Goal: Book appointment/travel/reservation

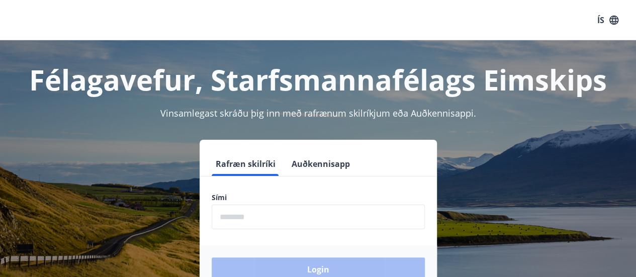
click at [225, 220] on input "phone" at bounding box center [318, 217] width 213 height 25
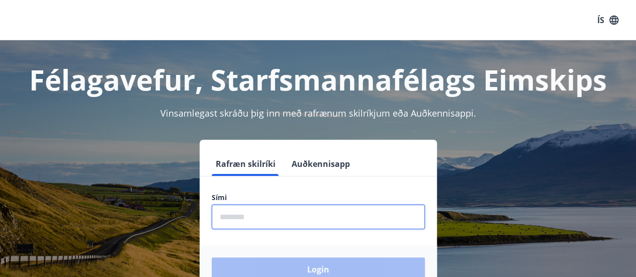
type input "********"
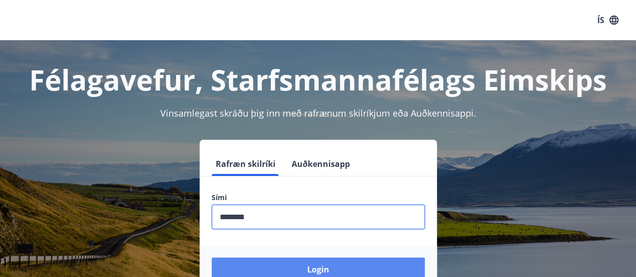
click at [335, 262] on button "Login" at bounding box center [318, 270] width 213 height 24
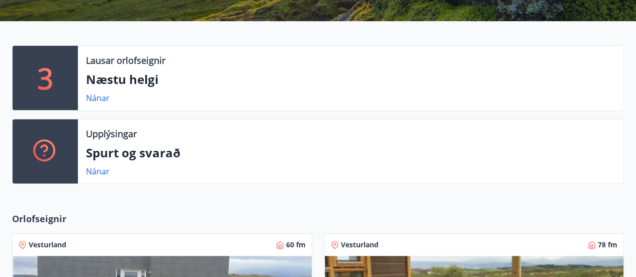
scroll to position [189, 0]
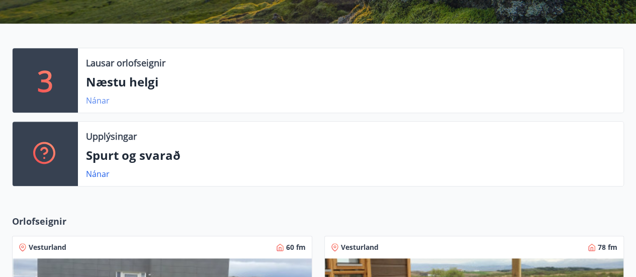
click at [98, 100] on link "Nánar" at bounding box center [98, 100] width 24 height 11
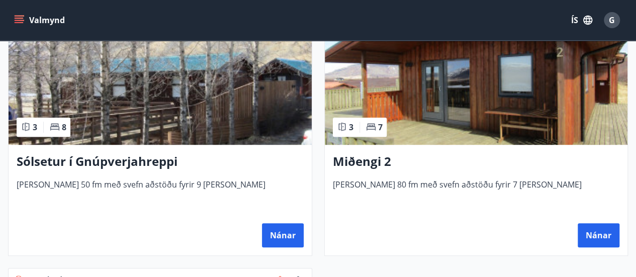
scroll to position [264, 0]
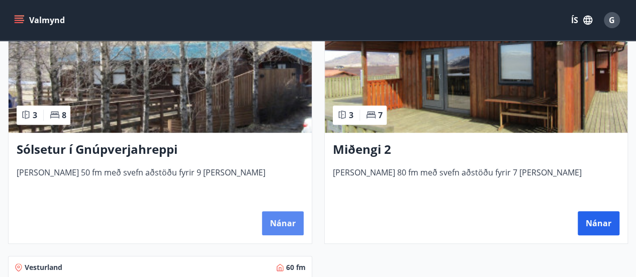
click at [283, 223] on button "Nánar" at bounding box center [283, 223] width 42 height 24
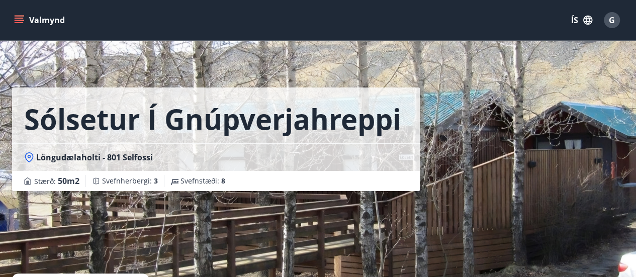
click at [17, 18] on icon "menu" at bounding box center [19, 18] width 9 height 1
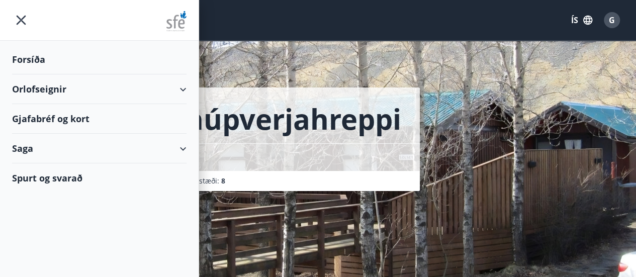
click at [182, 146] on div "Saga" at bounding box center [99, 149] width 175 height 30
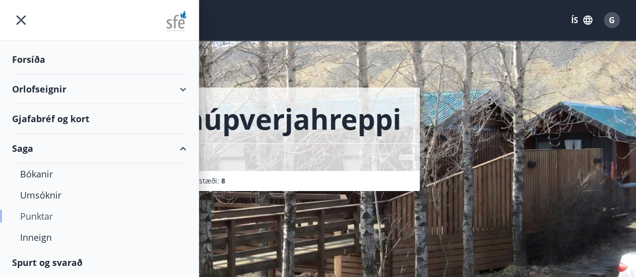
click at [34, 215] on div "Punktar" at bounding box center [99, 216] width 158 height 21
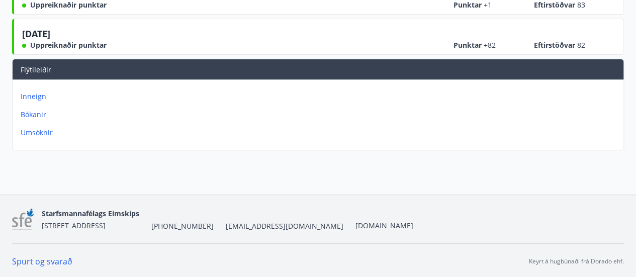
scroll to position [5, 0]
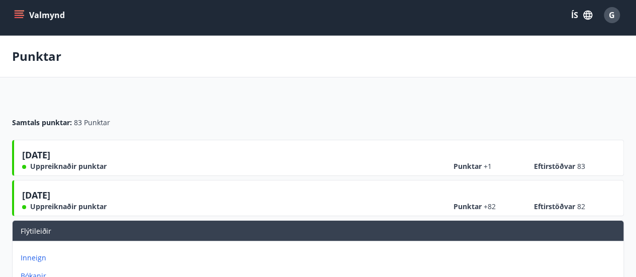
click at [22, 15] on icon "menu" at bounding box center [20, 15] width 11 height 1
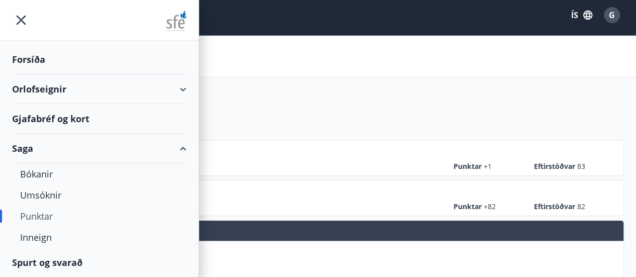
click at [181, 90] on div "Orlofseignir" at bounding box center [99, 89] width 175 height 30
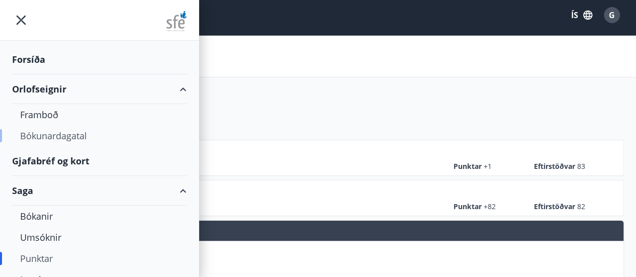
click at [75, 138] on div "Bókunardagatal" at bounding box center [99, 135] width 158 height 21
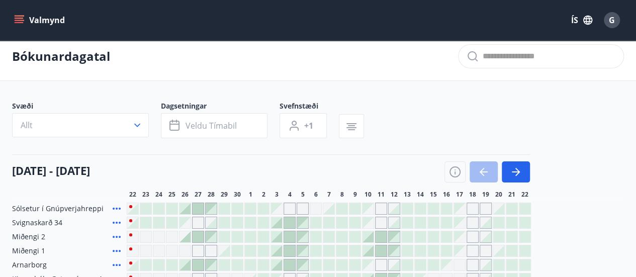
scroll to position [10, 0]
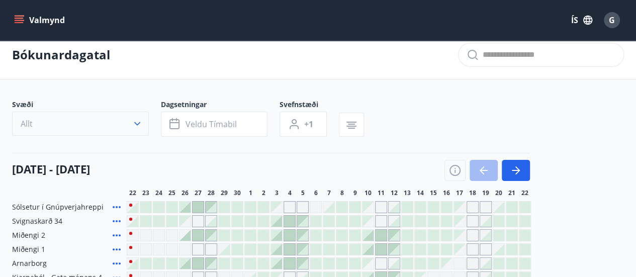
click at [136, 125] on icon "button" at bounding box center [137, 124] width 10 height 10
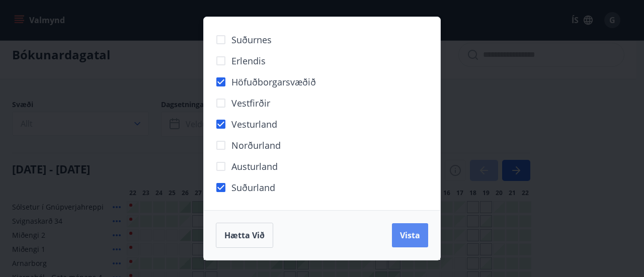
click at [408, 231] on span "Vista" at bounding box center [410, 235] width 20 height 11
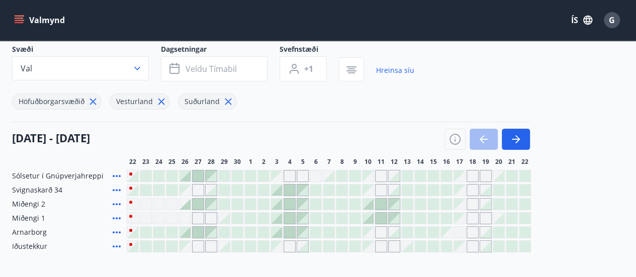
scroll to position [96, 0]
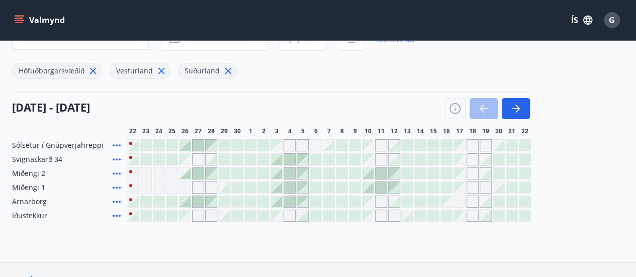
click at [419, 186] on div at bounding box center [420, 187] width 11 height 11
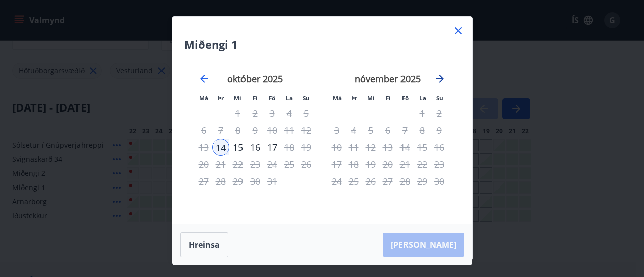
click at [438, 77] on icon "Move forward to switch to the next month." at bounding box center [440, 79] width 12 height 12
click at [386, 146] on div "15" at bounding box center [387, 147] width 17 height 17
click at [438, 82] on icon "Move forward to switch to the next month." at bounding box center [440, 79] width 12 height 12
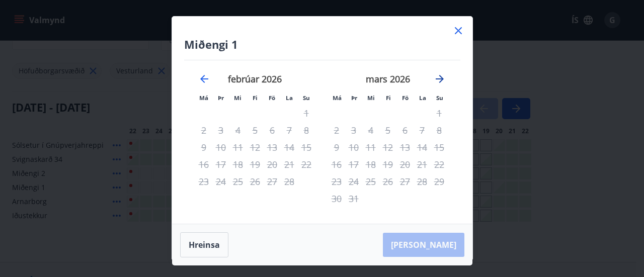
click at [438, 82] on icon "Move forward to switch to the next month." at bounding box center [440, 79] width 12 height 12
click at [456, 33] on icon at bounding box center [458, 30] width 7 height 7
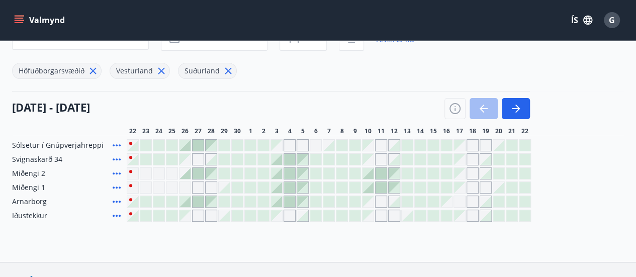
click at [378, 159] on div "Gráir dagar eru ekki bókanlegir" at bounding box center [381, 159] width 12 height 12
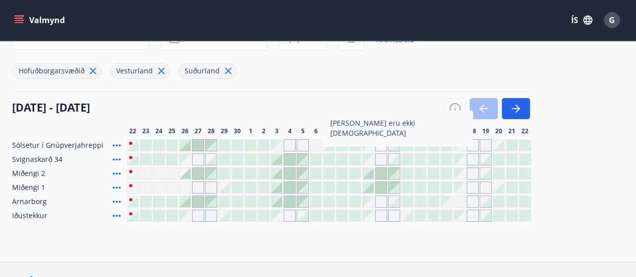
click at [408, 157] on div at bounding box center [407, 159] width 11 height 11
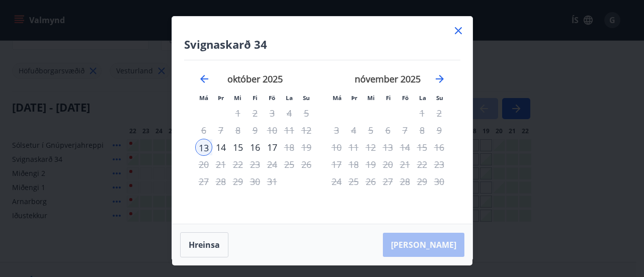
click at [457, 31] on icon at bounding box center [458, 31] width 12 height 12
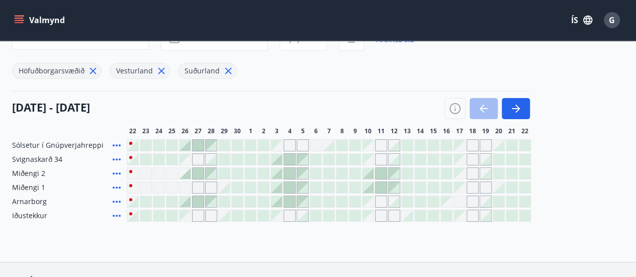
click at [116, 216] on icon at bounding box center [117, 216] width 12 height 12
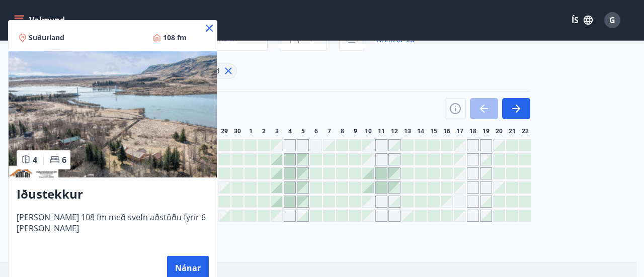
click at [203, 31] on icon at bounding box center [209, 28] width 12 height 12
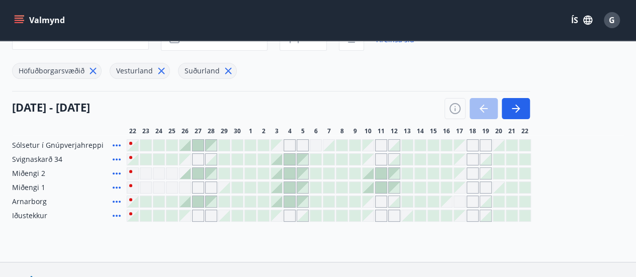
click at [146, 217] on div at bounding box center [145, 215] width 11 height 11
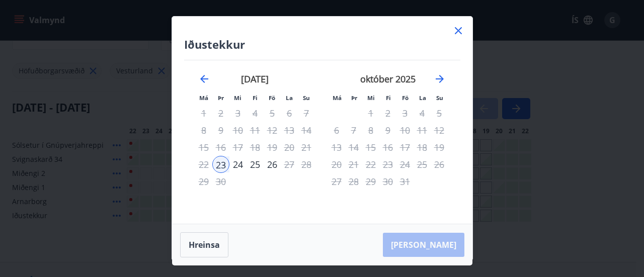
click at [286, 166] on div "27" at bounding box center [289, 164] width 17 height 17
click at [440, 77] on icon "Move forward to switch to the next month." at bounding box center [440, 79] width 12 height 12
click at [388, 131] on div "6" at bounding box center [387, 130] width 17 height 17
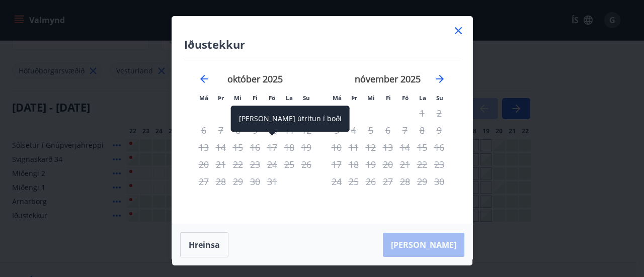
click at [272, 145] on div "17" at bounding box center [272, 147] width 17 height 17
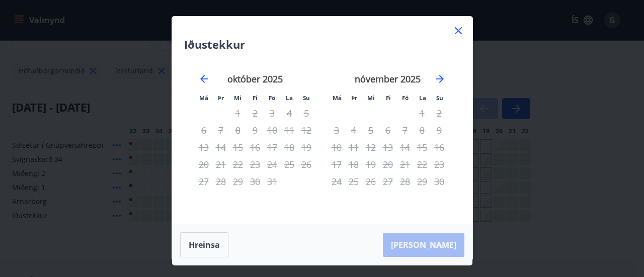
click at [436, 244] on div "[PERSON_NAME]" at bounding box center [322, 244] width 300 height 41
click at [441, 78] on icon "Move forward to switch to the next month." at bounding box center [440, 79] width 8 height 8
click at [403, 112] on div "5" at bounding box center [404, 113] width 17 height 17
click at [442, 75] on icon "Move forward to switch to the next month." at bounding box center [440, 79] width 12 height 12
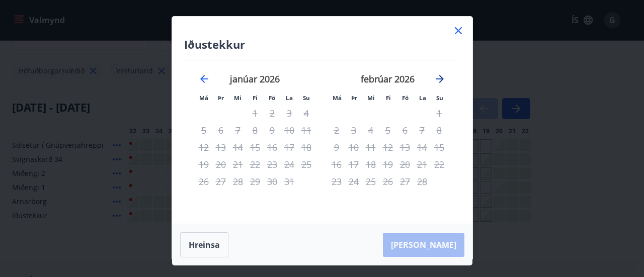
click at [442, 75] on icon "Move forward to switch to the next month." at bounding box center [440, 79] width 12 height 12
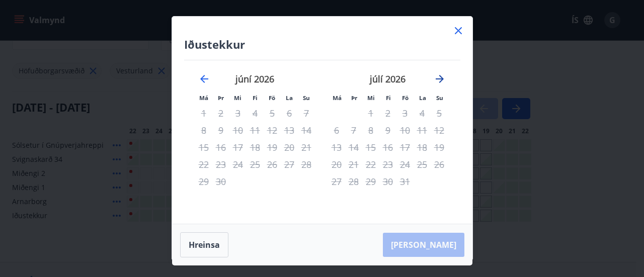
click at [442, 75] on icon "Move forward to switch to the next month." at bounding box center [440, 79] width 12 height 12
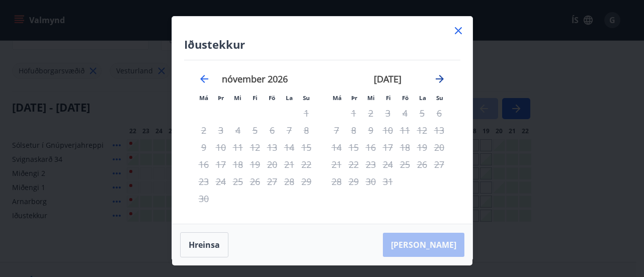
click at [442, 75] on icon "Move forward to switch to the next month." at bounding box center [440, 79] width 12 height 12
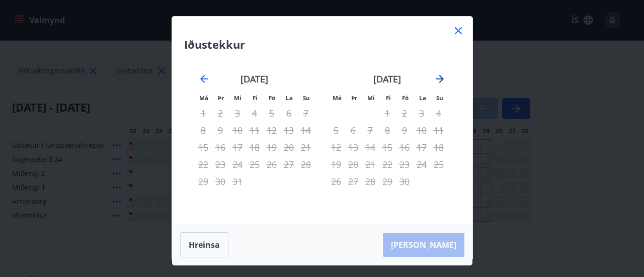
click at [442, 75] on icon "Move forward to switch to the next month." at bounding box center [440, 79] width 12 height 12
click at [456, 27] on icon at bounding box center [458, 31] width 12 height 12
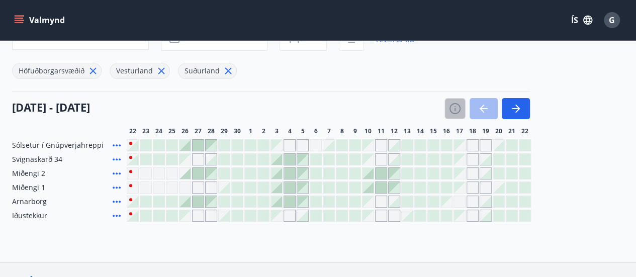
click at [457, 112] on icon "button" at bounding box center [455, 109] width 12 height 12
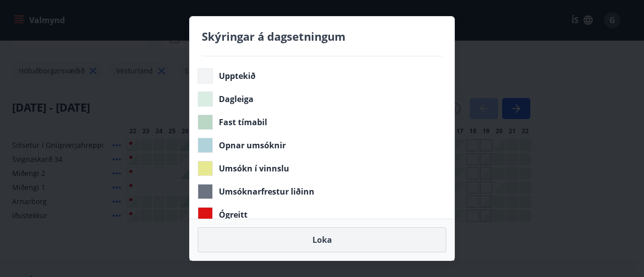
click at [309, 241] on button "Loka" at bounding box center [322, 239] width 249 height 25
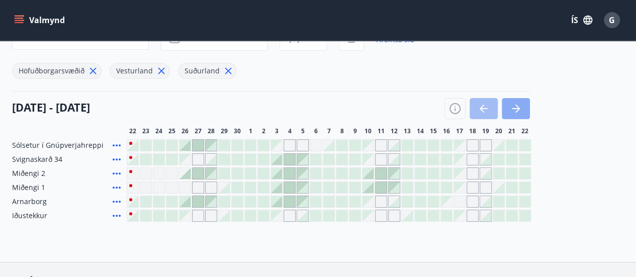
click at [517, 112] on icon "button" at bounding box center [516, 109] width 12 height 12
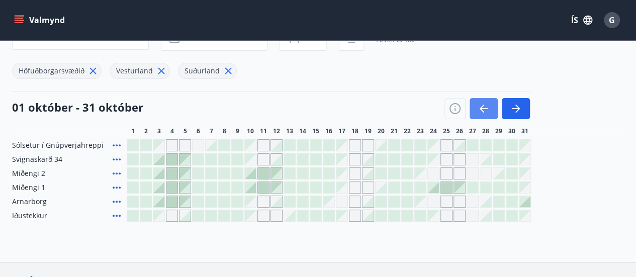
click at [486, 106] on icon "button" at bounding box center [484, 109] width 12 height 12
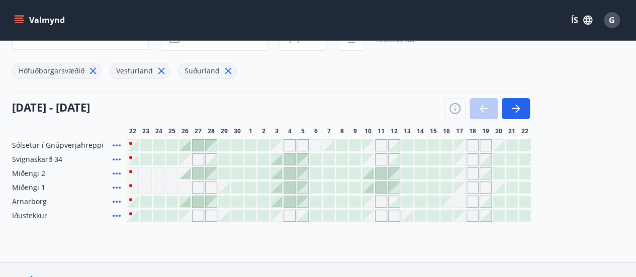
click at [486, 106] on div at bounding box center [488, 108] width 86 height 21
click at [521, 108] on icon "button" at bounding box center [516, 109] width 12 height 12
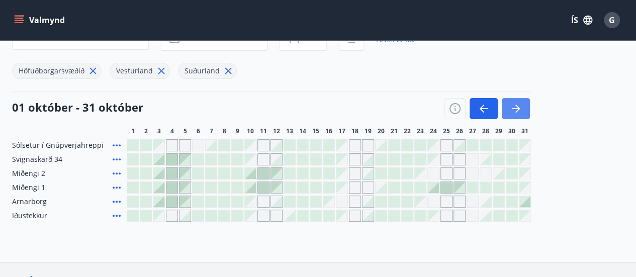
click at [521, 108] on icon "button" at bounding box center [516, 109] width 12 height 12
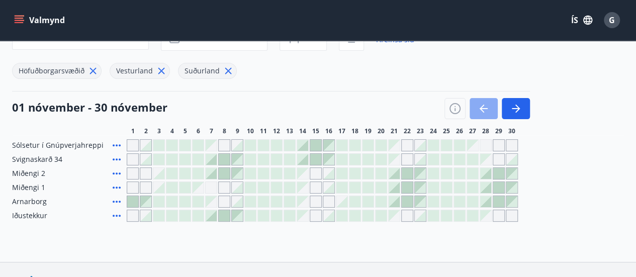
click at [474, 112] on button "button" at bounding box center [484, 108] width 28 height 21
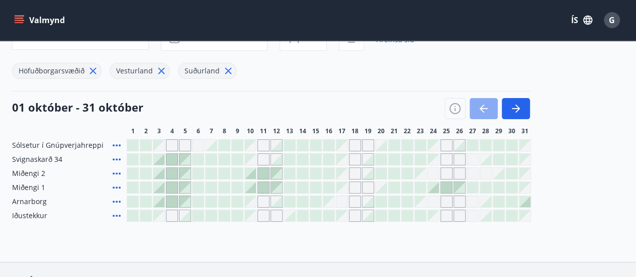
click at [474, 112] on button "button" at bounding box center [484, 108] width 28 height 21
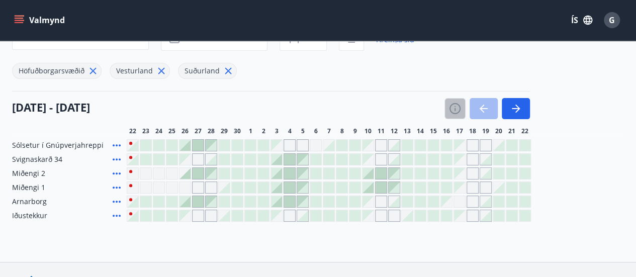
click at [458, 108] on icon "button" at bounding box center [455, 109] width 12 height 12
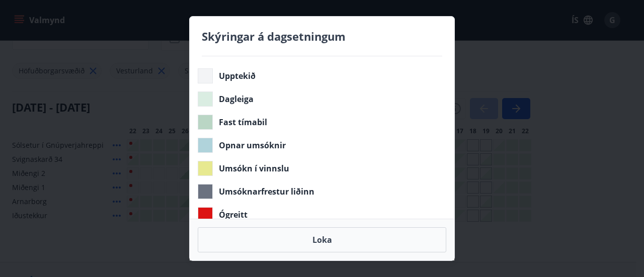
click at [506, 68] on div "Skýringar á dagsetningum Upptekið Dagleiga Fast tímabil Opnar umsóknir Umsókn í…" at bounding box center [322, 138] width 644 height 277
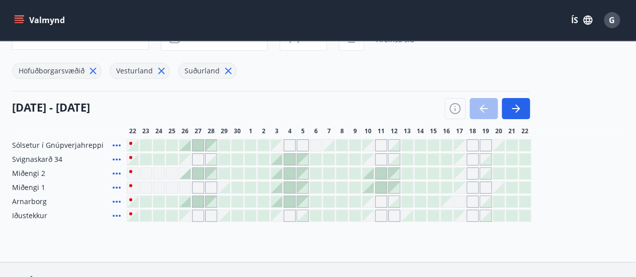
click at [288, 188] on div at bounding box center [289, 187] width 11 height 11
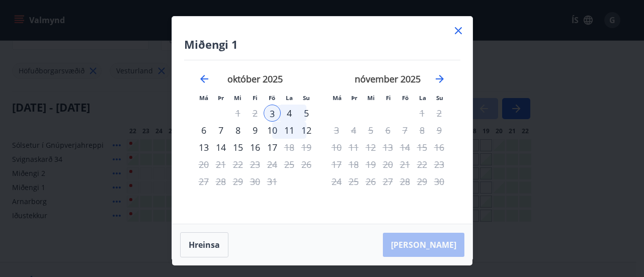
click at [277, 131] on div "10" at bounding box center [272, 130] width 17 height 17
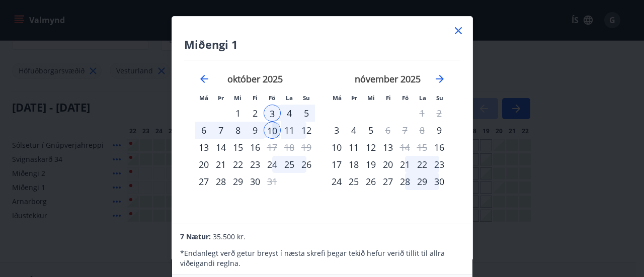
click at [277, 162] on div "24" at bounding box center [272, 164] width 17 height 17
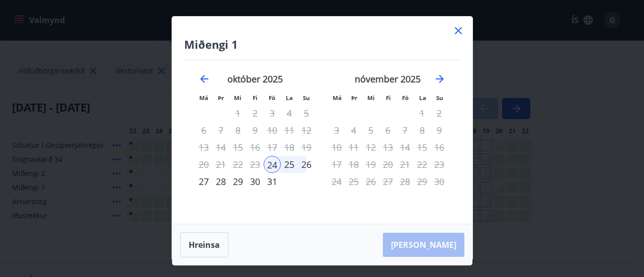
click at [288, 163] on div "25" at bounding box center [289, 164] width 17 height 17
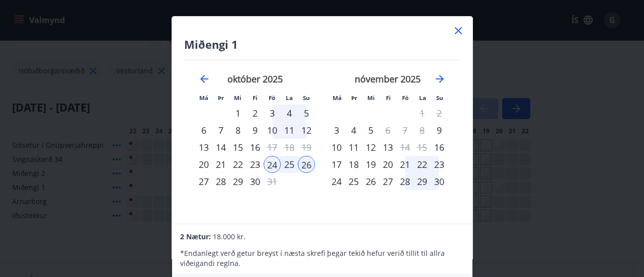
click at [290, 163] on div "25" at bounding box center [289, 164] width 17 height 17
click at [285, 166] on div "25" at bounding box center [289, 164] width 17 height 17
click at [263, 169] on div "23" at bounding box center [255, 164] width 17 height 17
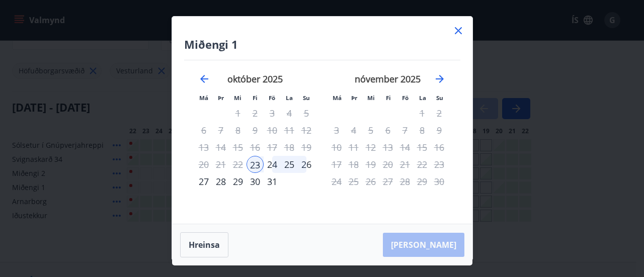
click at [281, 167] on tr "20 21 22 23 24 25 26" at bounding box center [255, 164] width 120 height 17
click at [208, 241] on button "Hreinsa" at bounding box center [204, 244] width 48 height 25
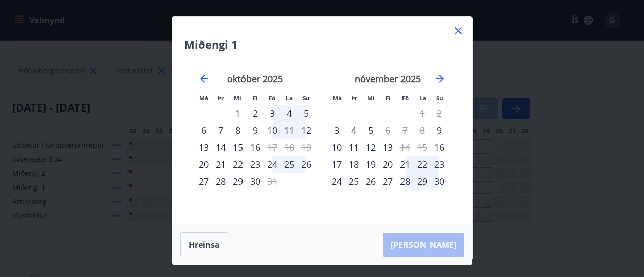
click at [273, 164] on div "24" at bounding box center [272, 164] width 17 height 17
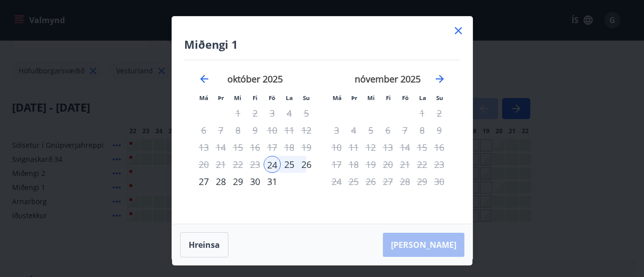
click at [287, 165] on div "25" at bounding box center [289, 164] width 17 height 17
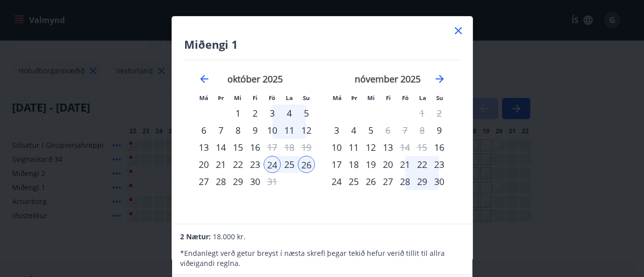
click at [304, 165] on div "26" at bounding box center [306, 164] width 17 height 17
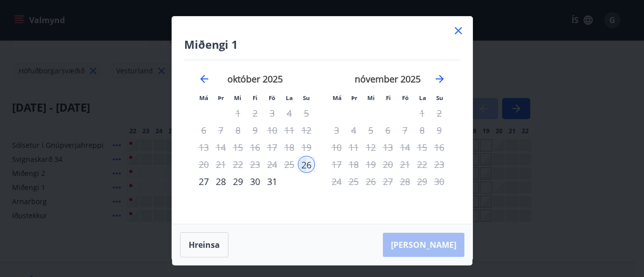
click at [290, 165] on div "25" at bounding box center [289, 164] width 17 height 17
click at [208, 243] on button "Hreinsa" at bounding box center [204, 244] width 48 height 25
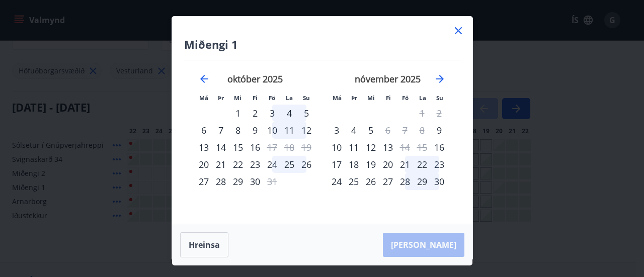
click at [457, 32] on icon at bounding box center [458, 30] width 7 height 7
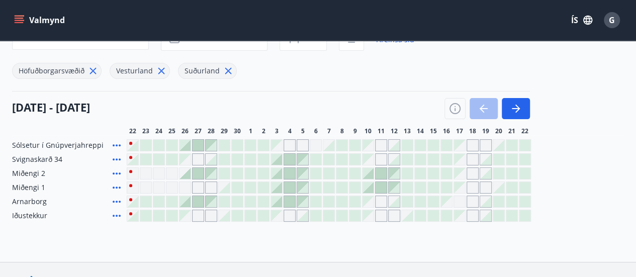
click at [115, 185] on icon at bounding box center [117, 188] width 12 height 12
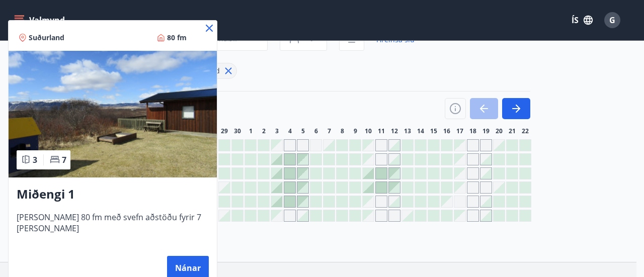
click at [203, 30] on icon at bounding box center [209, 28] width 12 height 12
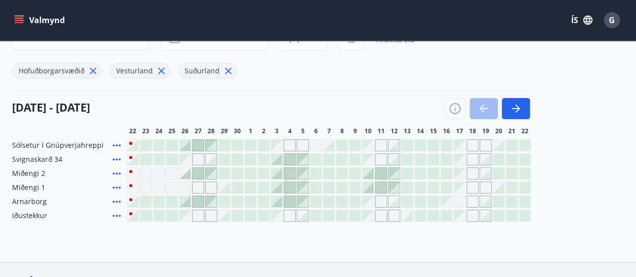
click at [278, 217] on div "Gráir dagar eru ekki bókanlegir" at bounding box center [276, 215] width 11 height 11
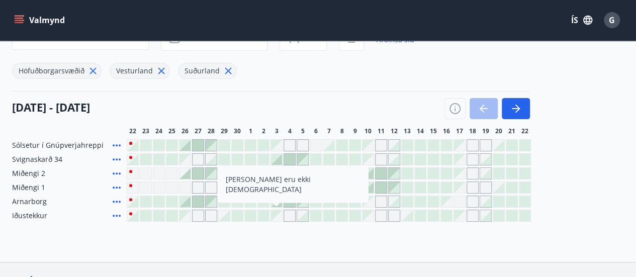
click at [381, 170] on div at bounding box center [381, 173] width 11 height 11
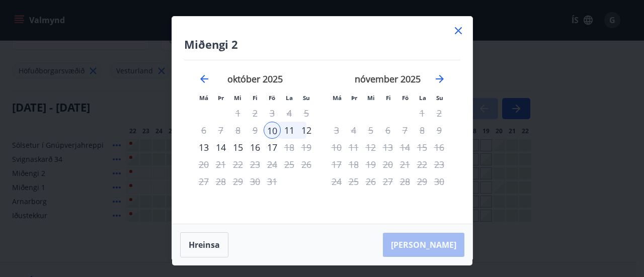
click at [456, 28] on icon at bounding box center [458, 30] width 7 height 7
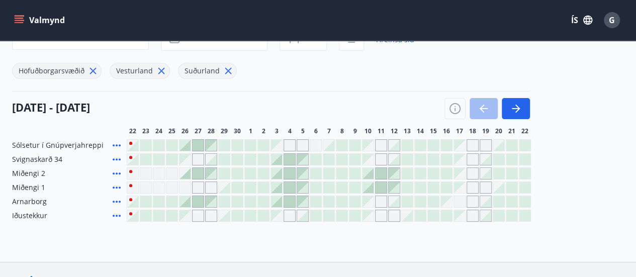
click at [292, 160] on div at bounding box center [289, 159] width 11 height 11
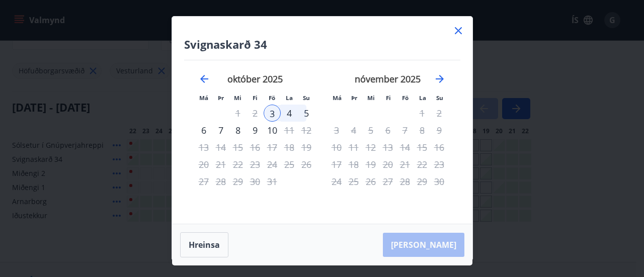
click at [291, 116] on div "4" at bounding box center [289, 113] width 17 height 17
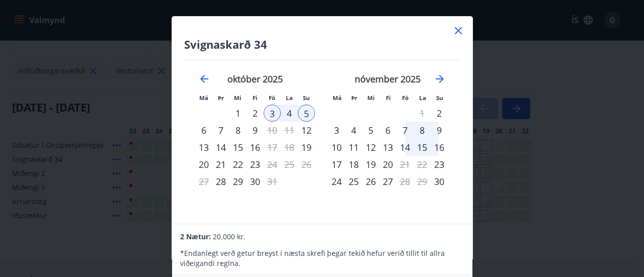
click at [172, 30] on div "Svignaskarð 34 Má Þr Mi Fi Fö La Su Má Þr Mi Fi Fö La Su [DATE] 1 2 3 4 5 6 7 8…" at bounding box center [322, 120] width 300 height 207
click at [462, 31] on icon at bounding box center [458, 31] width 12 height 12
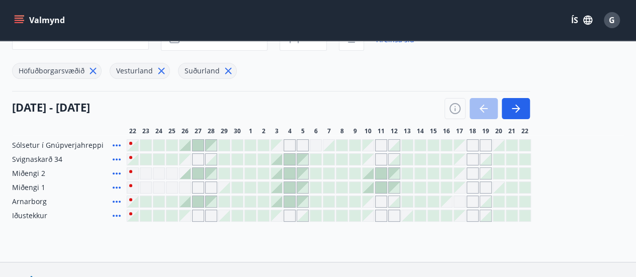
click at [293, 200] on div at bounding box center [289, 201] width 11 height 11
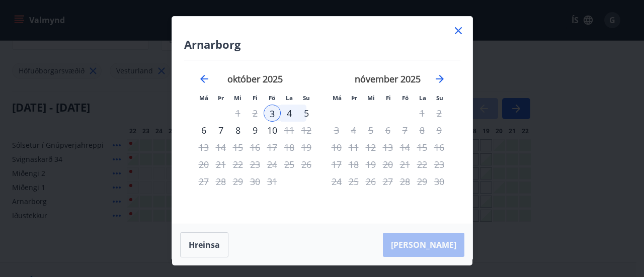
click at [462, 26] on icon at bounding box center [458, 31] width 12 height 12
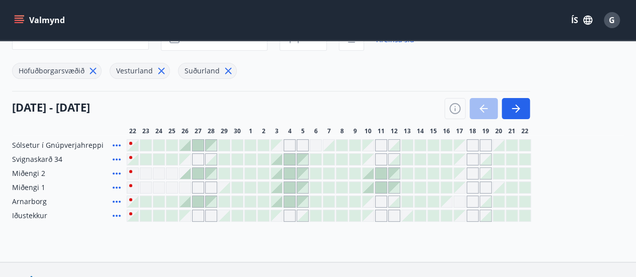
click at [116, 199] on icon at bounding box center [117, 202] width 12 height 12
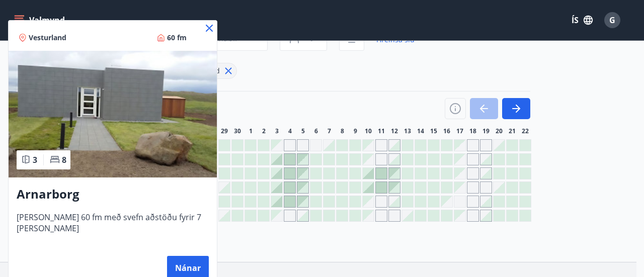
click at [50, 39] on span "Vesturland" at bounding box center [48, 38] width 38 height 10
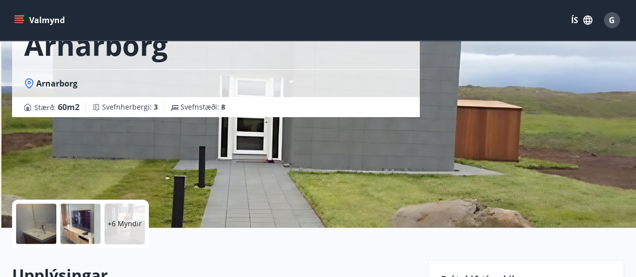
scroll to position [55, 0]
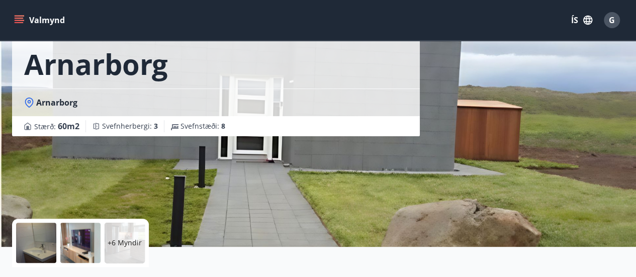
click at [111, 239] on p "+6 Myndir" at bounding box center [125, 243] width 34 height 10
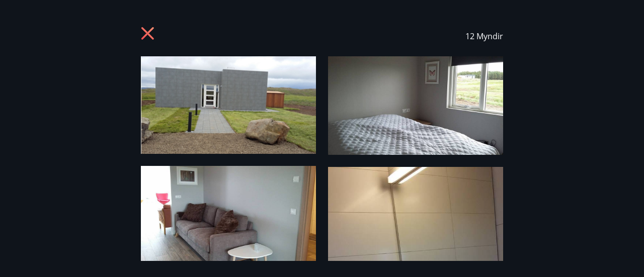
click at [215, 112] on img at bounding box center [228, 105] width 175 height 98
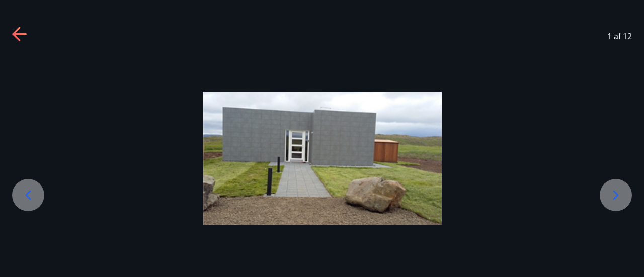
click at [625, 194] on div at bounding box center [616, 195] width 32 height 32
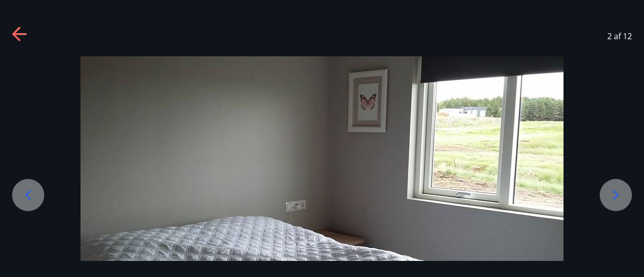
click at [625, 194] on div at bounding box center [616, 195] width 32 height 32
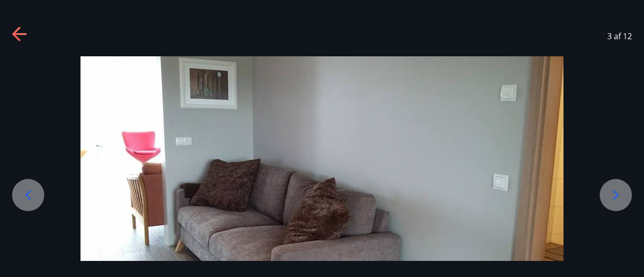
click at [625, 194] on div at bounding box center [616, 195] width 32 height 32
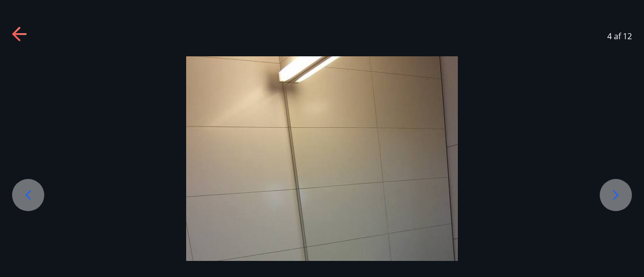
click at [625, 194] on div at bounding box center [616, 195] width 32 height 32
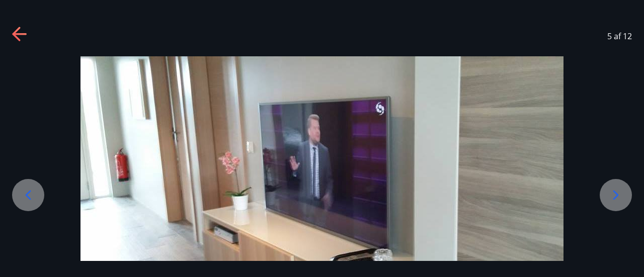
click at [625, 194] on div at bounding box center [616, 195] width 32 height 32
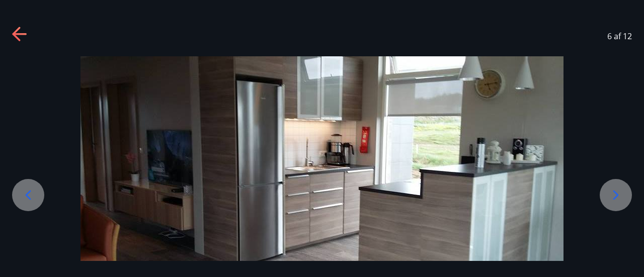
click at [625, 194] on div at bounding box center [616, 195] width 32 height 32
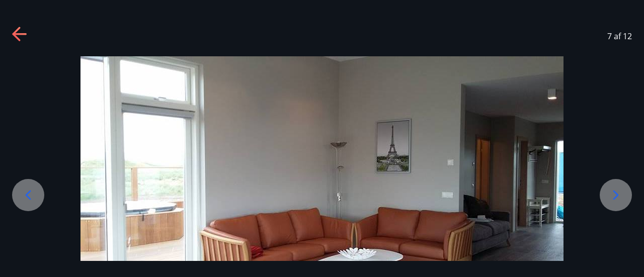
click at [625, 194] on div at bounding box center [616, 195] width 32 height 32
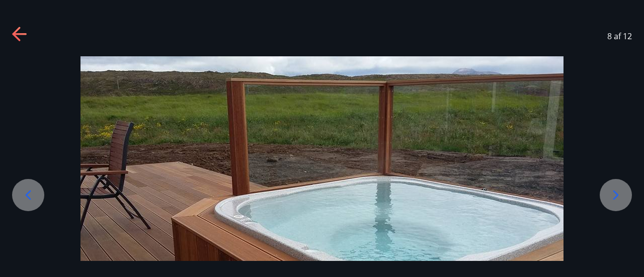
click at [625, 194] on div at bounding box center [616, 195] width 32 height 32
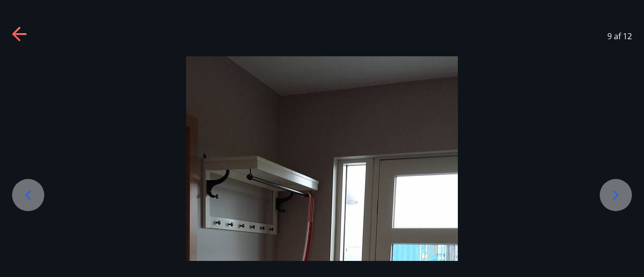
click at [625, 194] on div at bounding box center [616, 195] width 32 height 32
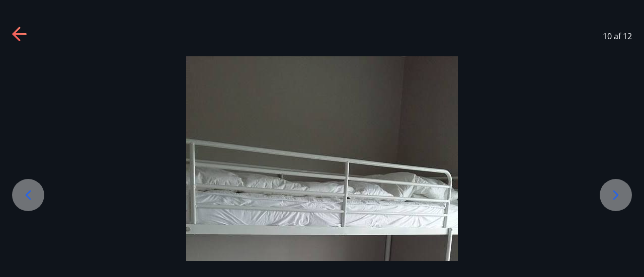
click at [625, 194] on div at bounding box center [616, 195] width 32 height 32
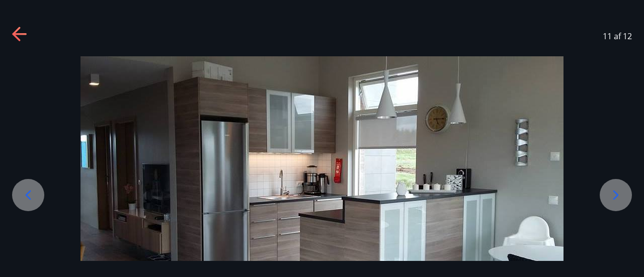
click at [3, 35] on div "11 af 12" at bounding box center [322, 36] width 644 height 40
click at [18, 33] on icon at bounding box center [20, 35] width 16 height 16
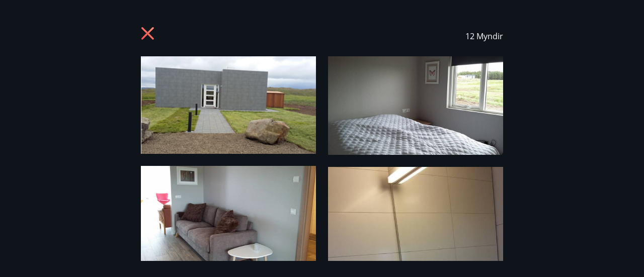
click at [145, 34] on icon at bounding box center [149, 35] width 16 height 16
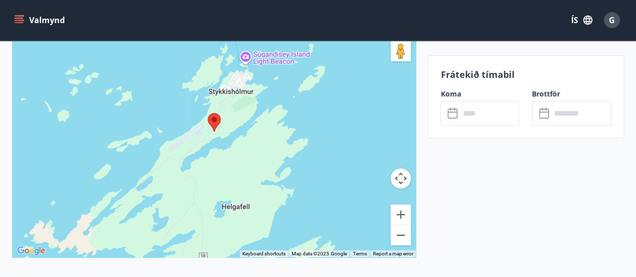
scroll to position [1698, 0]
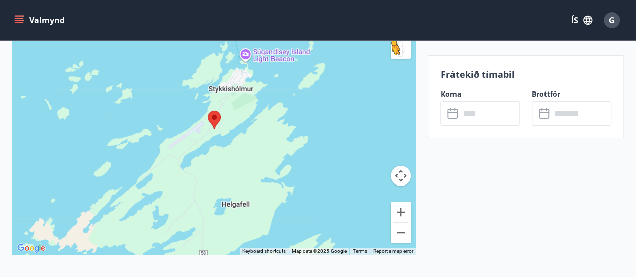
click at [401, 52] on button "Drag Pegman onto the map to open Street View" at bounding box center [401, 49] width 20 height 20
click at [208, 111] on area at bounding box center [208, 111] width 0 height 0
click at [227, 116] on div at bounding box center [214, 130] width 404 height 252
click at [401, 180] on button "Map camera controls" at bounding box center [401, 176] width 20 height 20
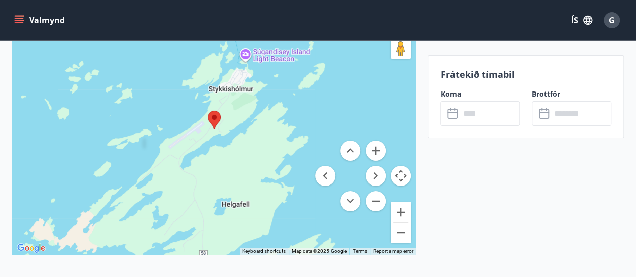
click at [204, 154] on div at bounding box center [214, 130] width 404 height 252
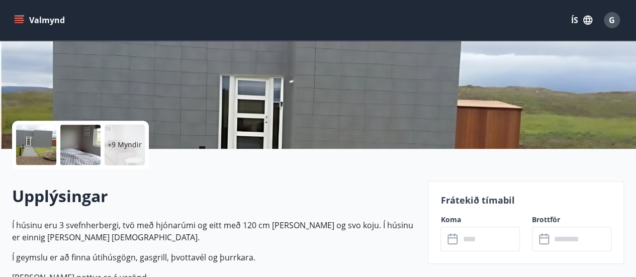
scroll to position [134, 0]
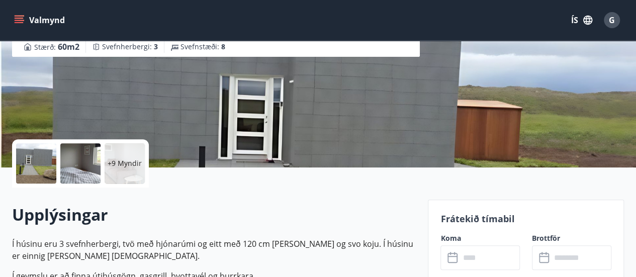
click at [129, 154] on div "+9 Myndir" at bounding box center [125, 163] width 40 height 40
click at [41, 172] on div at bounding box center [36, 163] width 40 height 40
click at [124, 160] on p "+9 Myndir" at bounding box center [125, 163] width 34 height 10
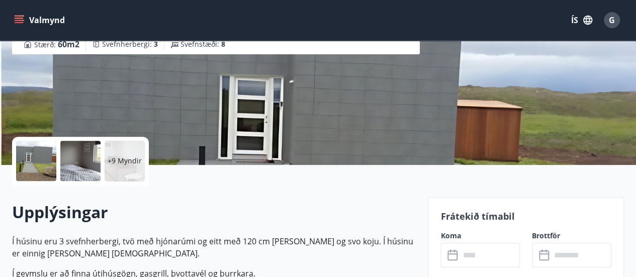
click at [29, 166] on div at bounding box center [36, 161] width 40 height 40
click at [52, 163] on div at bounding box center [36, 161] width 40 height 40
click at [115, 163] on p "+9 Myndir" at bounding box center [125, 161] width 34 height 10
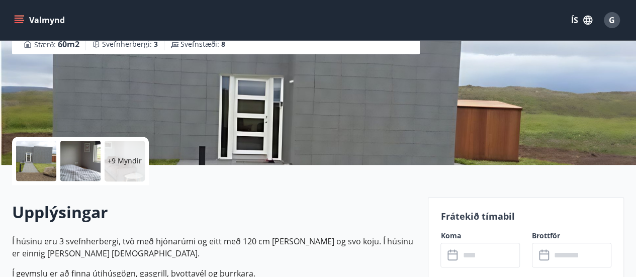
click at [128, 161] on p "+9 Myndir" at bounding box center [125, 161] width 34 height 10
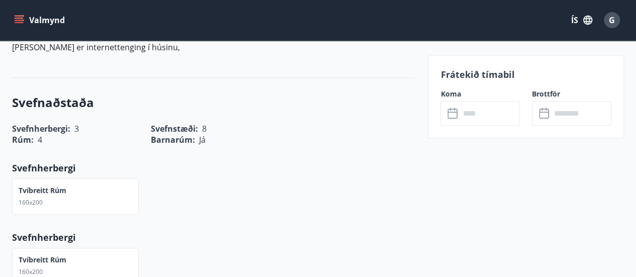
scroll to position [143, 0]
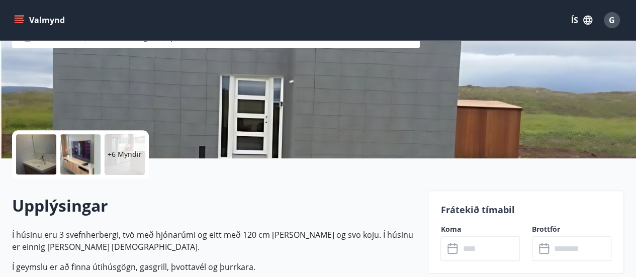
click at [132, 152] on p "+6 Myndir" at bounding box center [125, 154] width 34 height 10
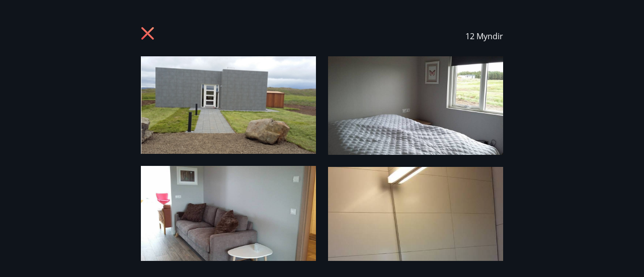
click at [202, 121] on img at bounding box center [228, 105] width 175 height 98
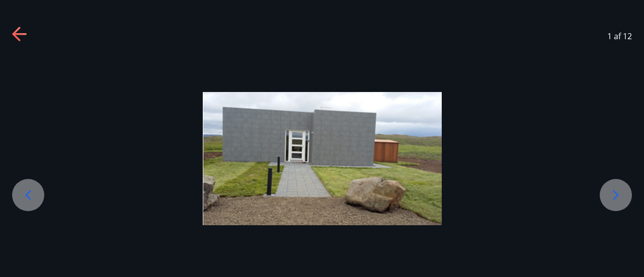
click at [619, 193] on icon at bounding box center [616, 195] width 16 height 16
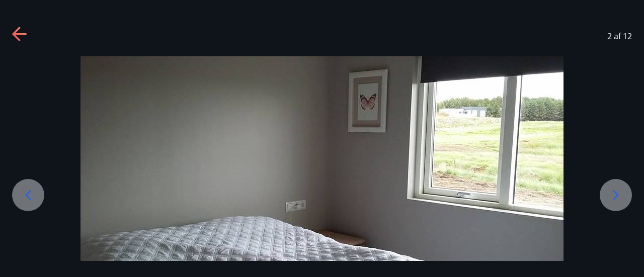
click at [619, 193] on icon at bounding box center [616, 195] width 16 height 16
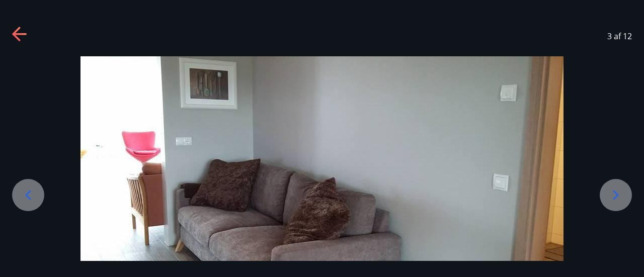
click at [619, 193] on icon at bounding box center [616, 195] width 16 height 16
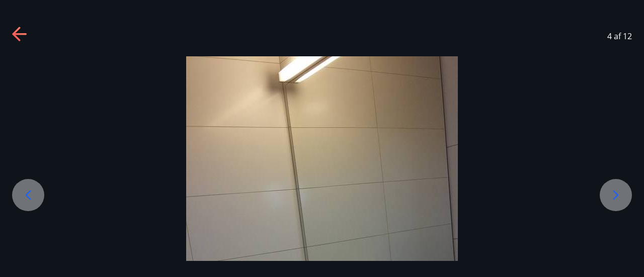
click at [619, 193] on icon at bounding box center [616, 195] width 16 height 16
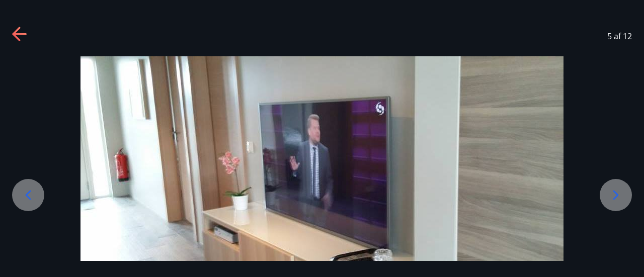
click at [619, 193] on icon at bounding box center [616, 195] width 16 height 16
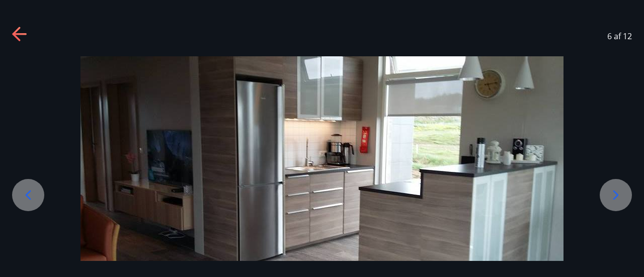
click at [619, 193] on icon at bounding box center [616, 195] width 16 height 16
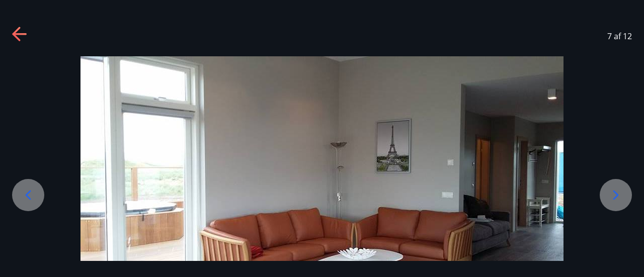
click at [619, 193] on icon at bounding box center [616, 195] width 16 height 16
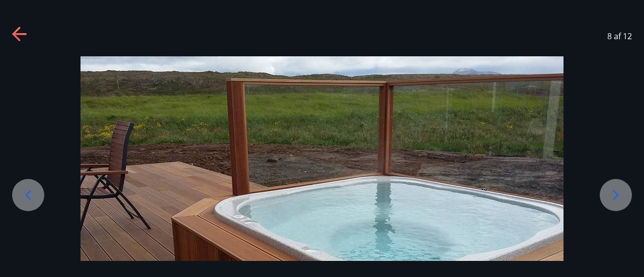
click at [619, 193] on icon at bounding box center [616, 195] width 16 height 16
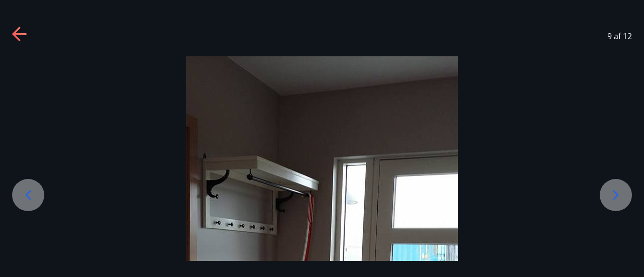
click at [619, 193] on icon at bounding box center [616, 195] width 16 height 16
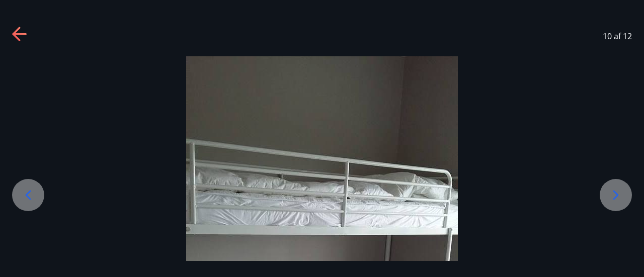
click at [619, 193] on icon at bounding box center [616, 195] width 16 height 16
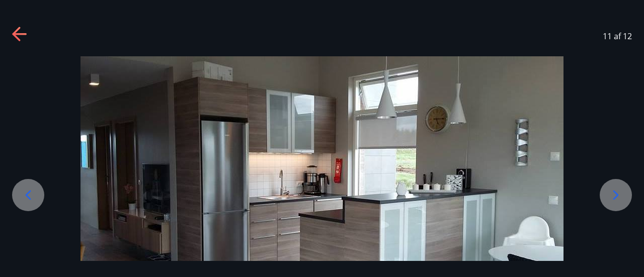
click at [619, 193] on icon at bounding box center [616, 195] width 16 height 16
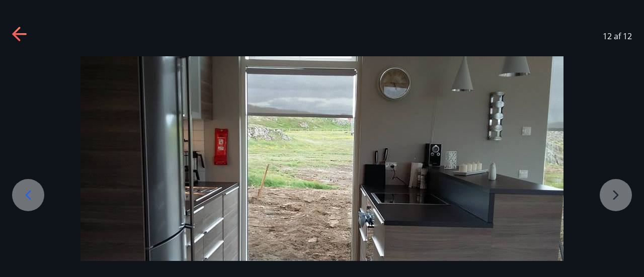
click at [619, 193] on div at bounding box center [322, 192] width 644 height 272
click at [14, 36] on icon at bounding box center [20, 35] width 16 height 16
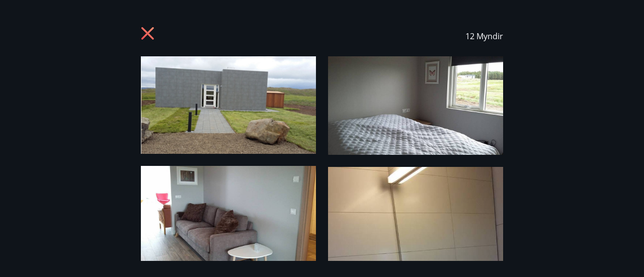
click at [144, 32] on icon at bounding box center [149, 35] width 16 height 16
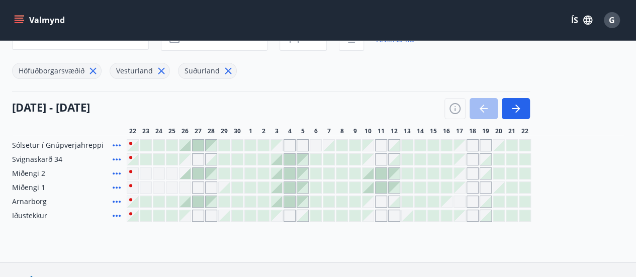
scroll to position [103, 0]
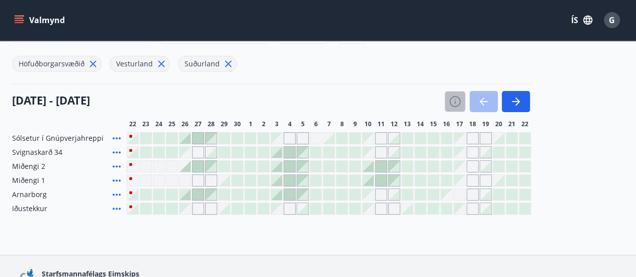
click at [454, 102] on icon "button" at bounding box center [455, 102] width 12 height 12
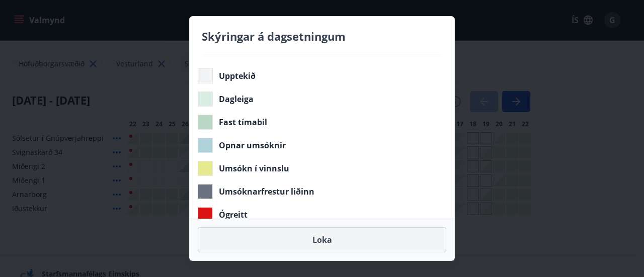
click at [319, 238] on button "Loka" at bounding box center [322, 239] width 249 height 25
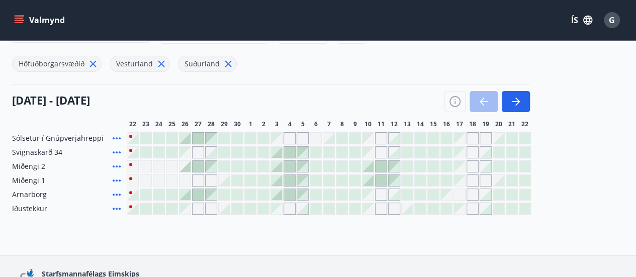
click at [380, 178] on div at bounding box center [381, 180] width 11 height 11
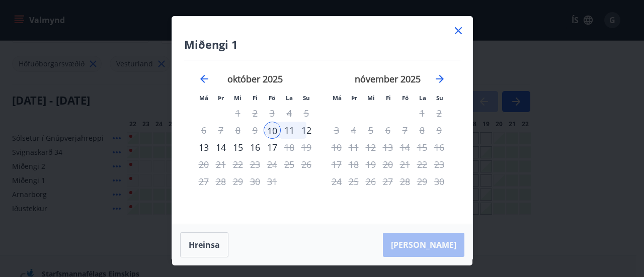
click at [457, 32] on icon at bounding box center [458, 30] width 7 height 7
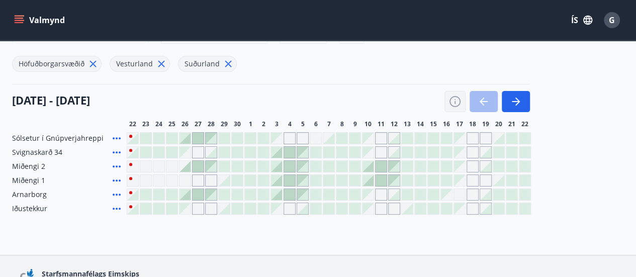
click at [456, 100] on icon "button" at bounding box center [455, 102] width 12 height 12
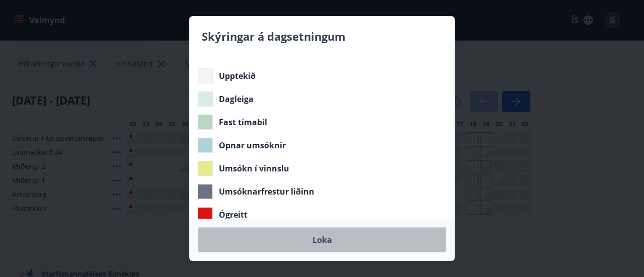
click at [346, 249] on button "Loka" at bounding box center [322, 239] width 249 height 25
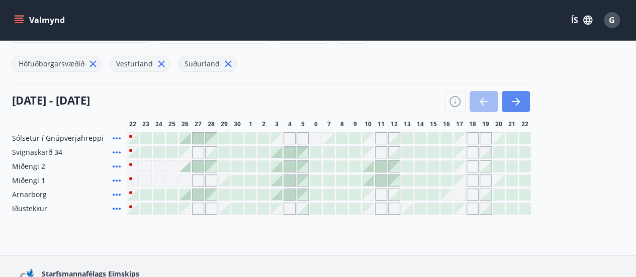
click at [521, 101] on icon "button" at bounding box center [516, 102] width 12 height 12
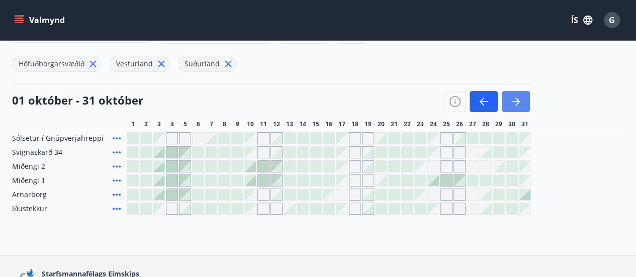
click at [521, 101] on icon "button" at bounding box center [516, 102] width 12 height 12
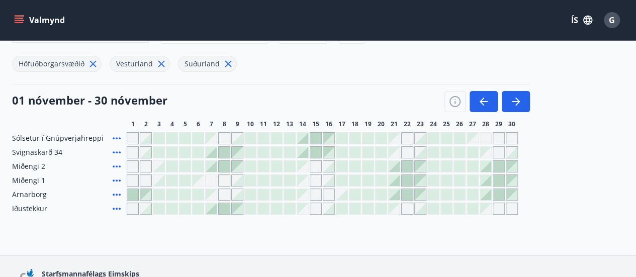
click at [224, 209] on div at bounding box center [224, 208] width 11 height 11
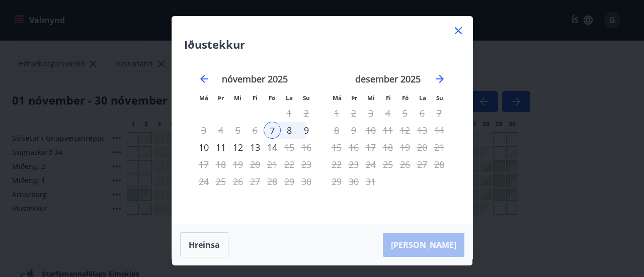
click at [285, 131] on div "8" at bounding box center [289, 130] width 17 height 17
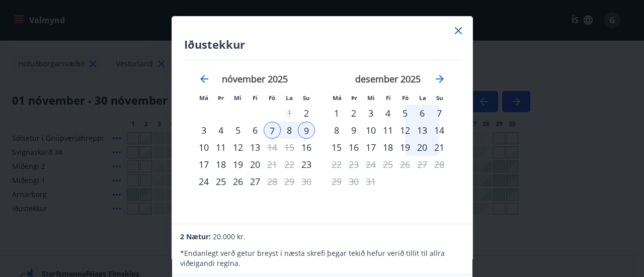
click at [274, 130] on div "7" at bounding box center [272, 130] width 17 height 17
click at [289, 135] on div "8" at bounding box center [289, 130] width 17 height 17
click at [257, 251] on p "* Endanlegt verð getur breyst í næsta skrefi þegar tekið hefur verið tillit til…" at bounding box center [322, 259] width 284 height 20
click at [459, 31] on icon at bounding box center [458, 30] width 7 height 7
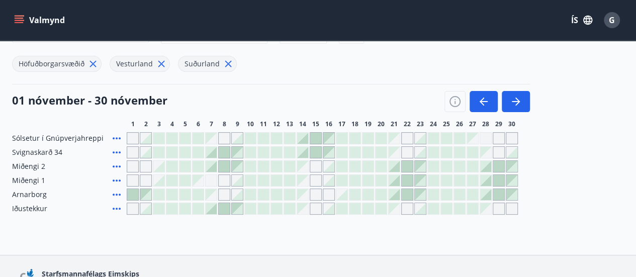
click at [115, 210] on icon at bounding box center [117, 209] width 12 height 12
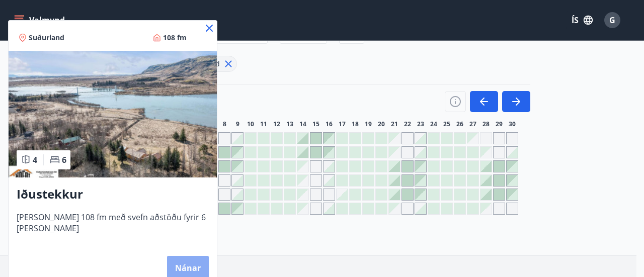
click at [176, 263] on button "Nánar" at bounding box center [188, 268] width 42 height 24
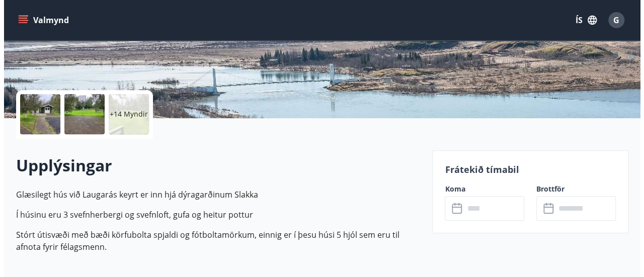
scroll to position [191, 0]
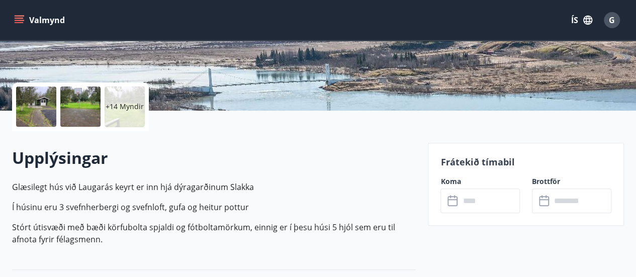
click at [130, 102] on p "+14 Myndir" at bounding box center [125, 107] width 38 height 10
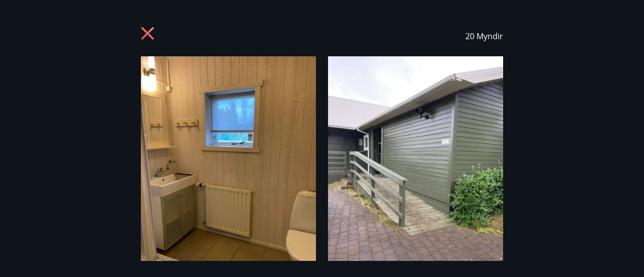
click at [369, 148] on img at bounding box center [415, 172] width 175 height 233
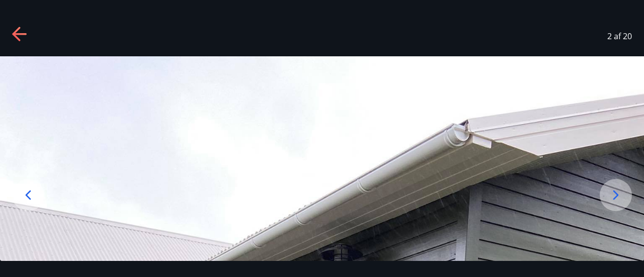
click at [613, 199] on icon at bounding box center [616, 195] width 16 height 16
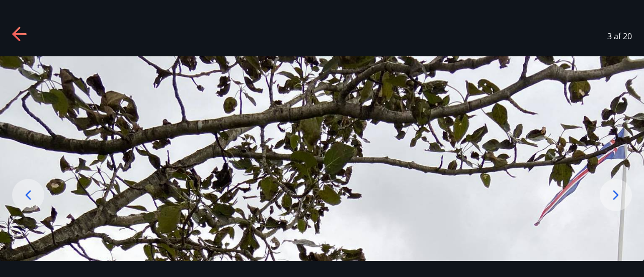
click at [613, 199] on icon at bounding box center [616, 195] width 16 height 16
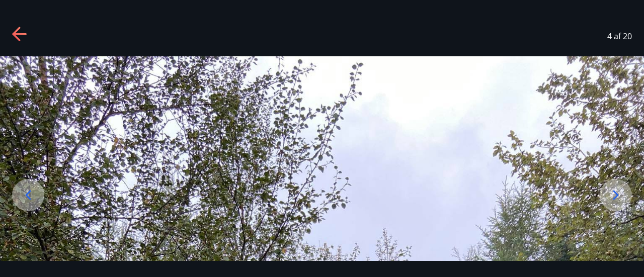
click at [613, 199] on icon at bounding box center [616, 195] width 16 height 16
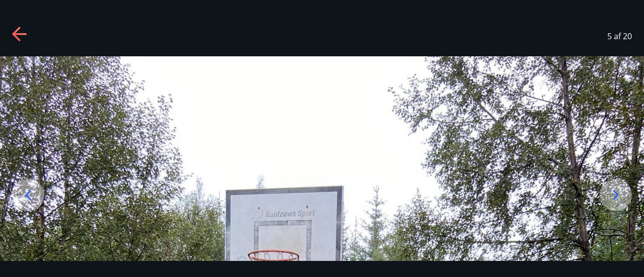
click at [19, 30] on icon at bounding box center [20, 35] width 16 height 16
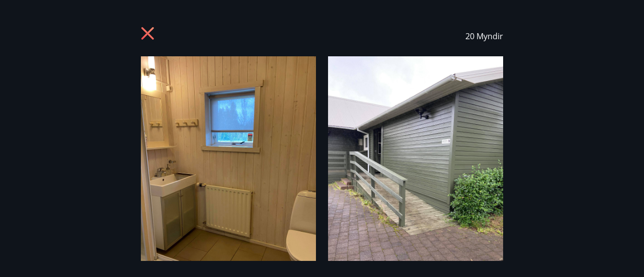
click at [165, 132] on img at bounding box center [228, 172] width 175 height 233
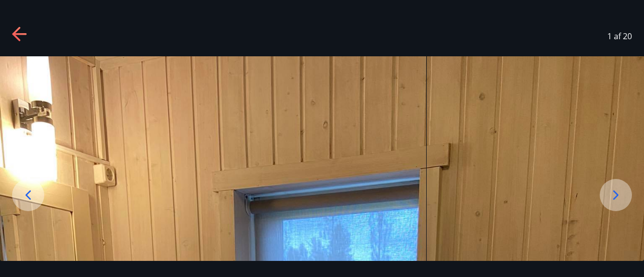
click at [26, 24] on div "1 af 20" at bounding box center [322, 36] width 644 height 40
click at [22, 29] on icon at bounding box center [20, 35] width 16 height 16
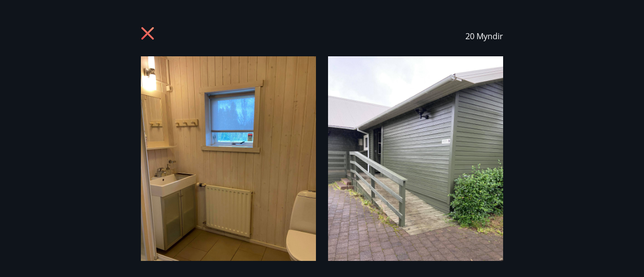
click at [141, 35] on icon at bounding box center [149, 35] width 16 height 16
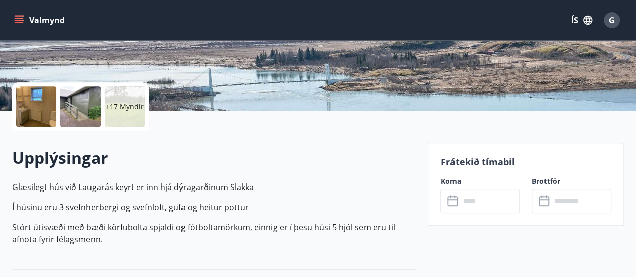
click at [31, 111] on div at bounding box center [36, 107] width 40 height 40
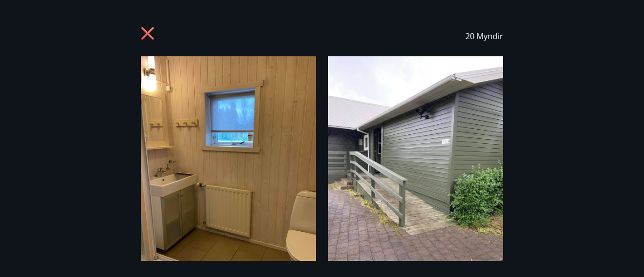
click at [153, 41] on icon at bounding box center [149, 35] width 16 height 16
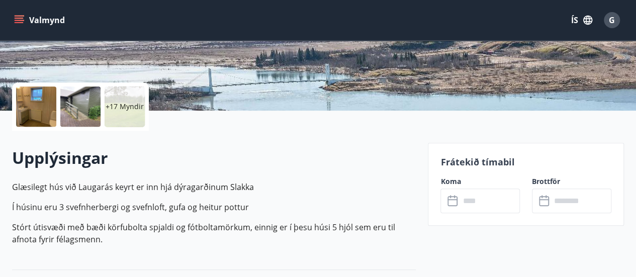
click at [139, 102] on p "+17 Myndir" at bounding box center [125, 107] width 38 height 10
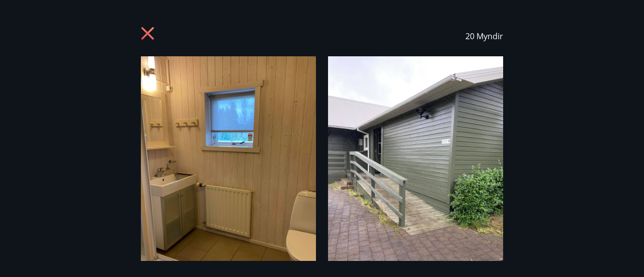
click at [283, 132] on img at bounding box center [228, 172] width 175 height 233
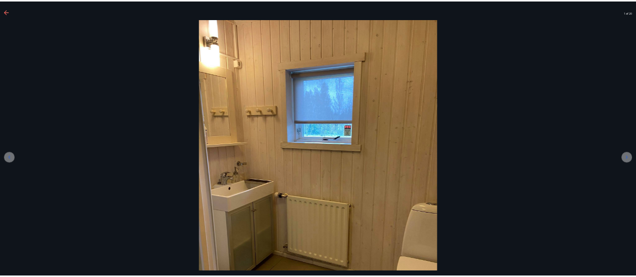
scroll to position [192, 0]
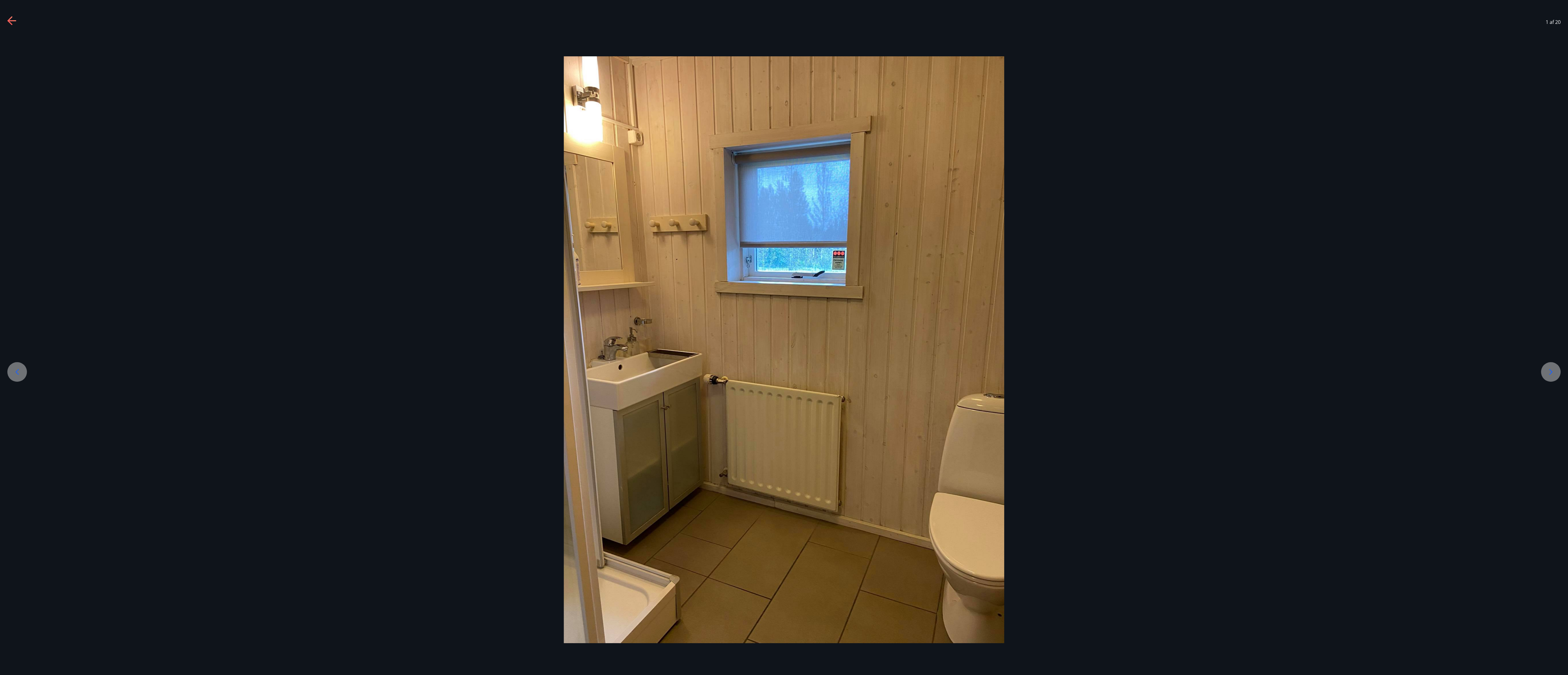
drag, startPoint x: 358, startPoint y: 1, endPoint x: 316, endPoint y: 363, distance: 364.4
click at [316, 169] on div at bounding box center [784, 350] width 1568 height 587
click at [391, 169] on div at bounding box center [1551, 372] width 19 height 19
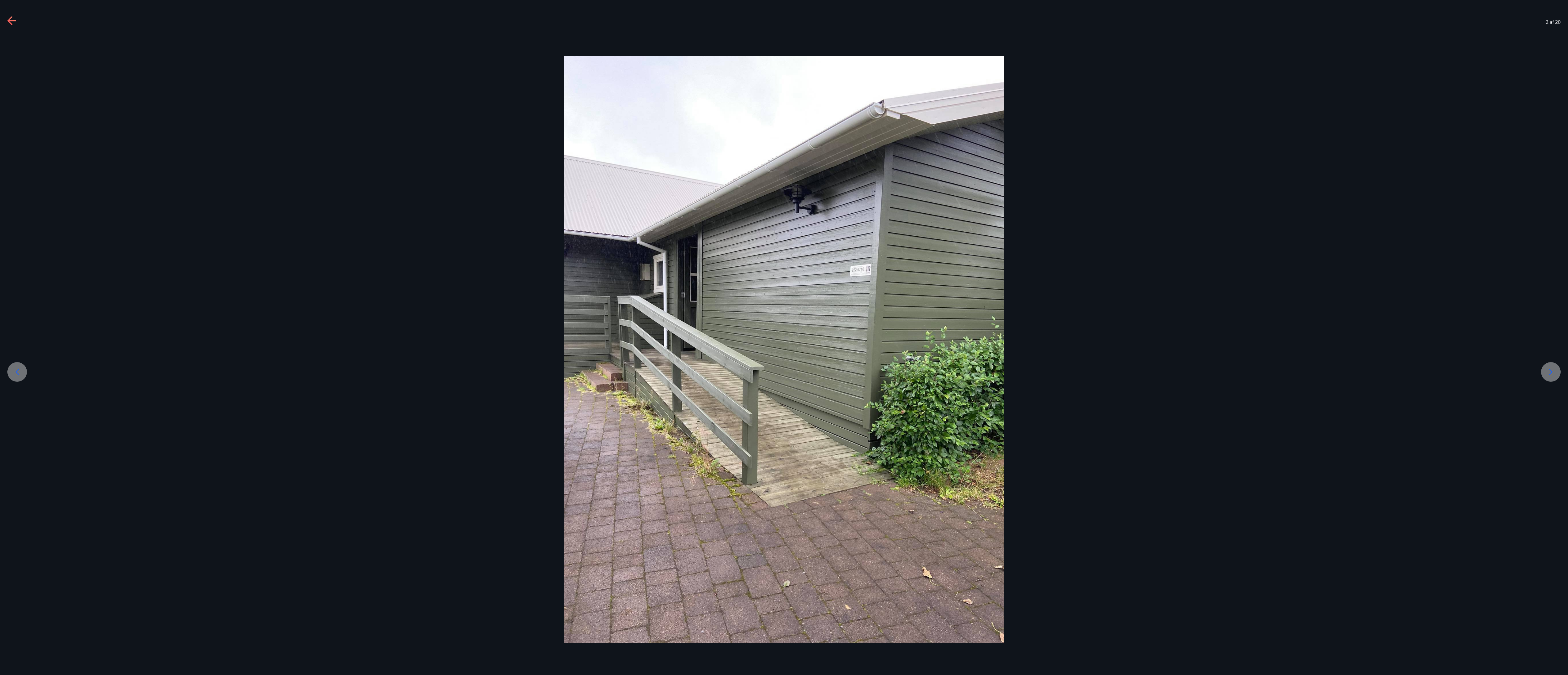
click at [391, 169] on div at bounding box center [1551, 372] width 19 height 19
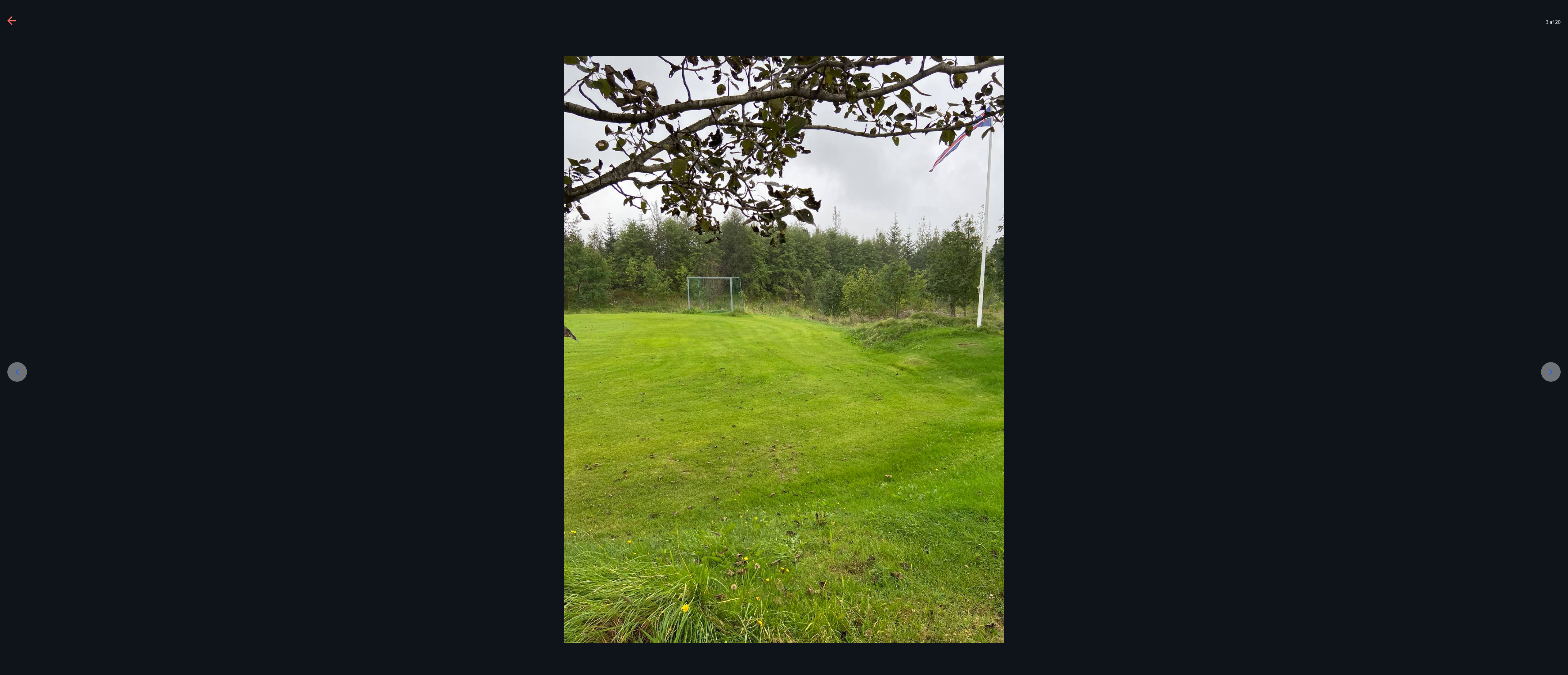
click at [391, 169] on div at bounding box center [1551, 372] width 19 height 19
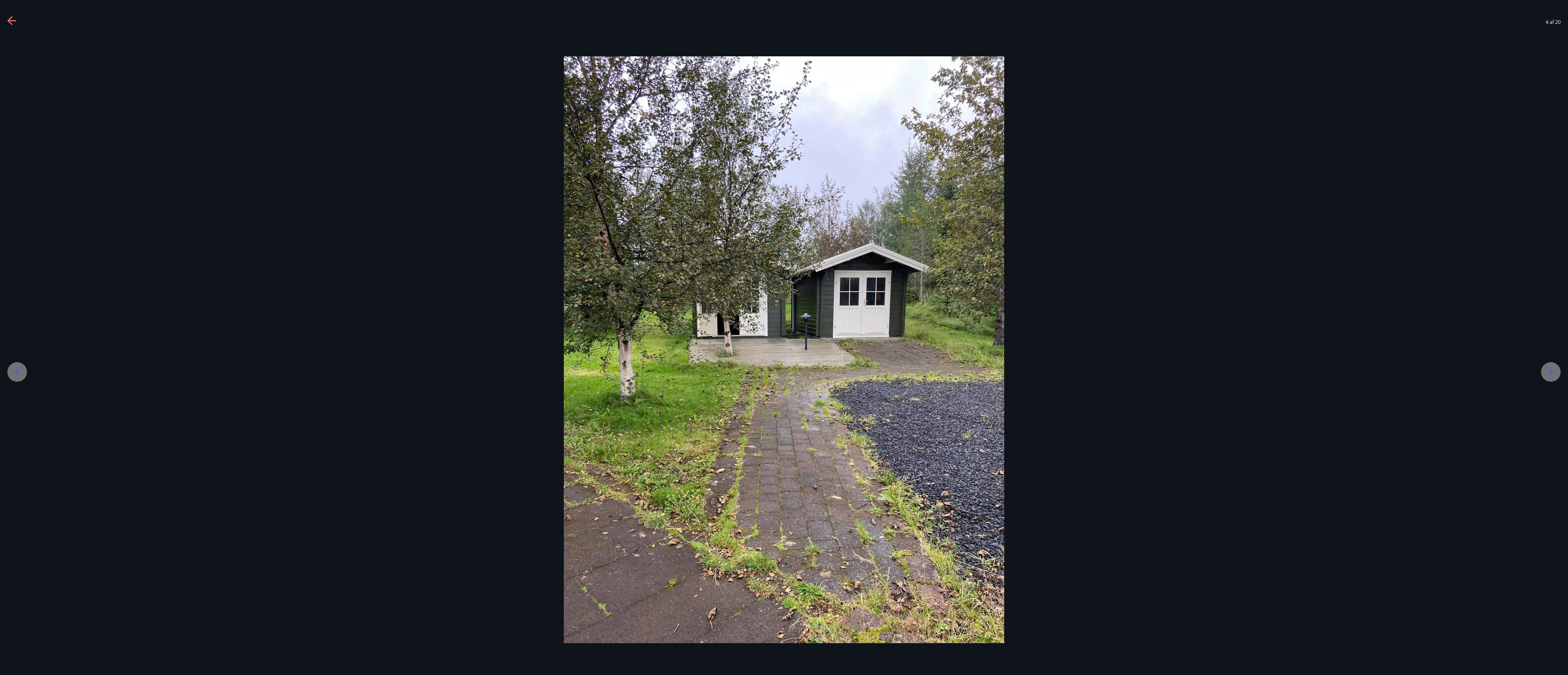
click at [391, 169] on div at bounding box center [1551, 372] width 19 height 19
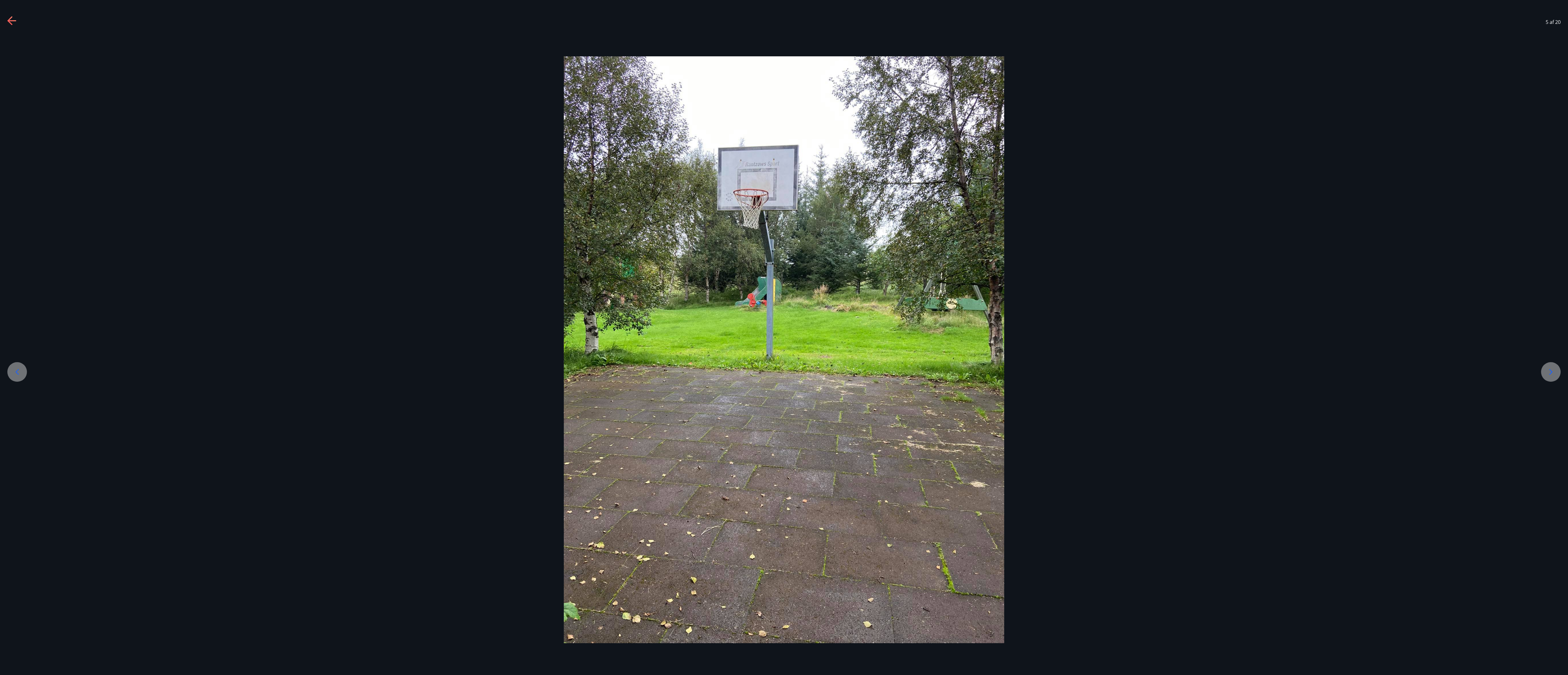
click at [391, 169] on div at bounding box center [1551, 372] width 19 height 19
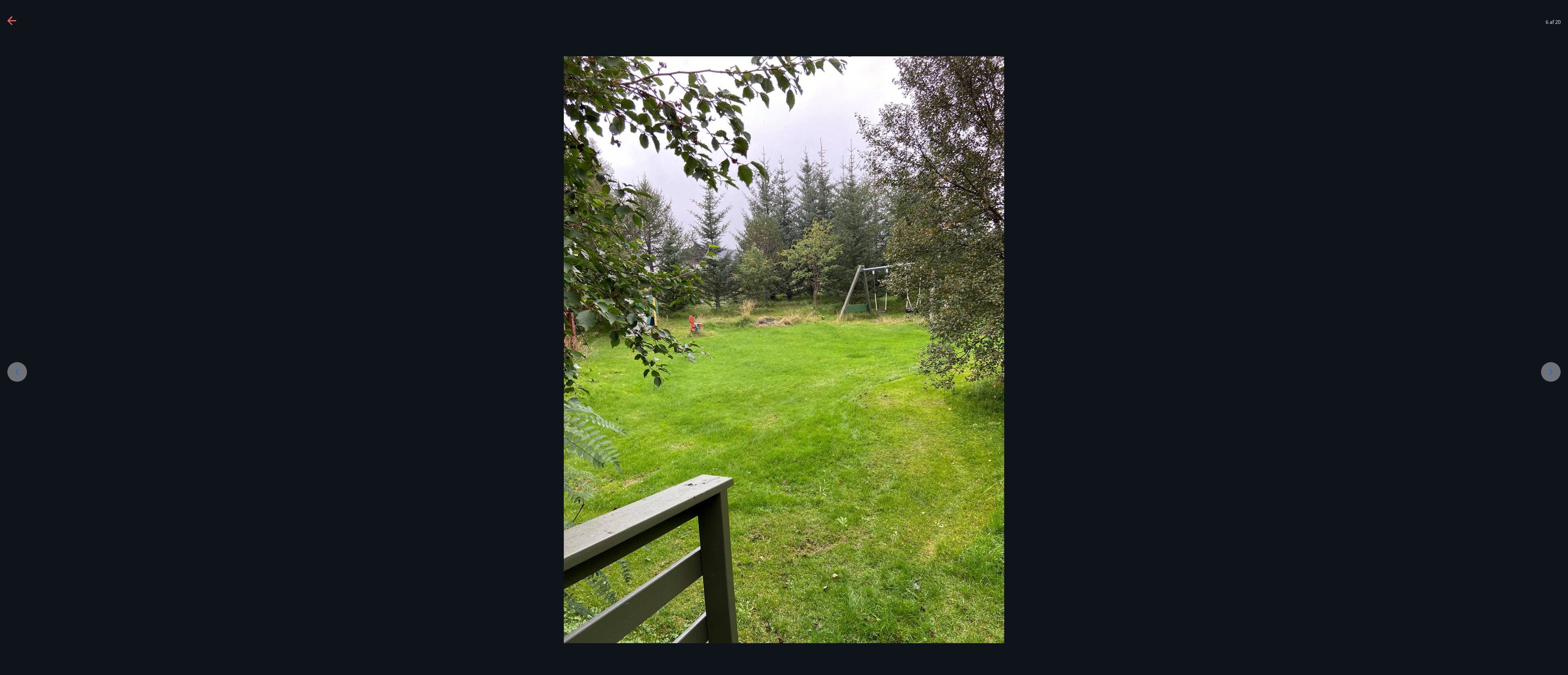
click at [391, 169] on div at bounding box center [1551, 372] width 19 height 19
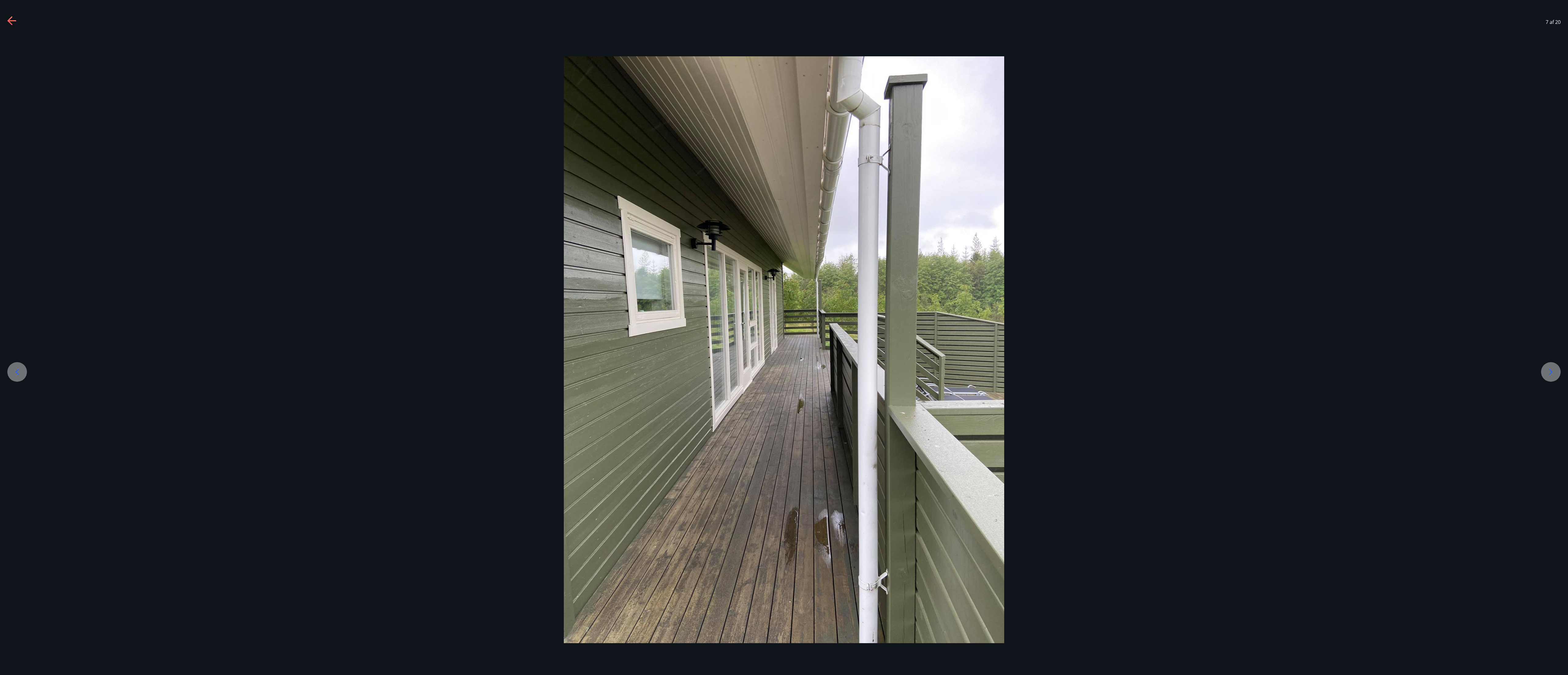
click at [391, 169] on div at bounding box center [1551, 372] width 19 height 19
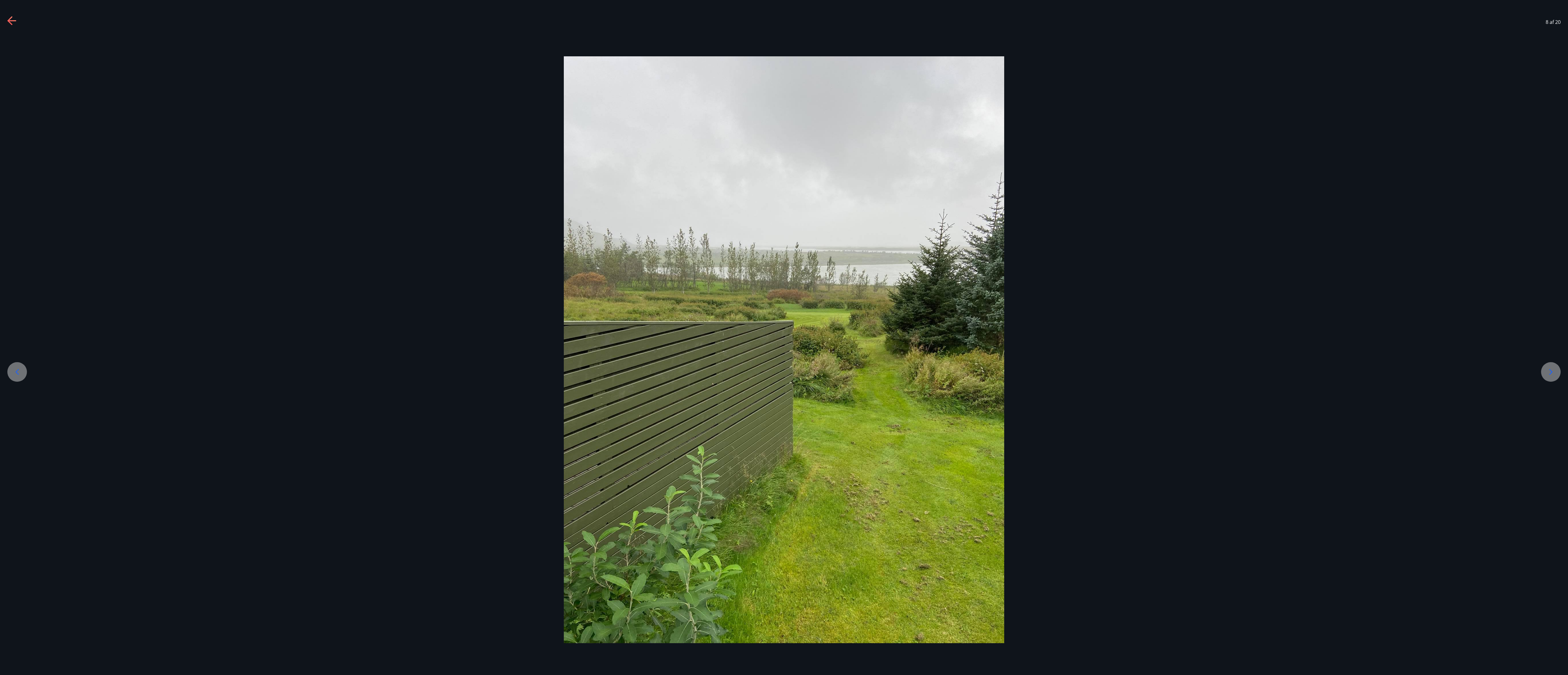
click at [391, 169] on div at bounding box center [1551, 372] width 19 height 19
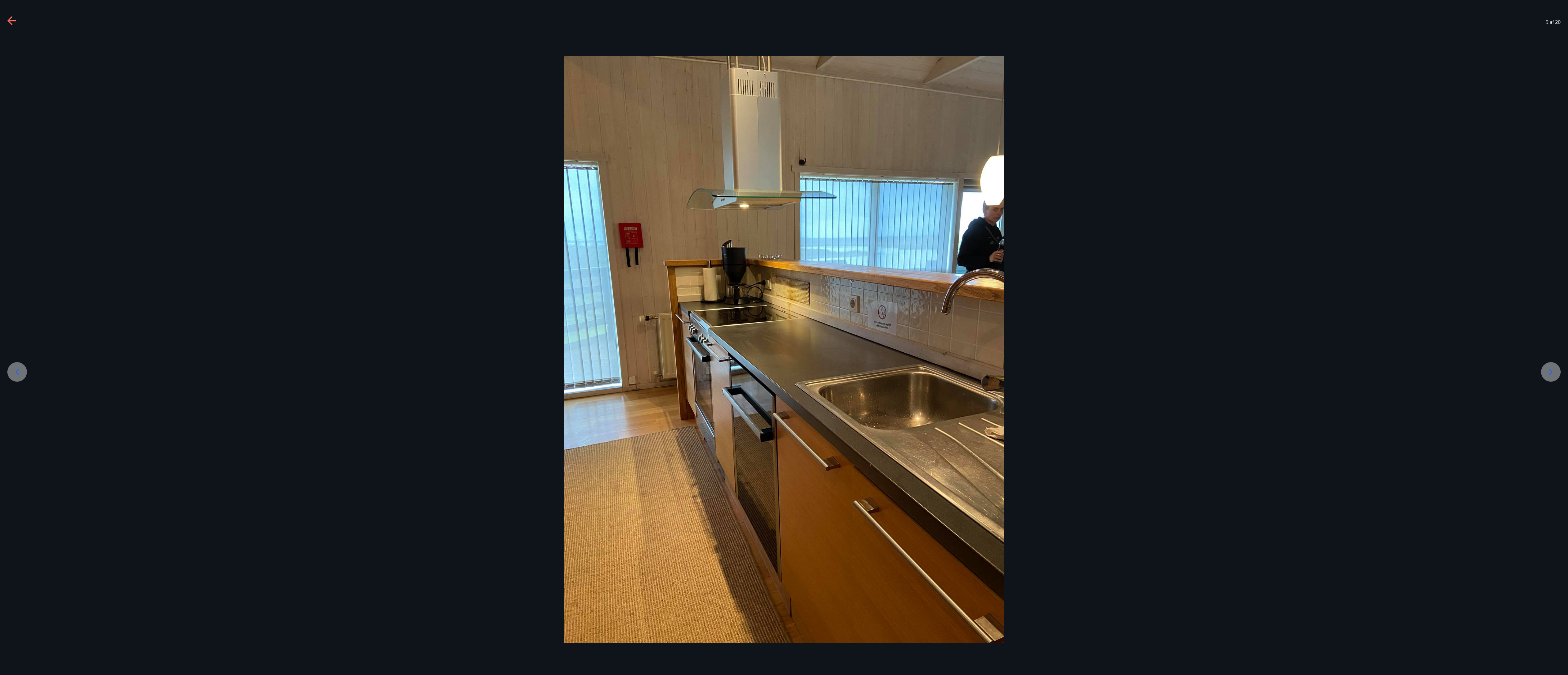
click at [391, 169] on div at bounding box center [1551, 372] width 19 height 19
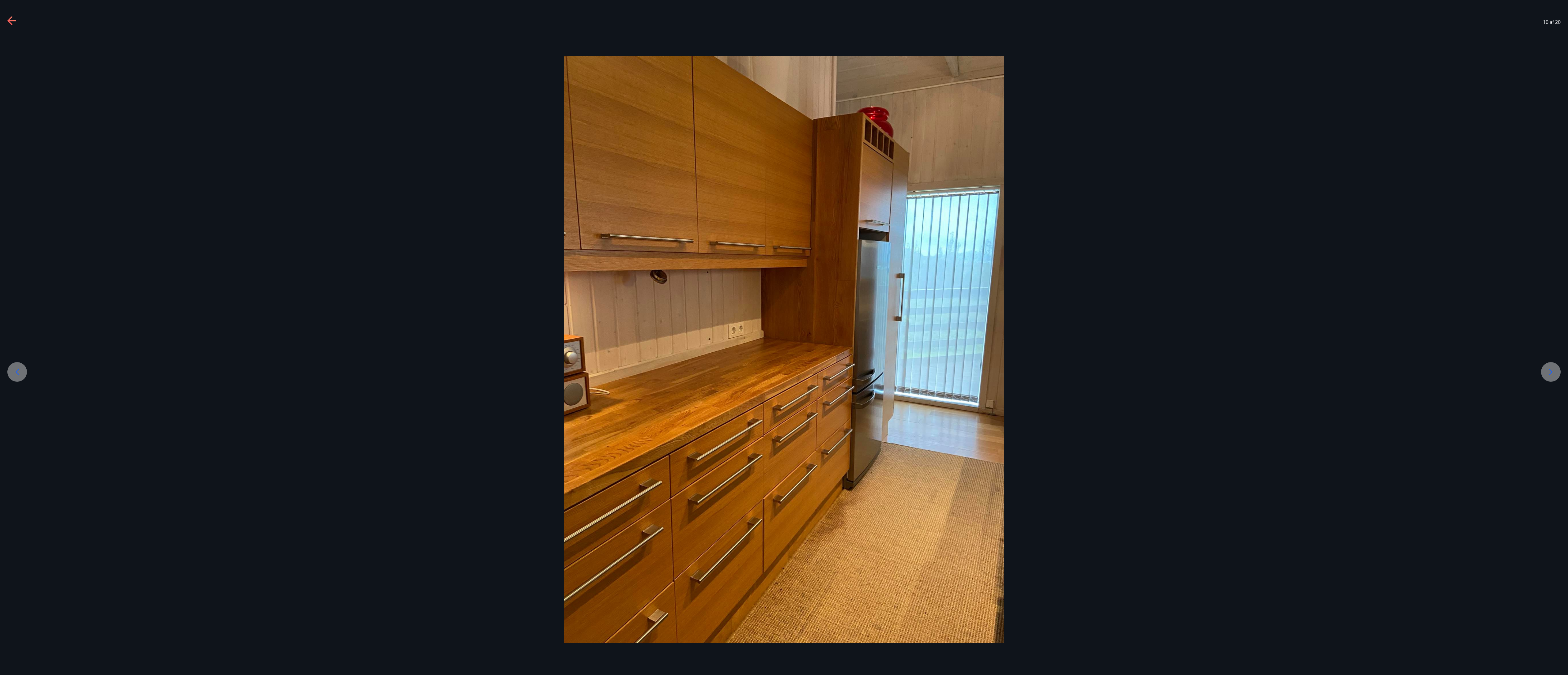
click at [391, 169] on div at bounding box center [1551, 372] width 19 height 19
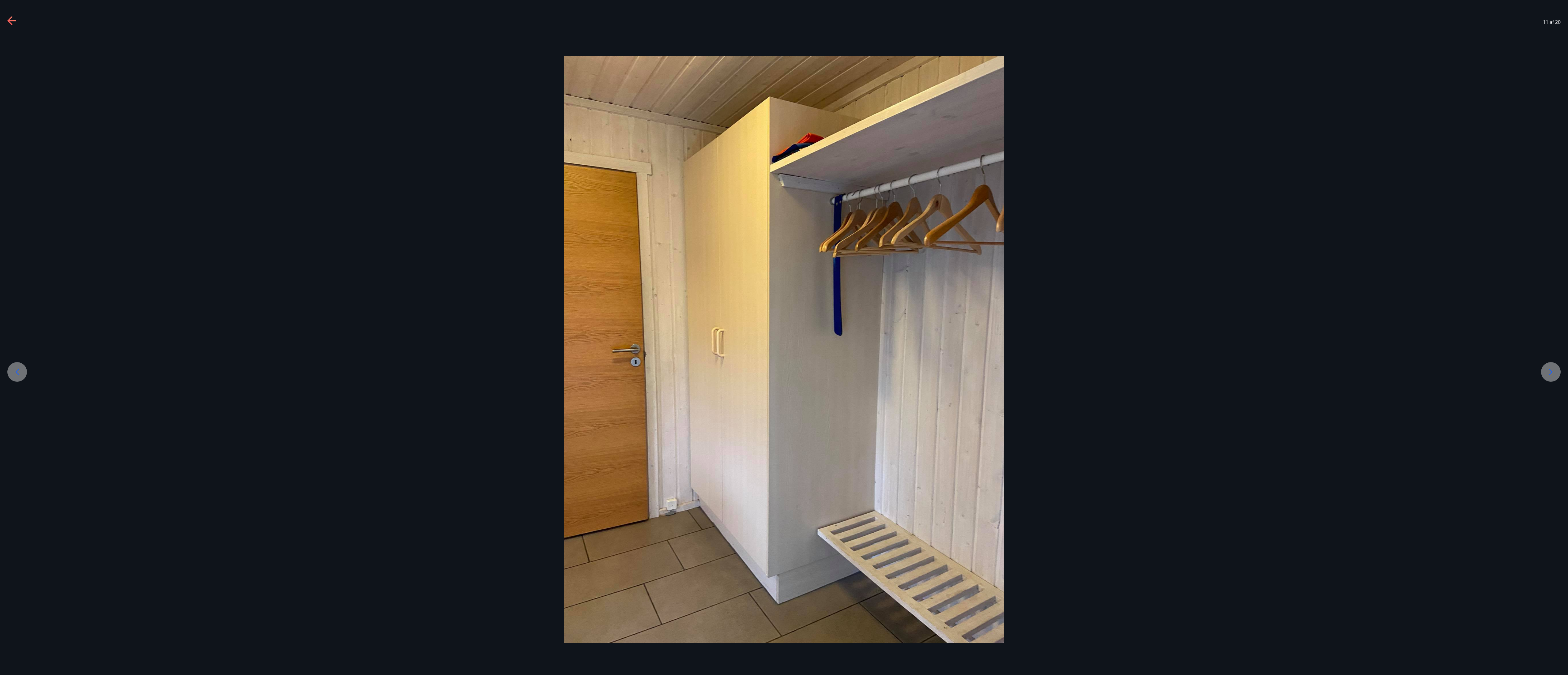
click at [391, 169] on div at bounding box center [1551, 372] width 19 height 19
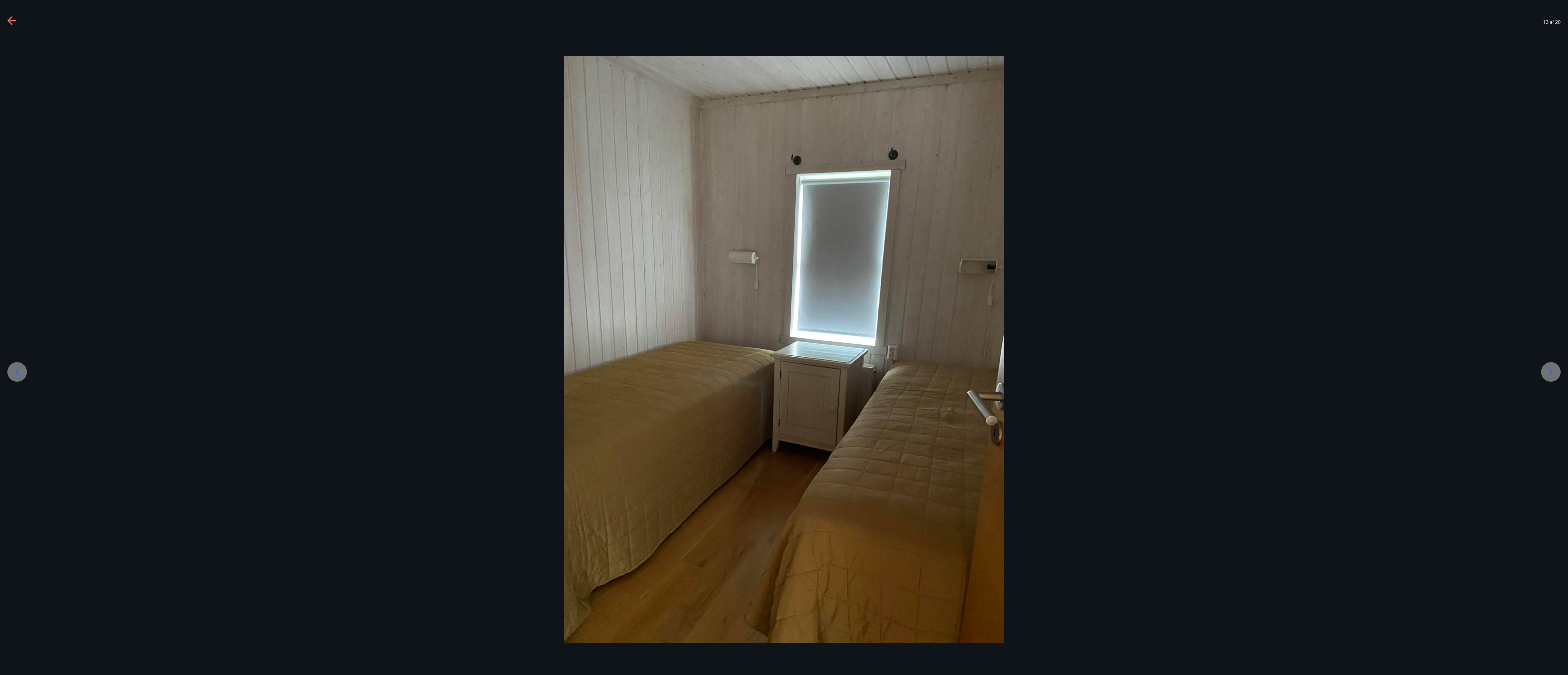
click at [391, 169] on div at bounding box center [1551, 372] width 19 height 19
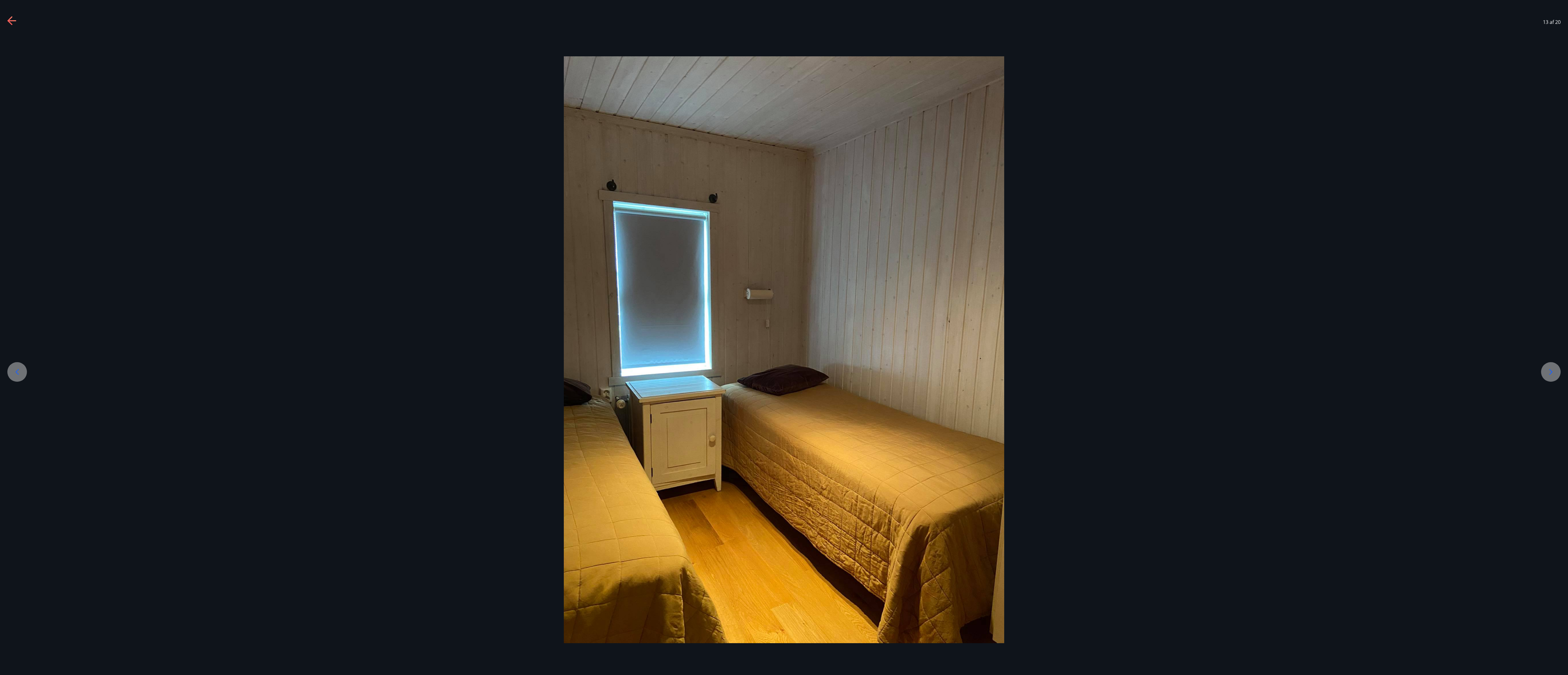
click at [391, 169] on div at bounding box center [1551, 372] width 19 height 19
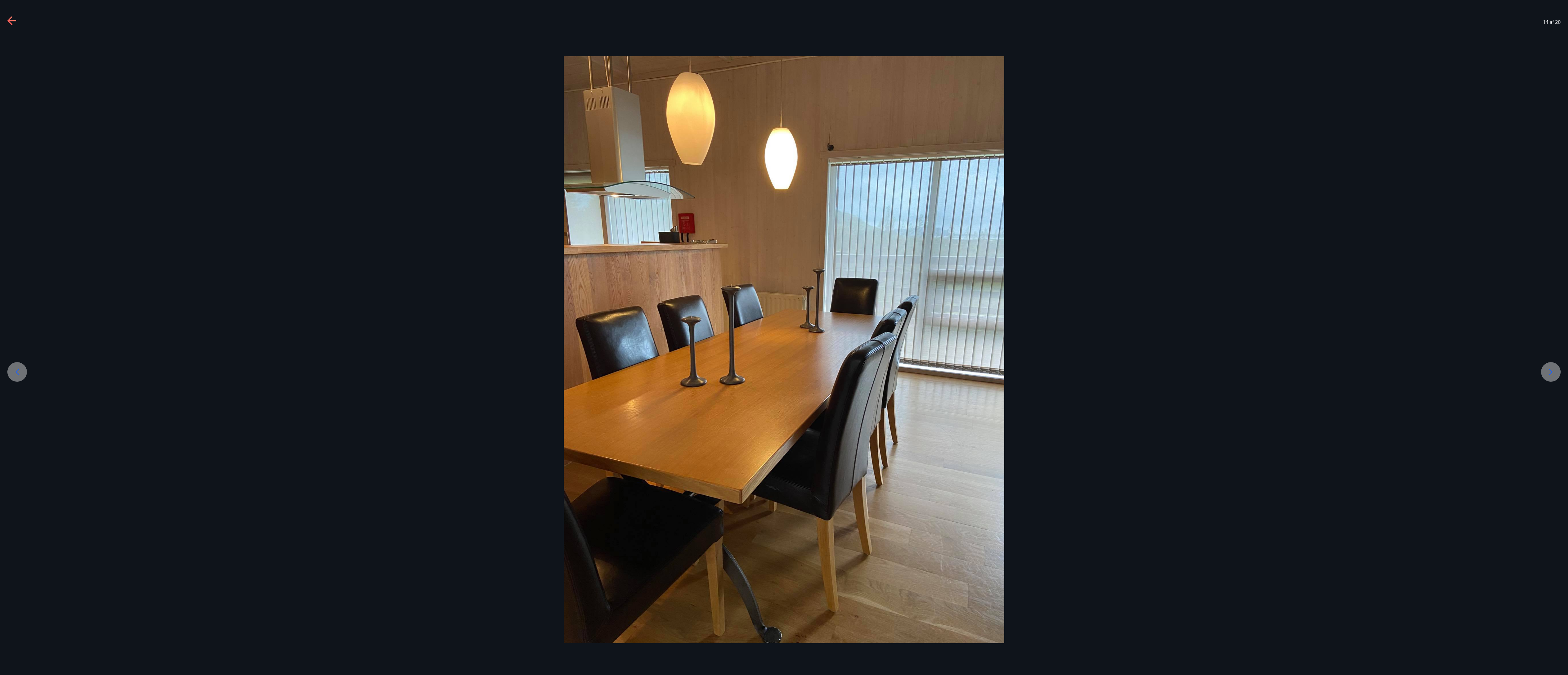
click at [391, 169] on div at bounding box center [1551, 372] width 19 height 19
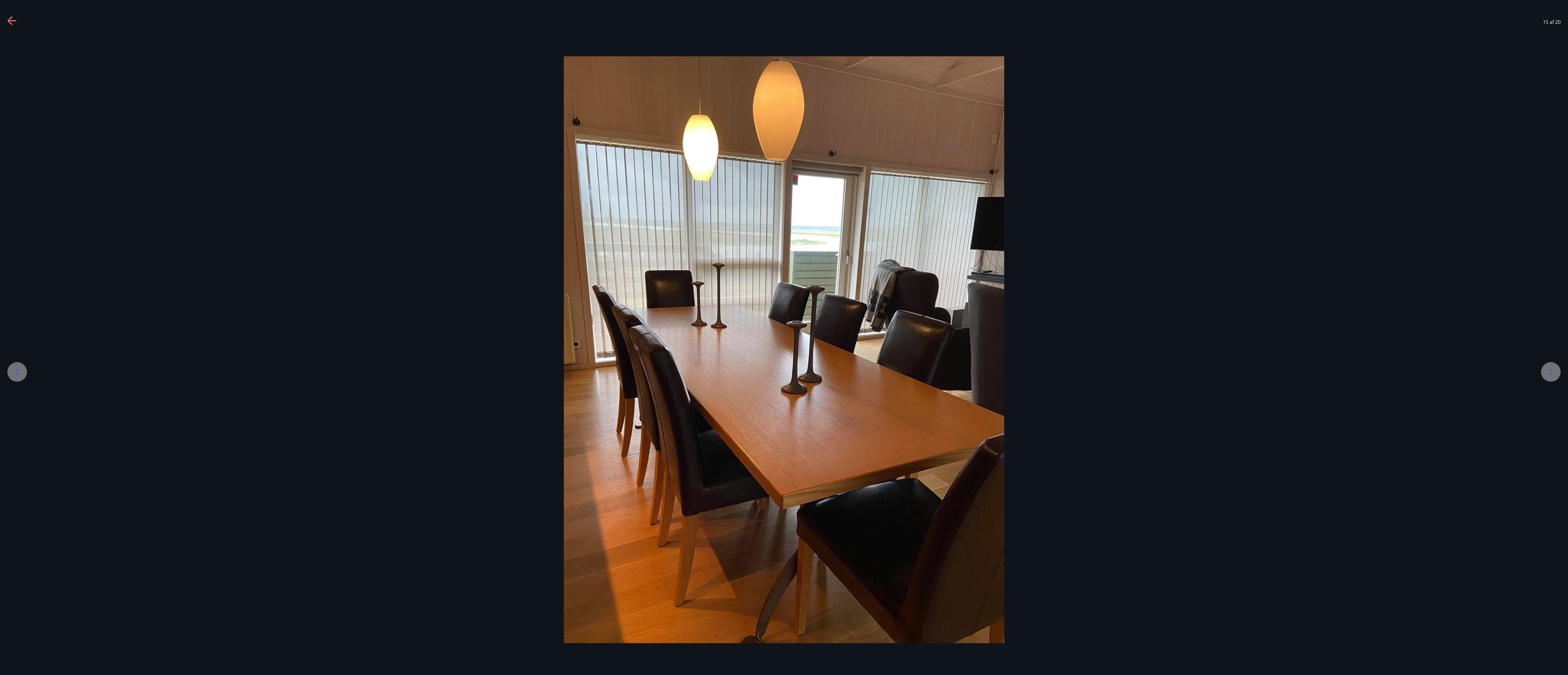
click at [391, 169] on div at bounding box center [1551, 372] width 19 height 19
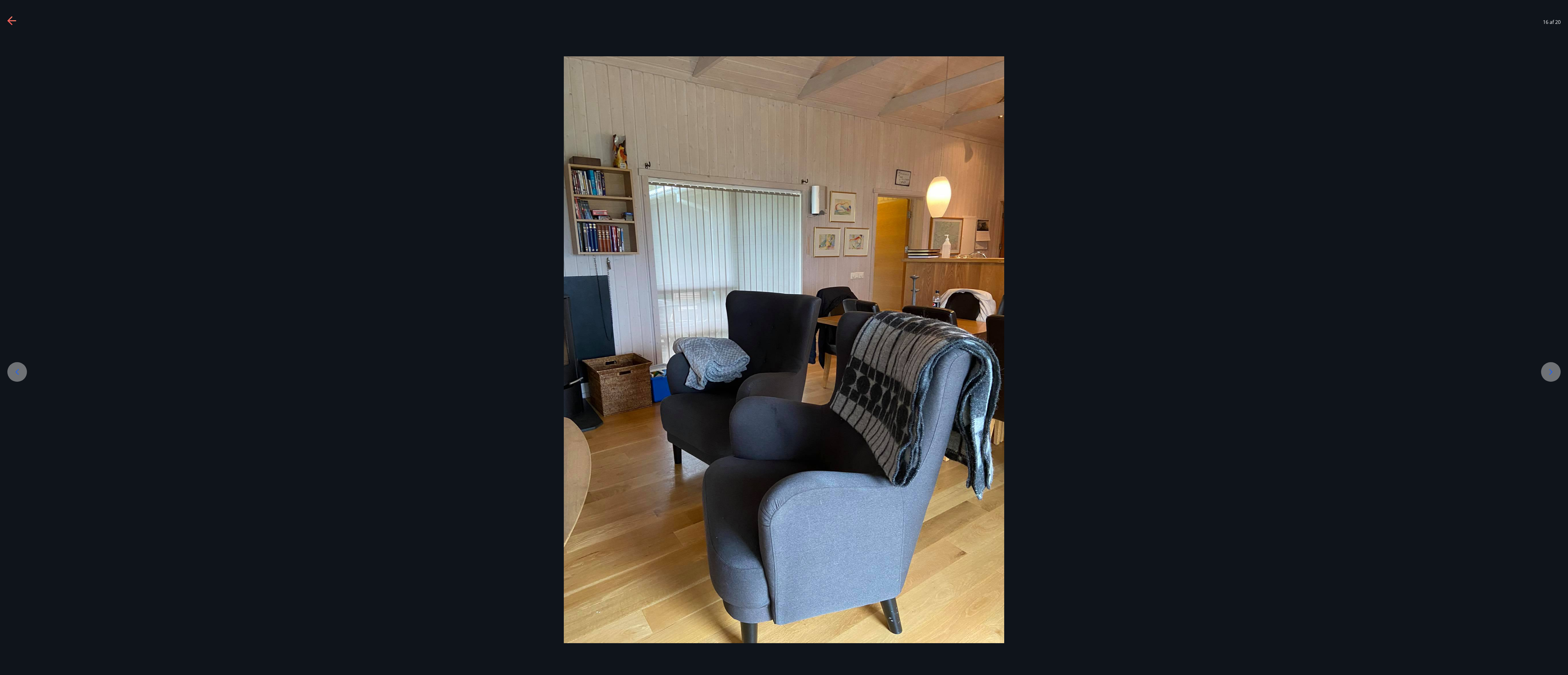
click at [391, 169] on div at bounding box center [1551, 372] width 19 height 19
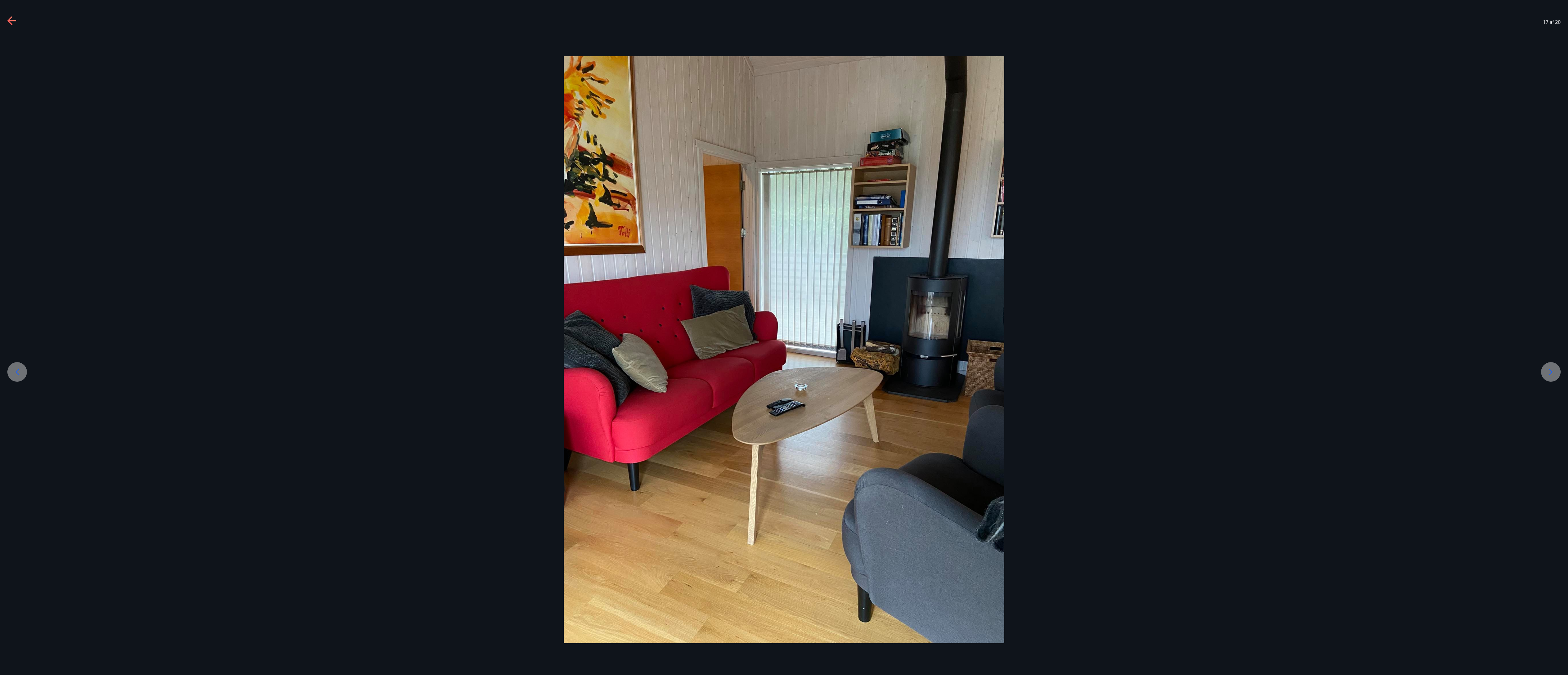
click at [391, 169] on div at bounding box center [1551, 372] width 19 height 19
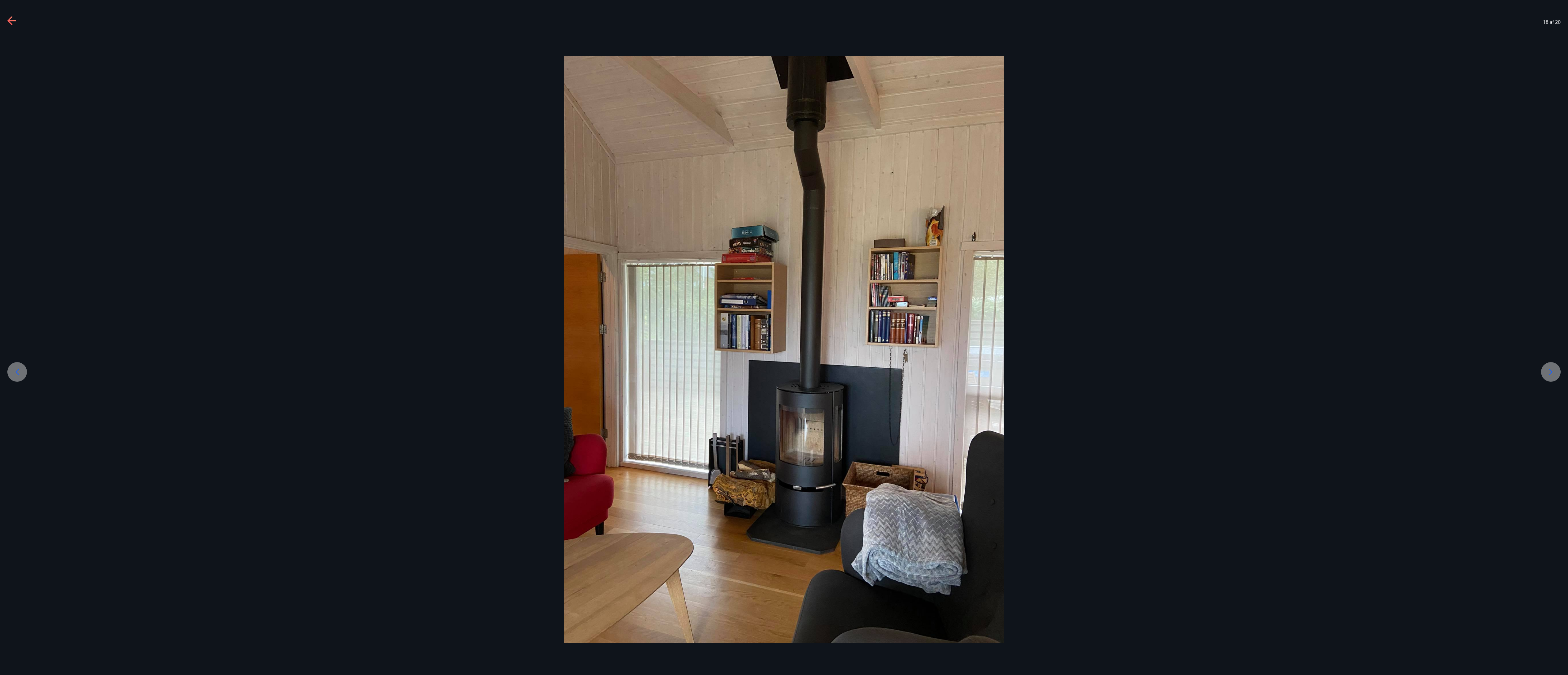
click at [391, 169] on div at bounding box center [1551, 372] width 19 height 19
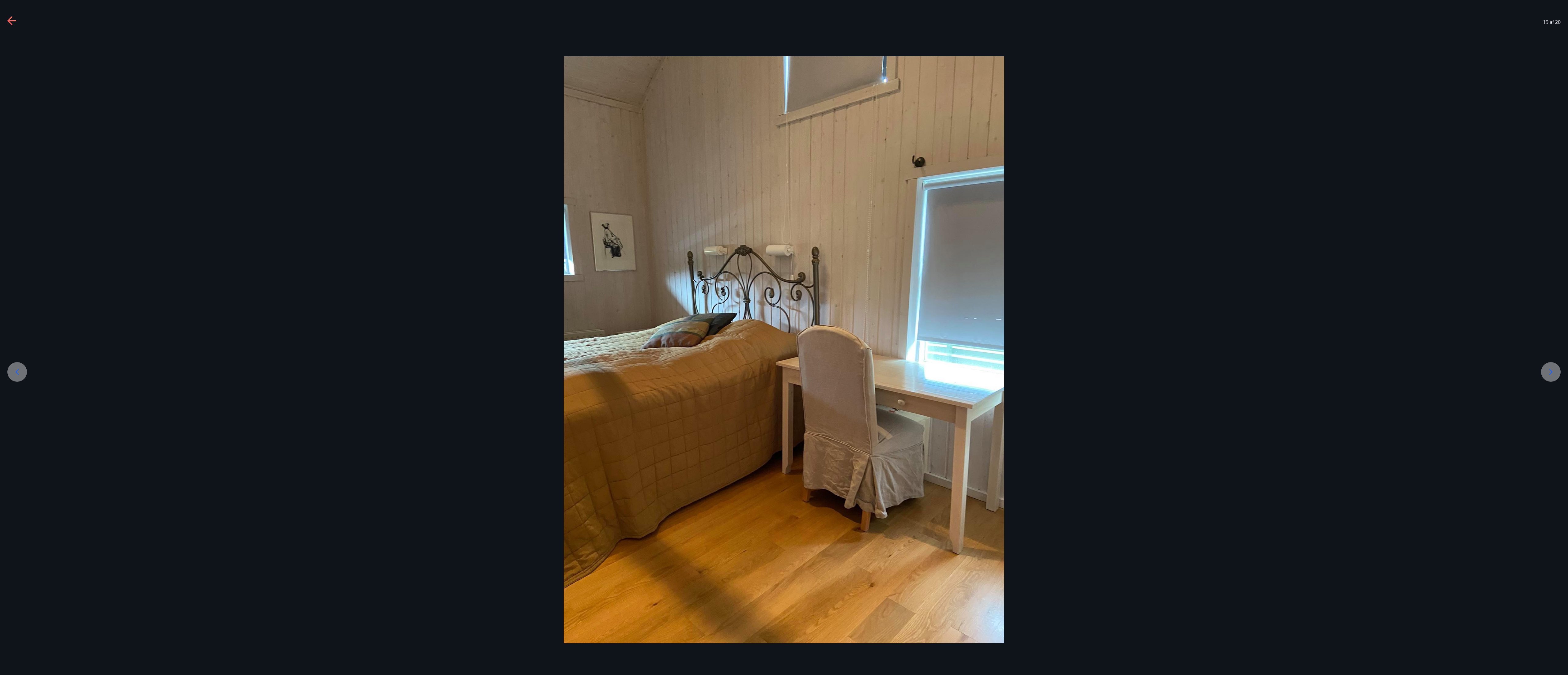
click at [391, 169] on div at bounding box center [1551, 372] width 19 height 19
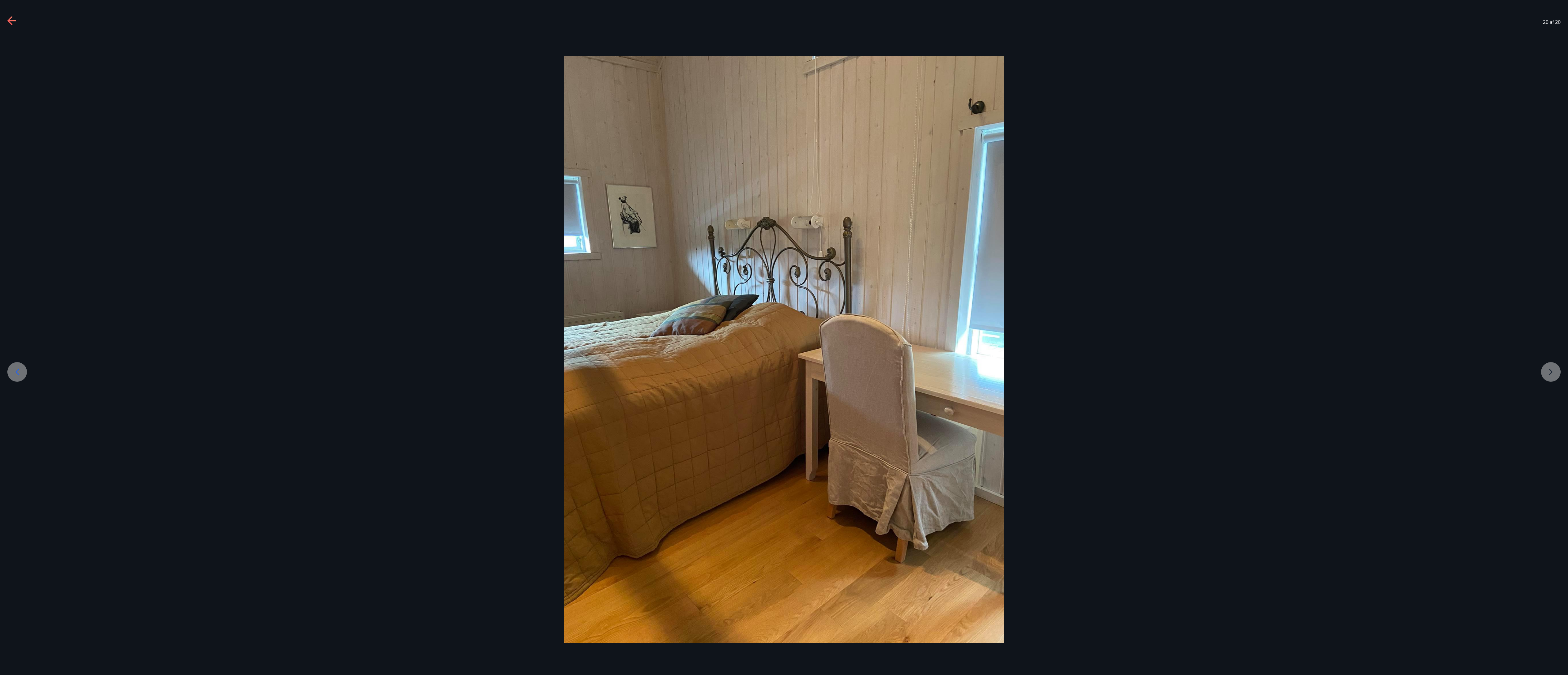
click at [391, 169] on div at bounding box center [784, 350] width 1568 height 587
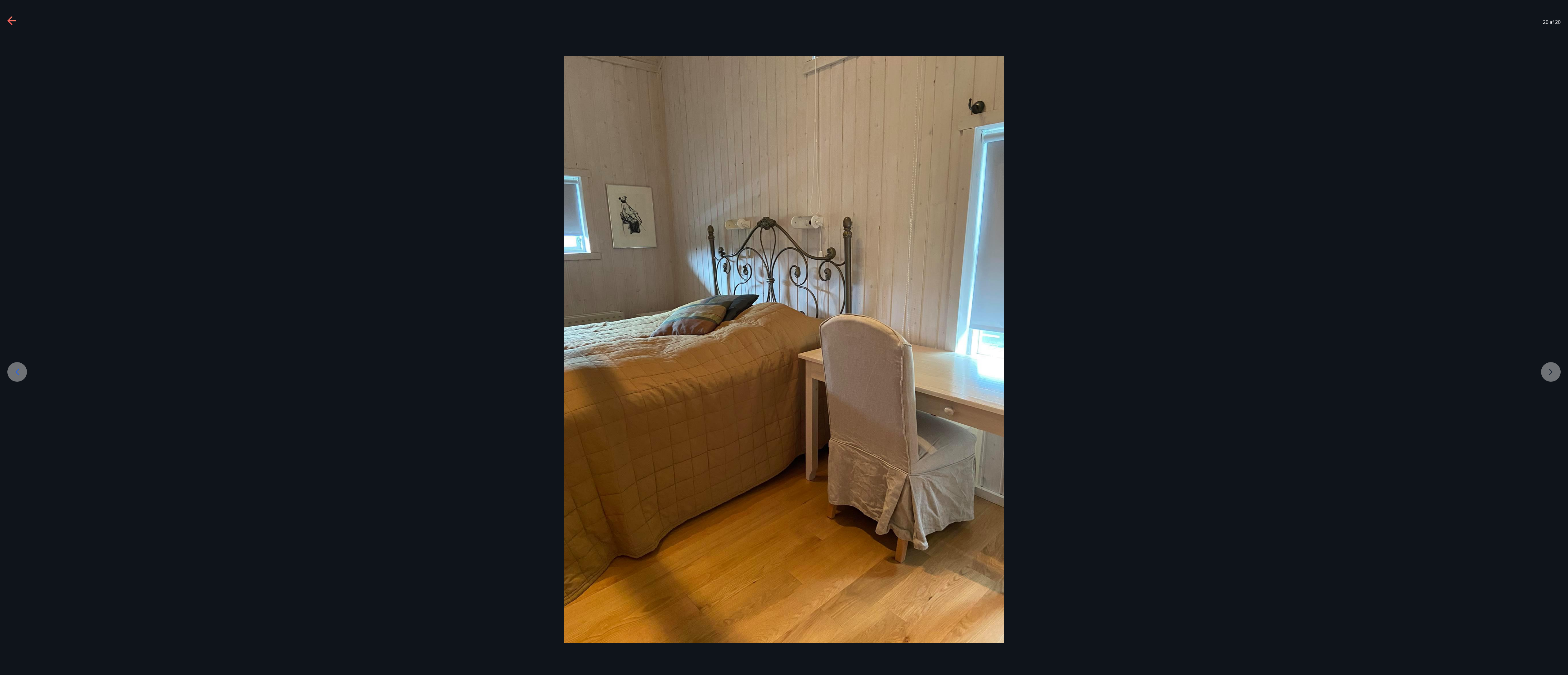
click at [10, 18] on icon at bounding box center [10, 21] width 5 height 9
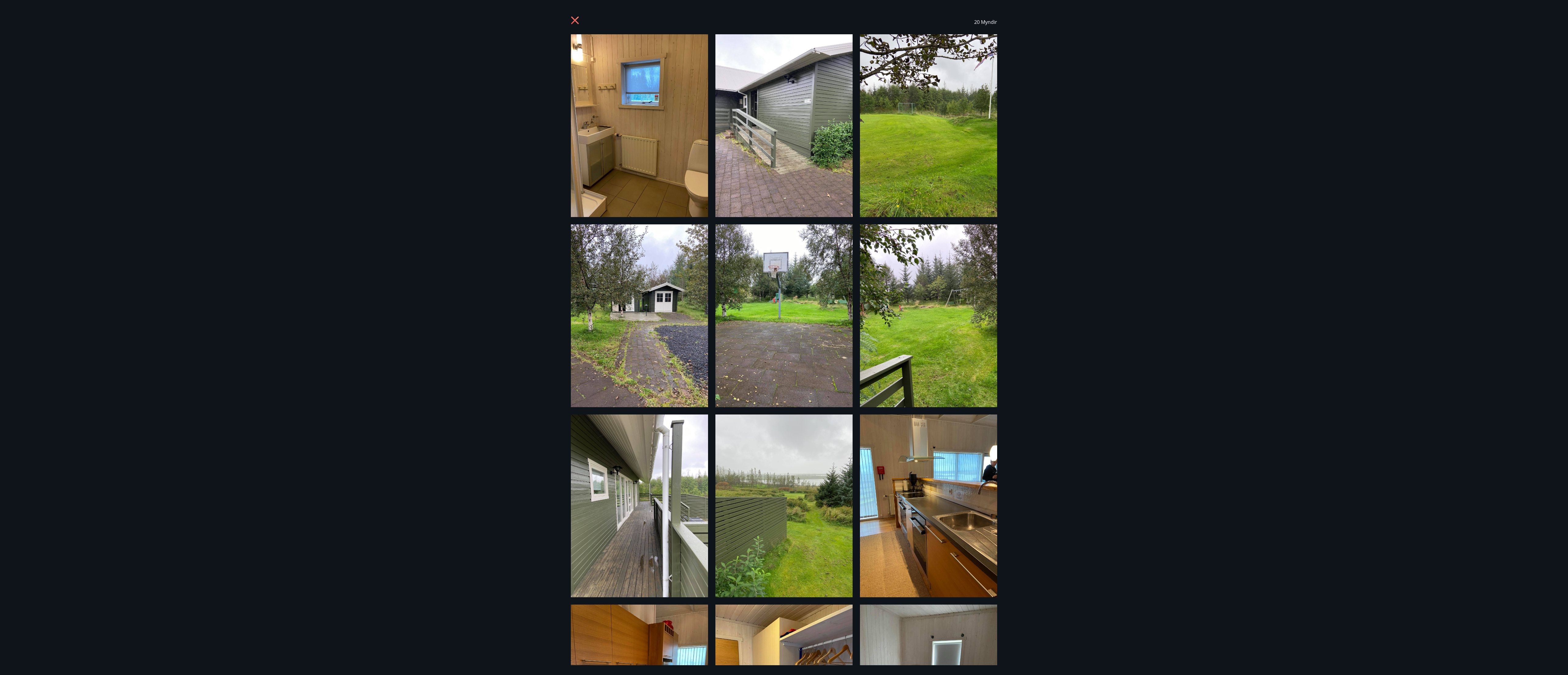
click at [391, 107] on img at bounding box center [639, 125] width 137 height 183
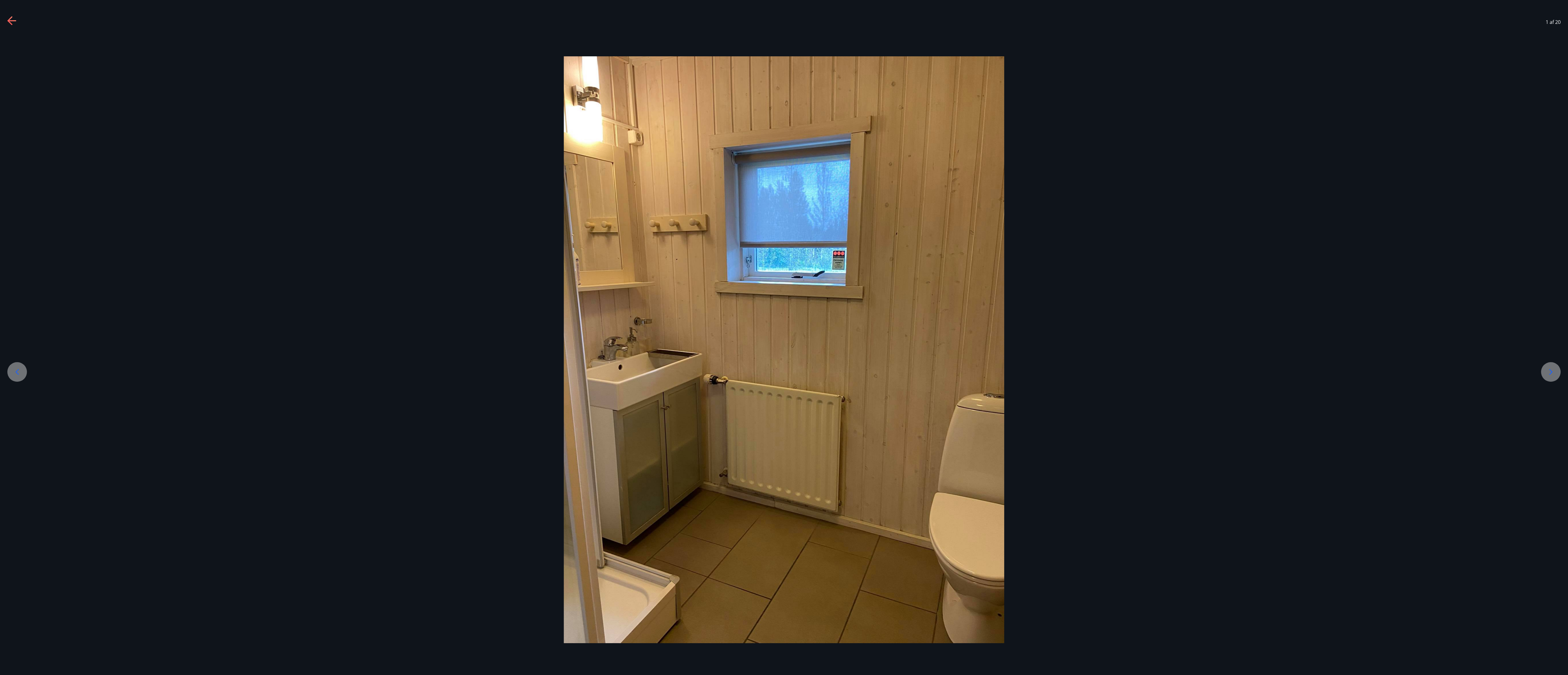
click at [391, 169] on div at bounding box center [784, 350] width 1568 height 587
click at [391, 169] on icon at bounding box center [1551, 372] width 10 height 10
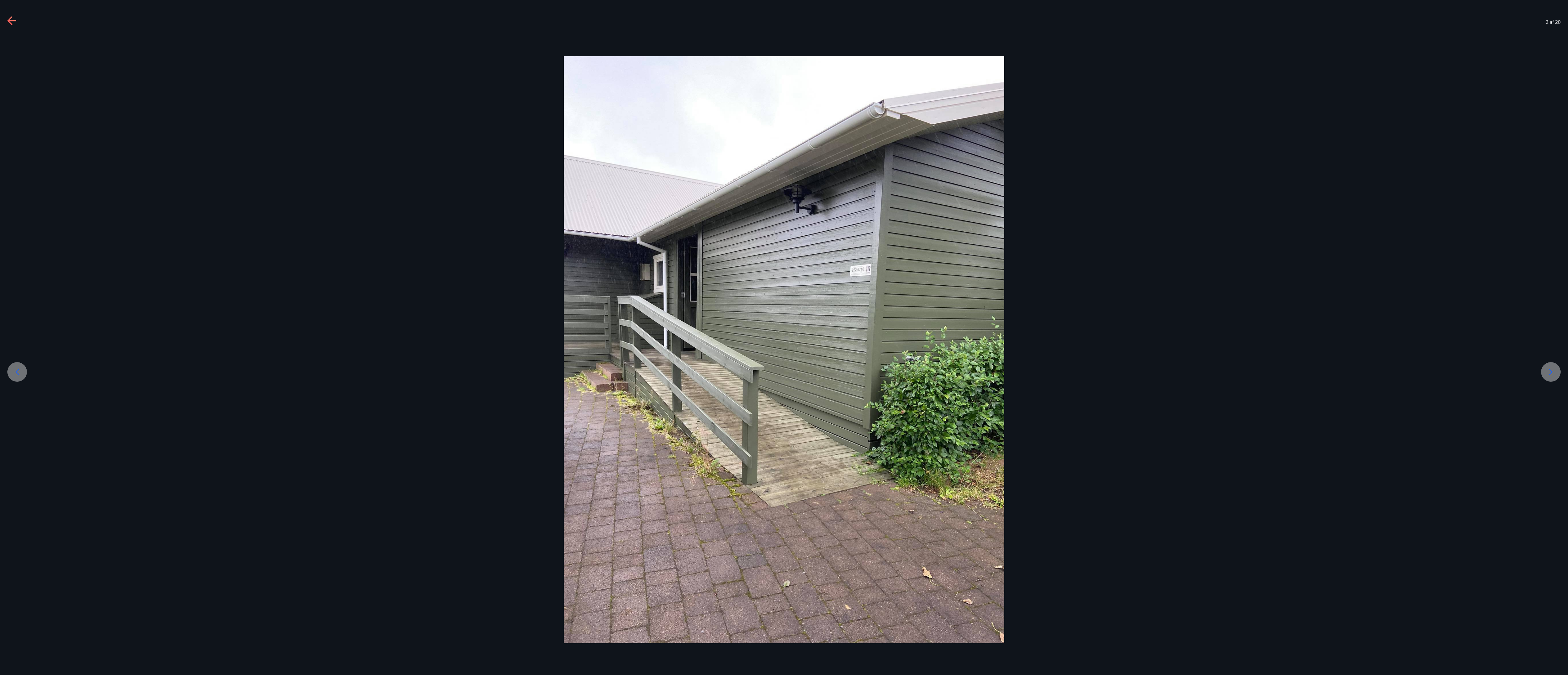
click at [391, 169] on icon at bounding box center [1551, 372] width 10 height 10
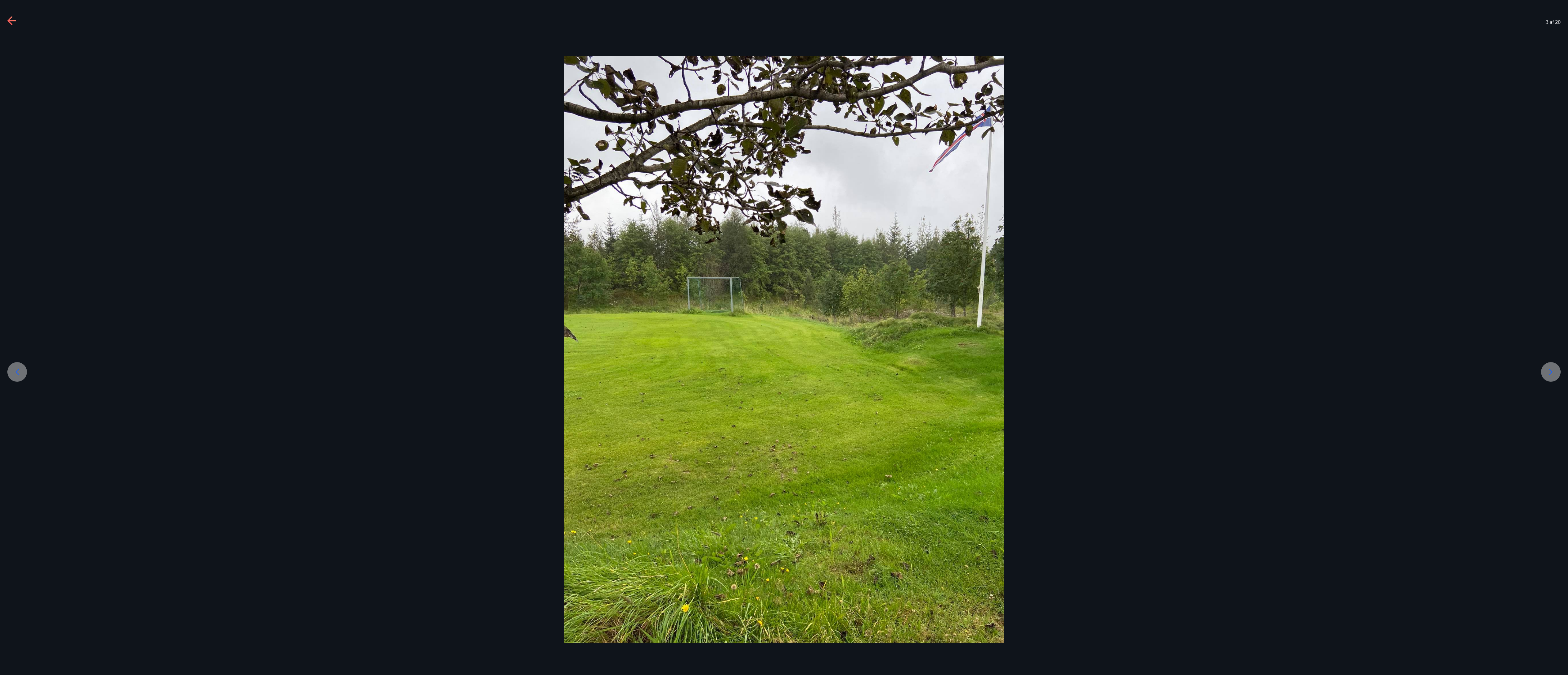
click at [391, 169] on icon at bounding box center [1551, 372] width 10 height 10
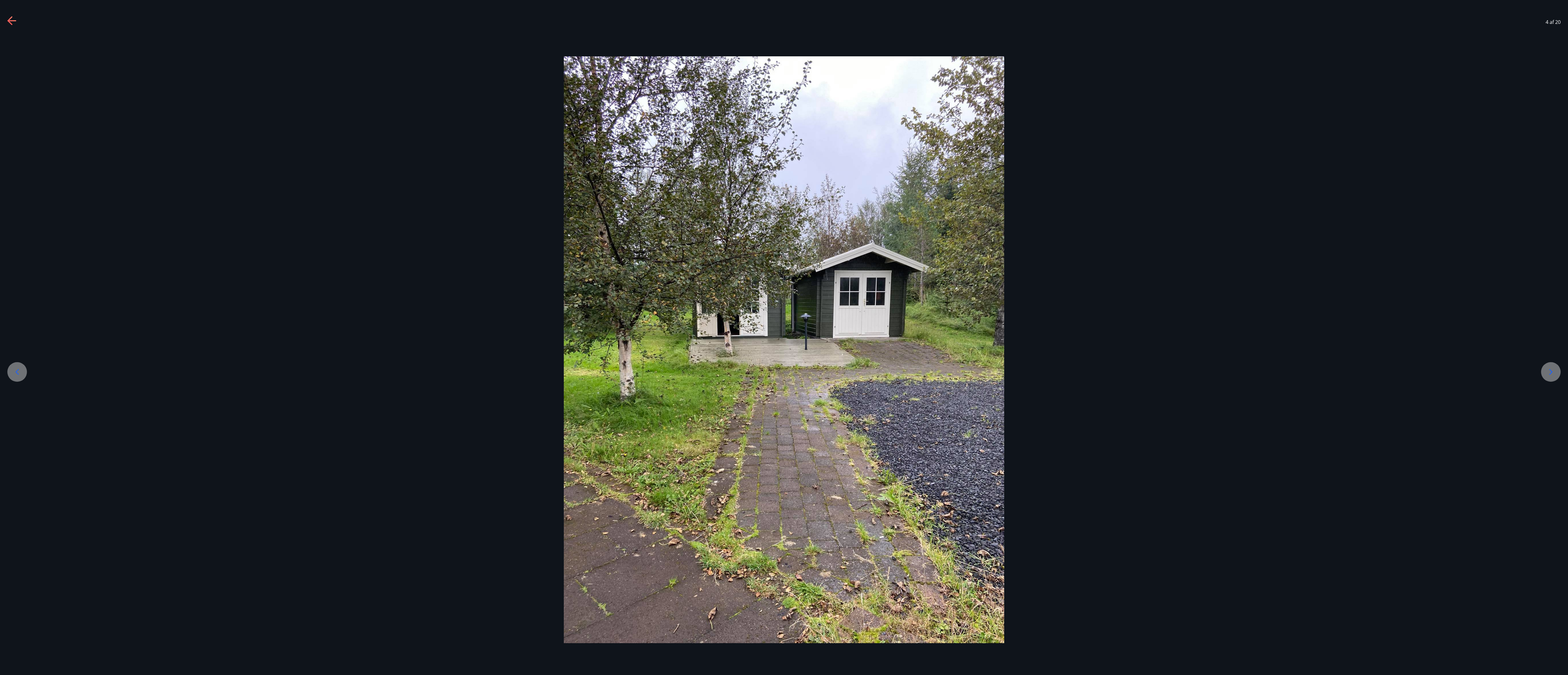
click at [391, 169] on icon at bounding box center [1551, 372] width 10 height 10
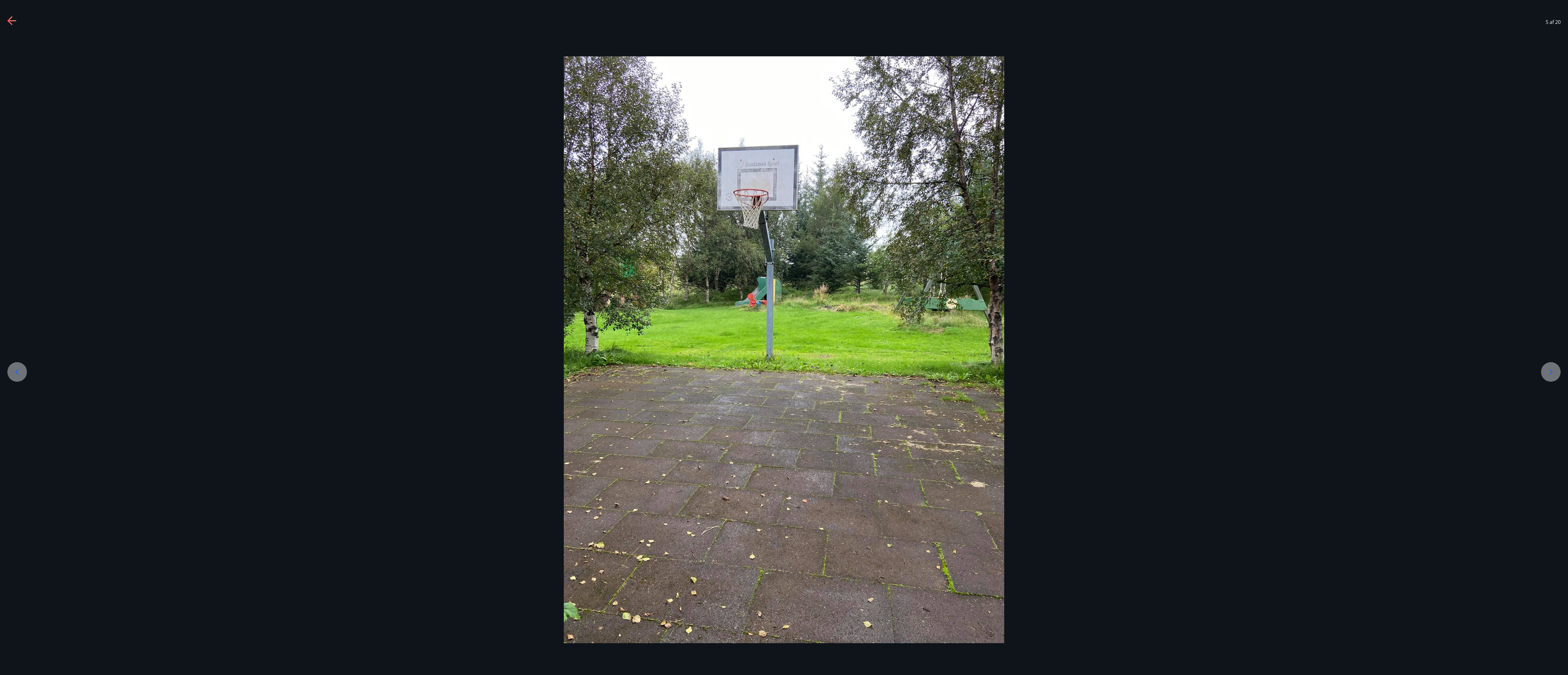
click at [12, 21] on icon at bounding box center [12, 21] width 10 height 10
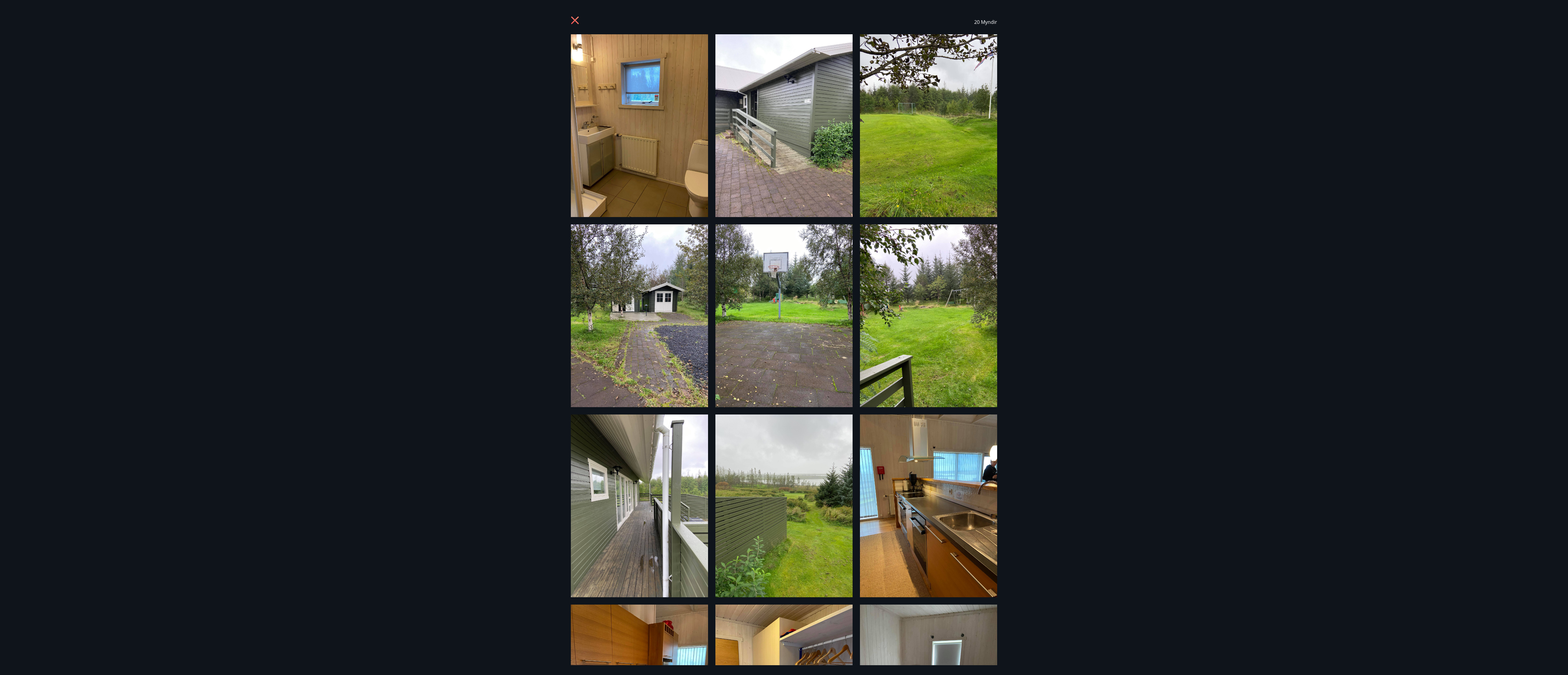
click at [12, 21] on div "20 Myndir" at bounding box center [784, 337] width 1568 height 675
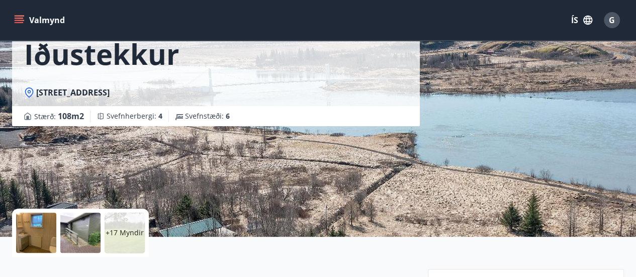
scroll to position [0, 0]
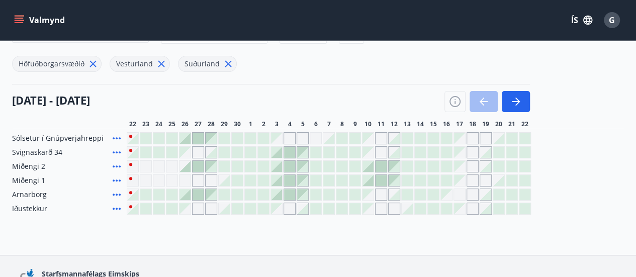
scroll to position [110, 0]
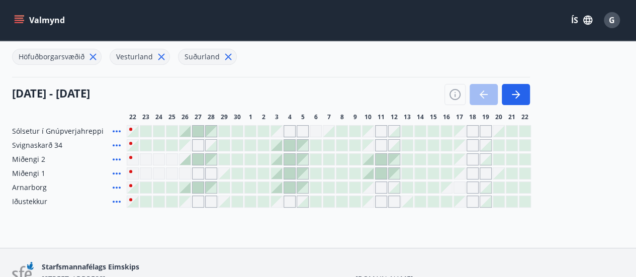
click at [381, 160] on div at bounding box center [381, 159] width 11 height 11
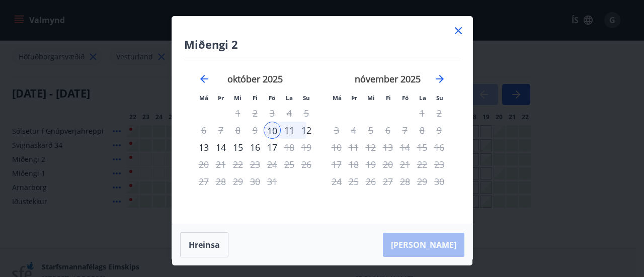
click at [304, 131] on div "12" at bounding box center [306, 130] width 17 height 17
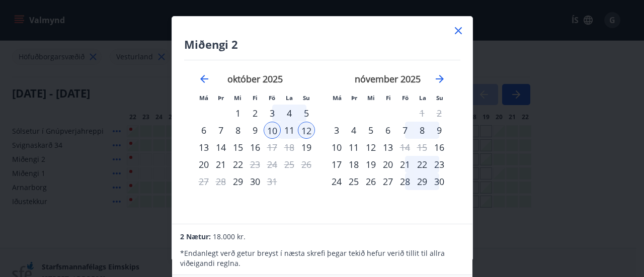
click at [290, 131] on div "11" at bounding box center [289, 130] width 17 height 17
click at [458, 32] on icon at bounding box center [458, 31] width 12 height 12
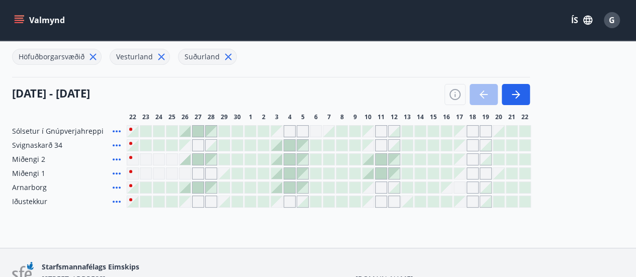
click at [119, 159] on icon at bounding box center [117, 159] width 12 height 12
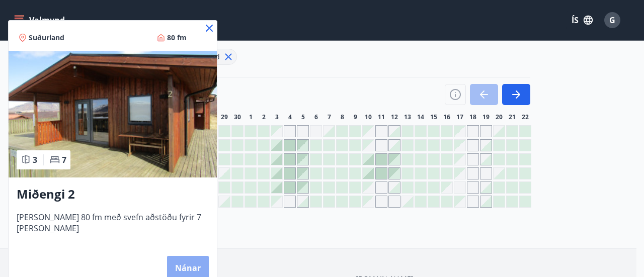
click at [171, 259] on button "Nánar" at bounding box center [188, 268] width 42 height 24
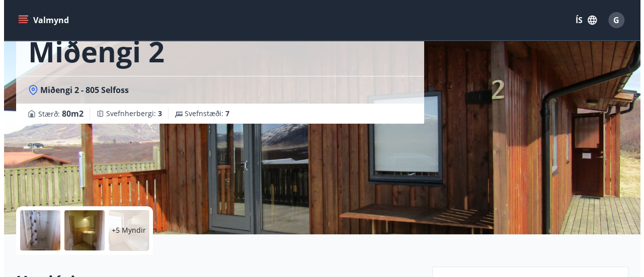
scroll to position [65, 0]
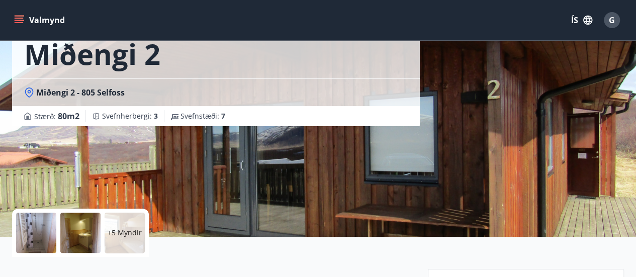
click at [133, 242] on div "+5 Myndir" at bounding box center [125, 233] width 40 height 40
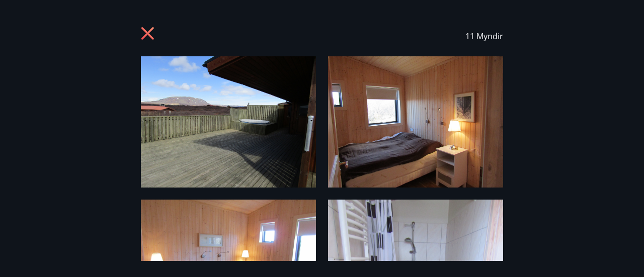
click at [227, 101] on img at bounding box center [228, 121] width 175 height 131
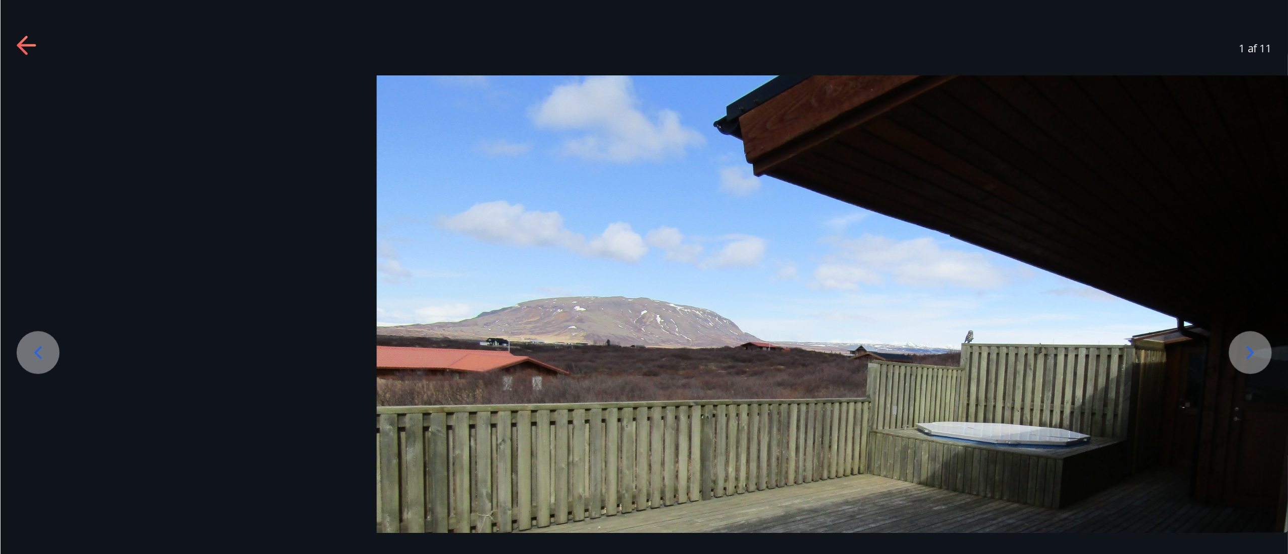
scroll to position [65, 0]
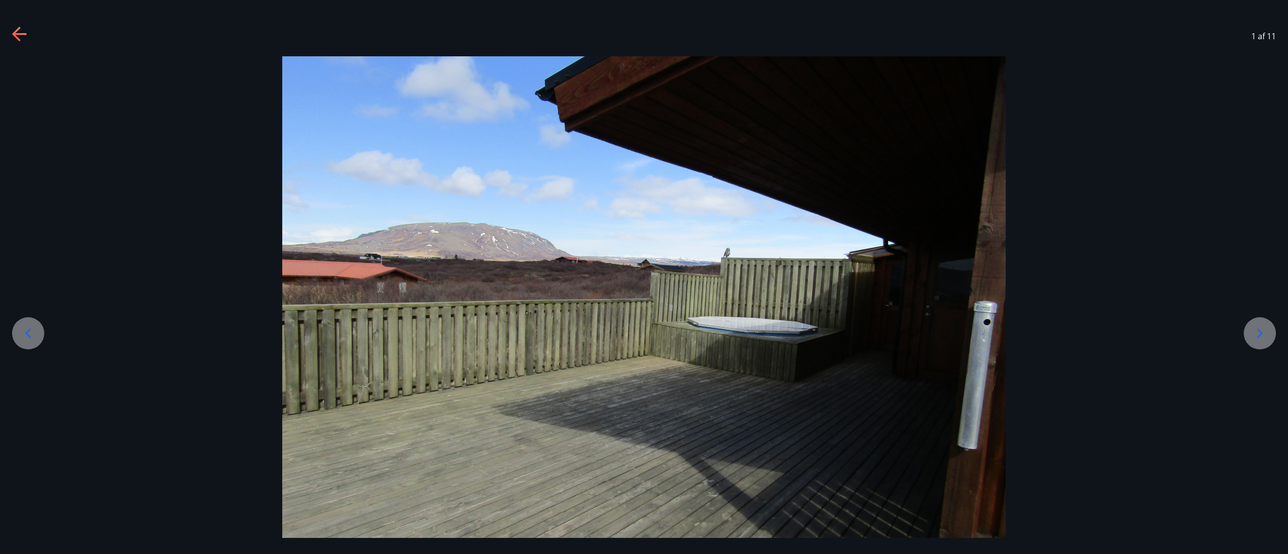
drag, startPoint x: 596, startPoint y: 4, endPoint x: 628, endPoint y: 311, distance: 309.0
click at [628, 277] on img at bounding box center [643, 327] width 723 height 543
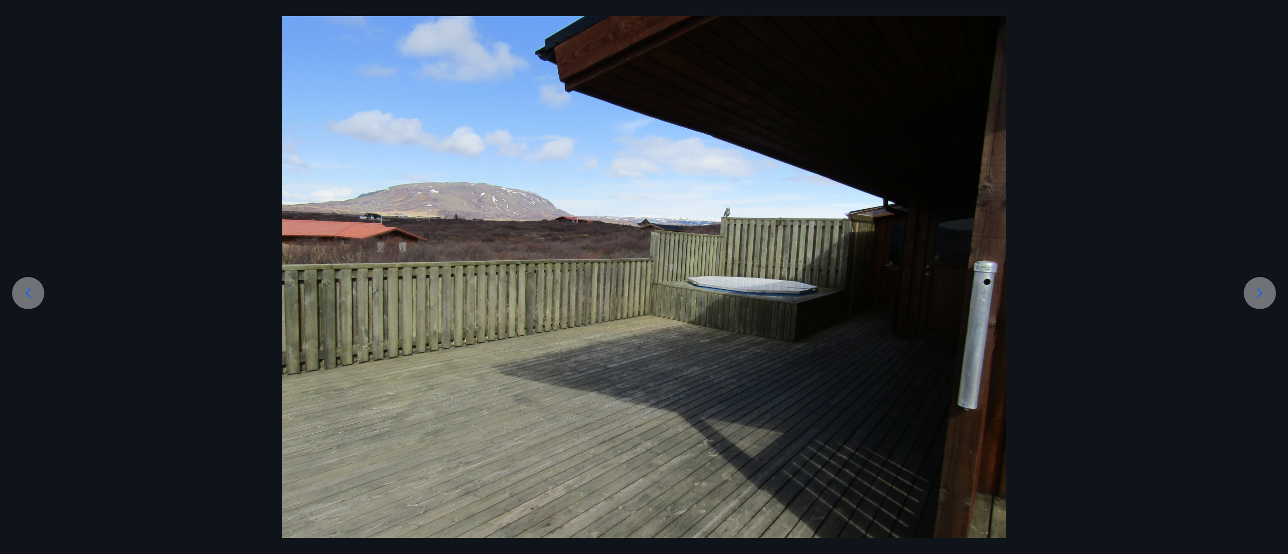
click at [643, 277] on icon at bounding box center [1260, 293] width 16 height 16
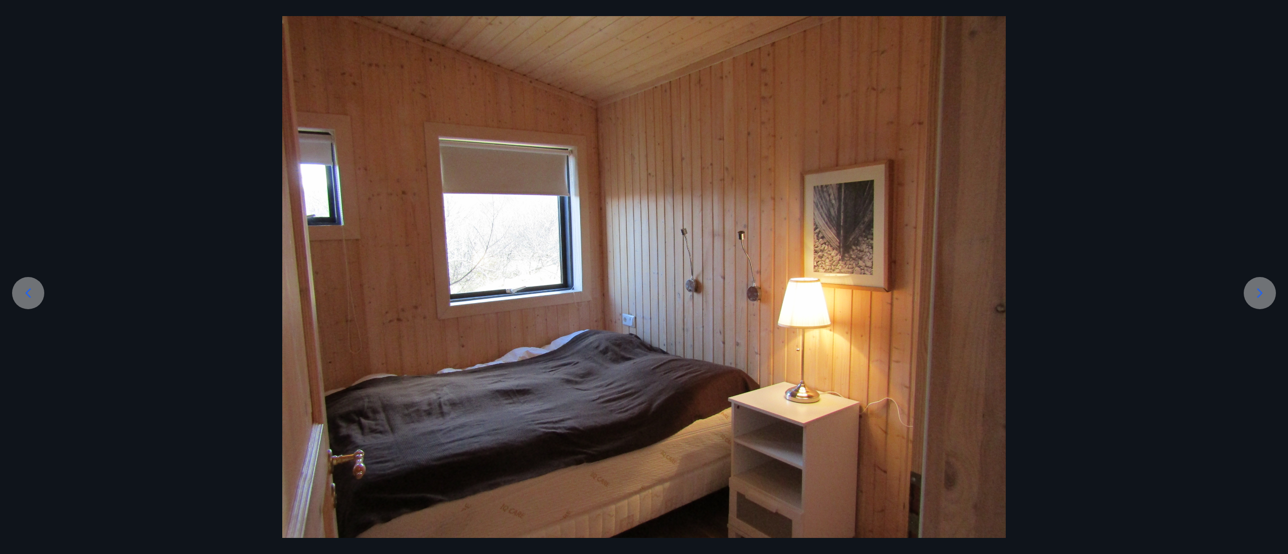
click at [643, 277] on icon at bounding box center [1260, 293] width 16 height 16
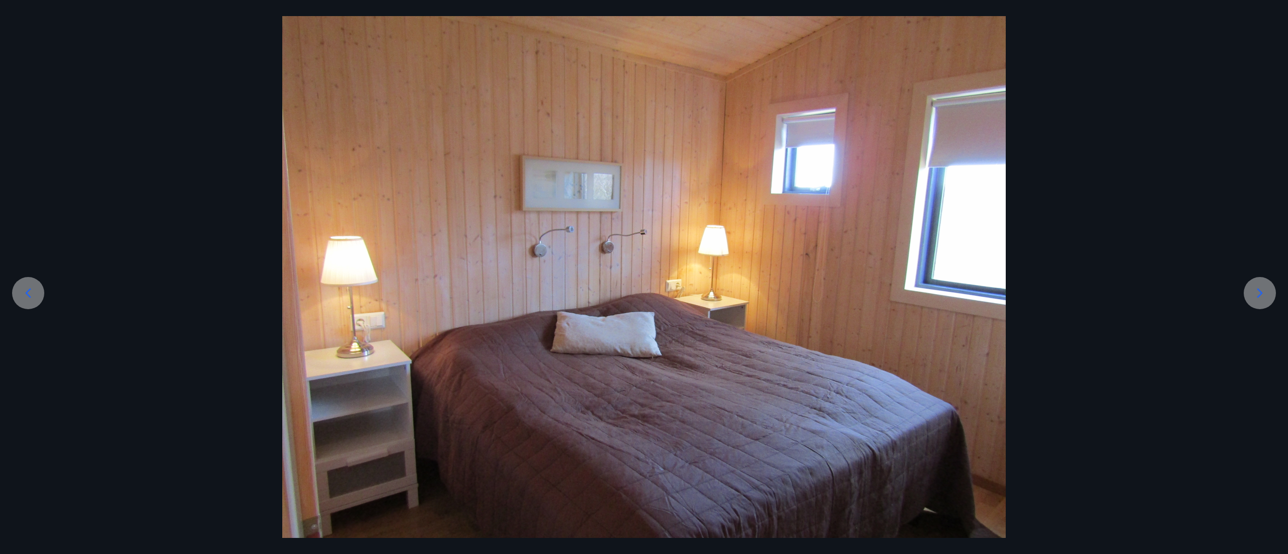
click at [643, 277] on icon at bounding box center [1260, 293] width 16 height 16
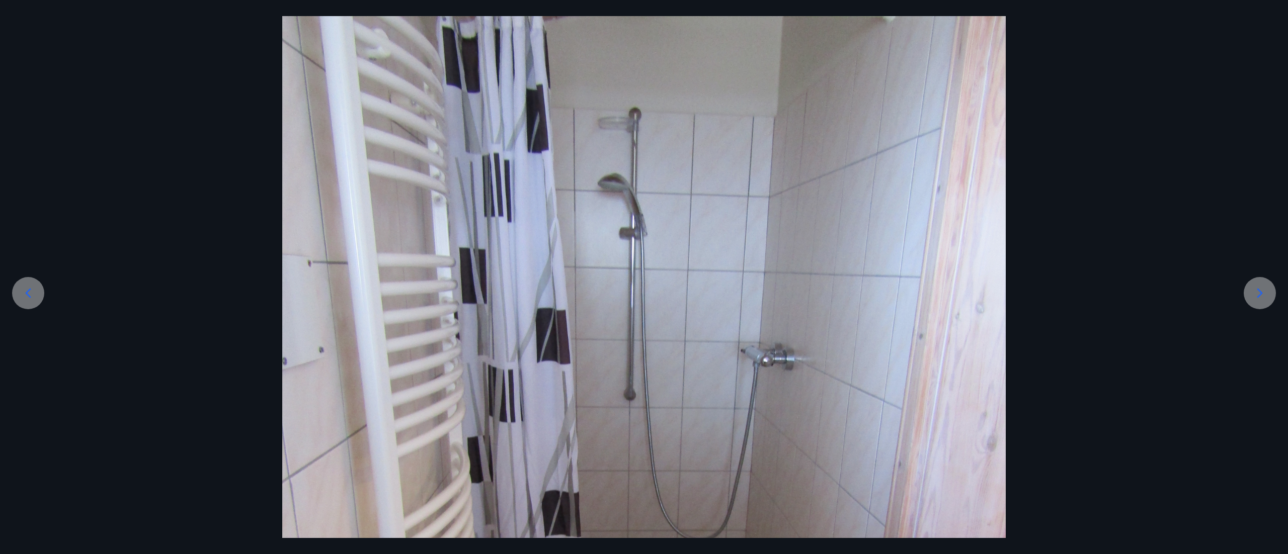
click at [643, 277] on icon at bounding box center [1260, 293] width 16 height 16
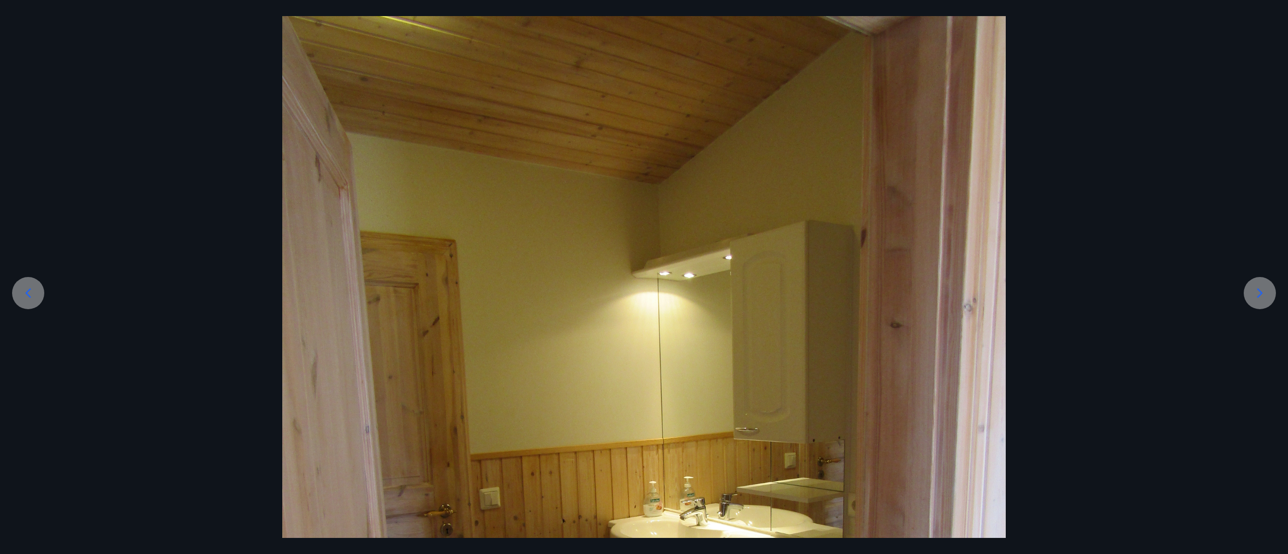
click at [643, 277] on icon at bounding box center [1260, 293] width 16 height 16
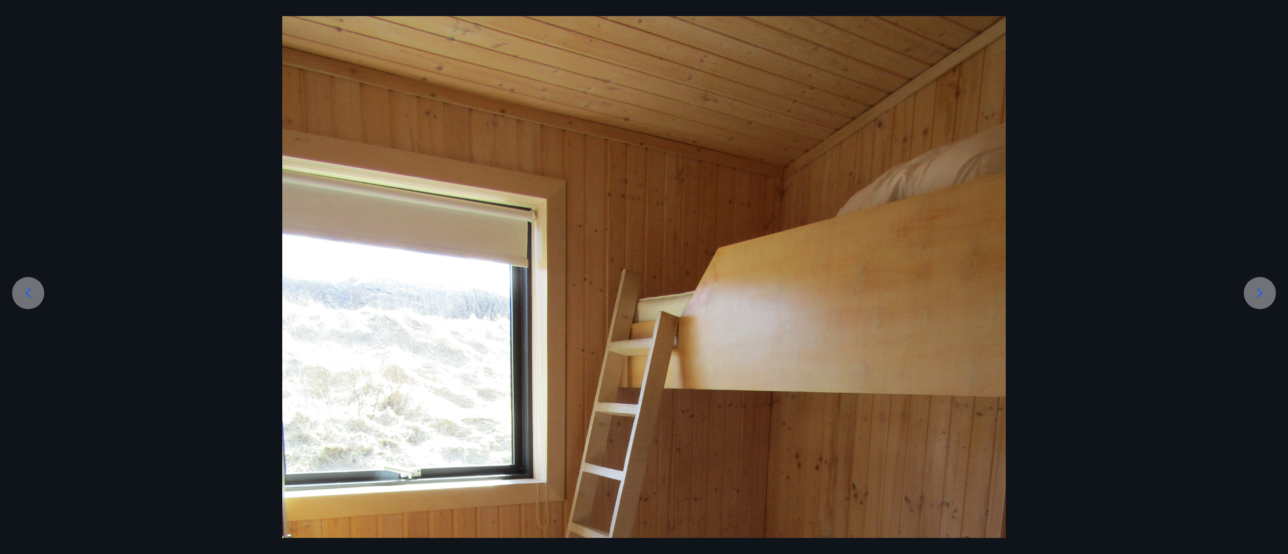
click at [643, 277] on icon at bounding box center [1260, 293] width 16 height 16
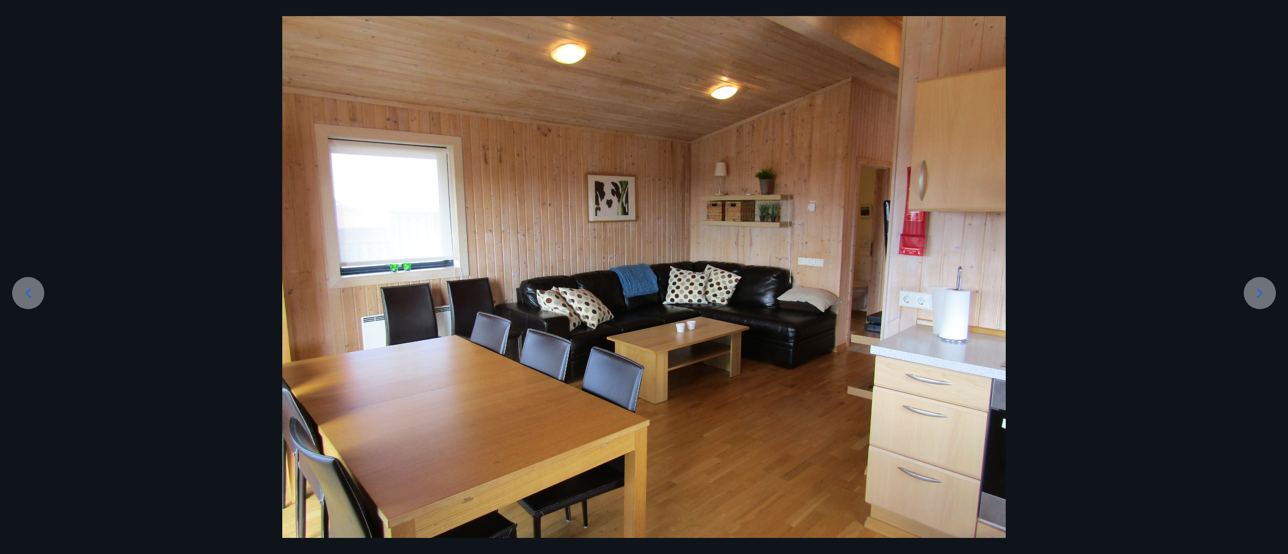
click at [643, 277] on icon at bounding box center [1260, 293] width 16 height 16
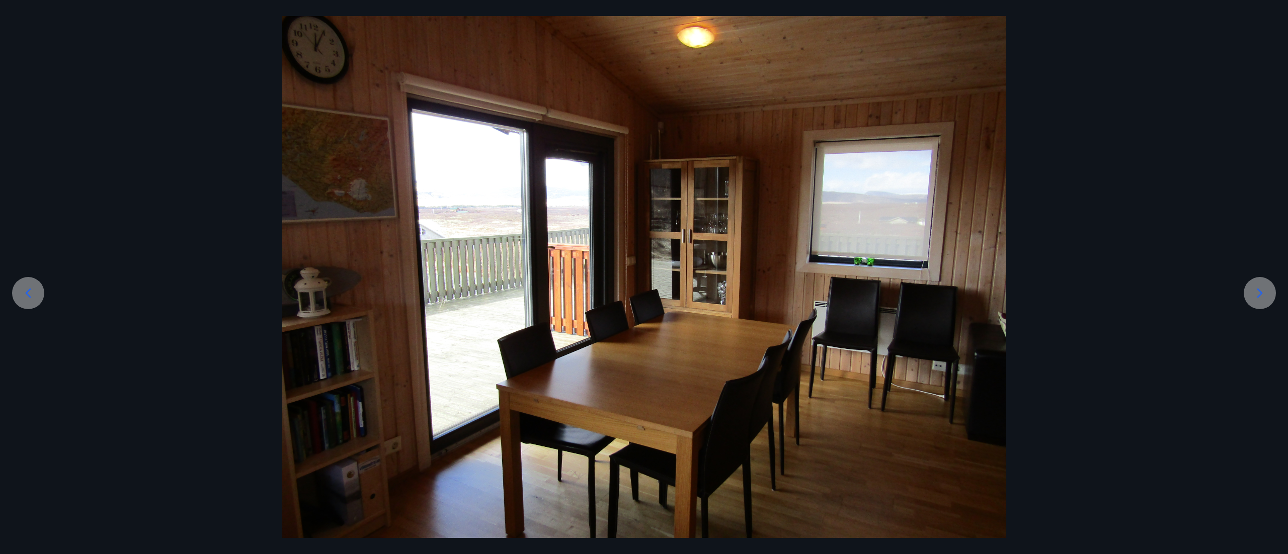
click at [643, 277] on icon at bounding box center [1260, 293] width 16 height 16
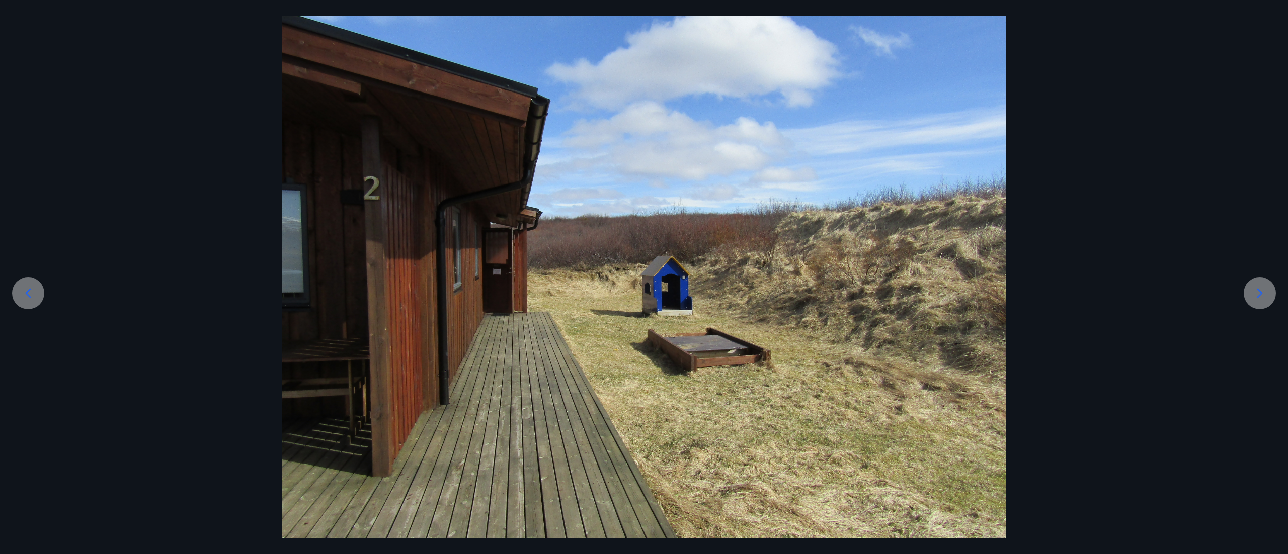
click at [643, 277] on icon at bounding box center [1260, 293] width 16 height 16
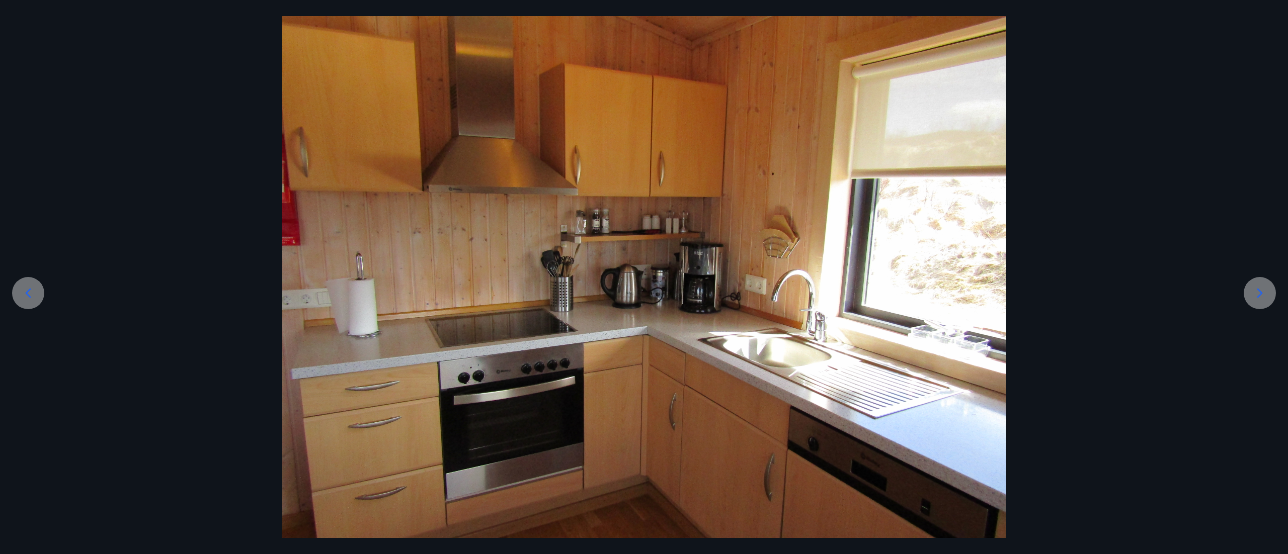
click at [643, 277] on icon at bounding box center [1260, 293] width 16 height 16
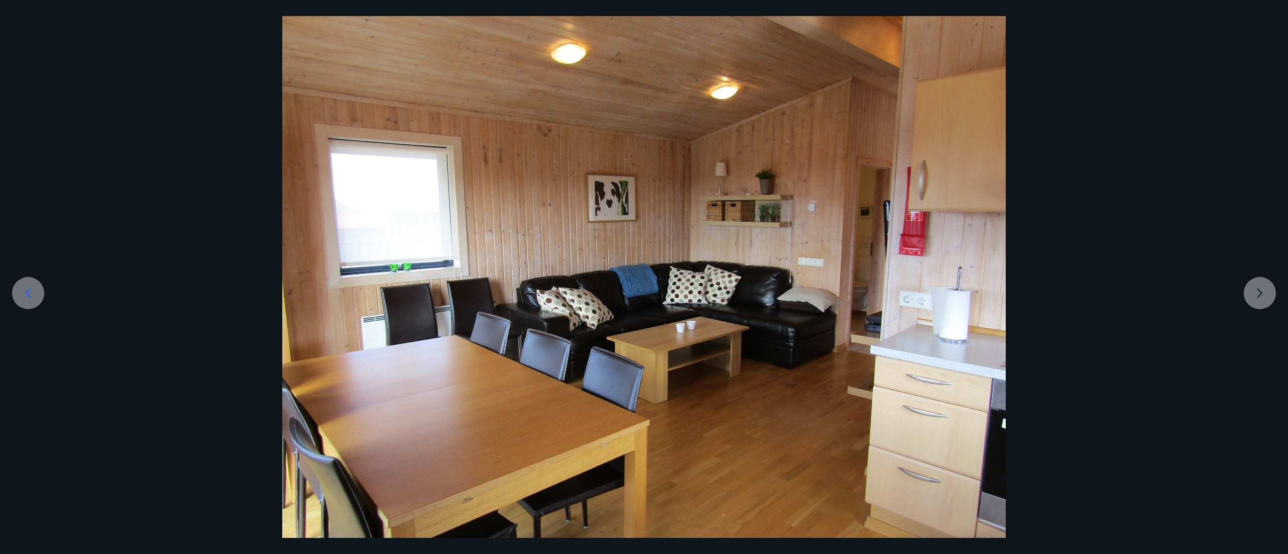
click at [643, 277] on div at bounding box center [644, 287] width 1288 height 543
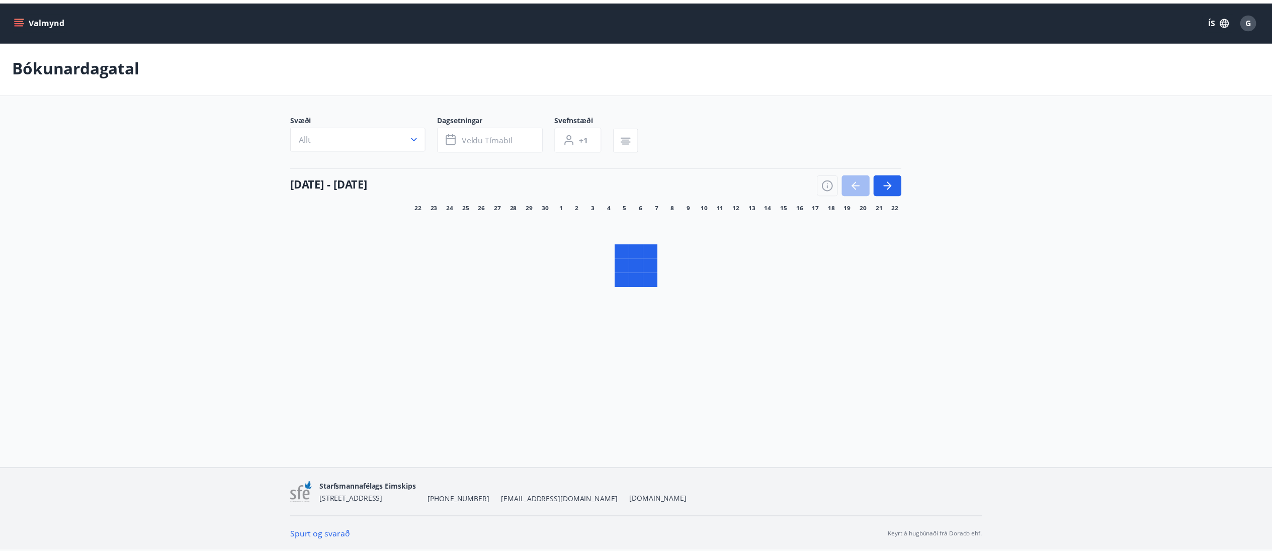
scroll to position [2, 0]
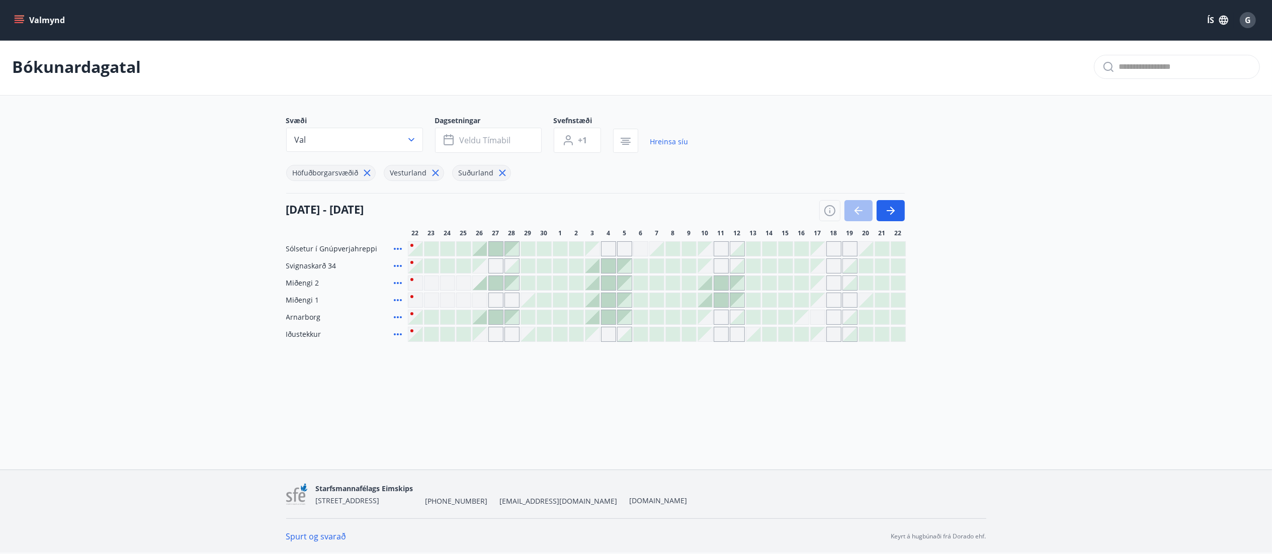
click at [399, 277] on icon at bounding box center [398, 300] width 12 height 12
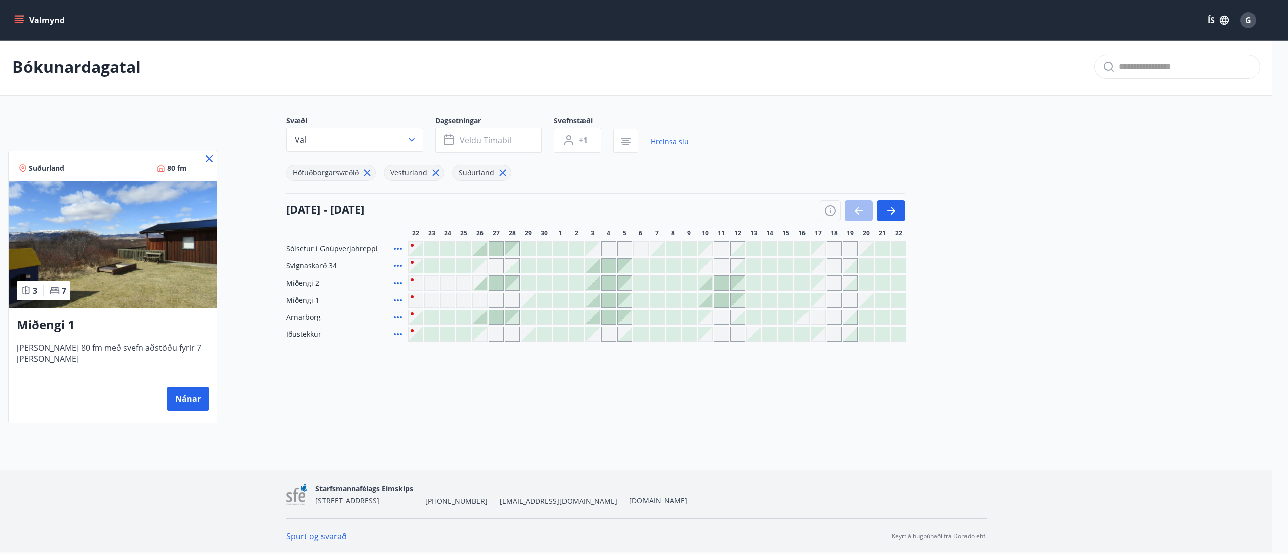
click at [116, 247] on img at bounding box center [113, 245] width 208 height 127
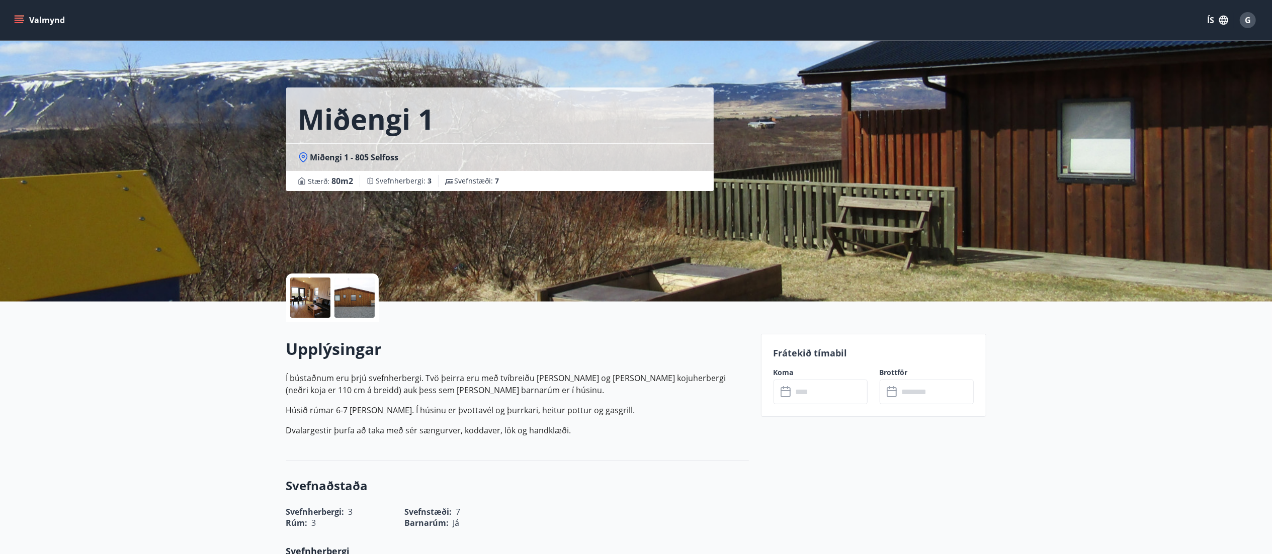
click at [316, 277] on div at bounding box center [310, 298] width 40 height 40
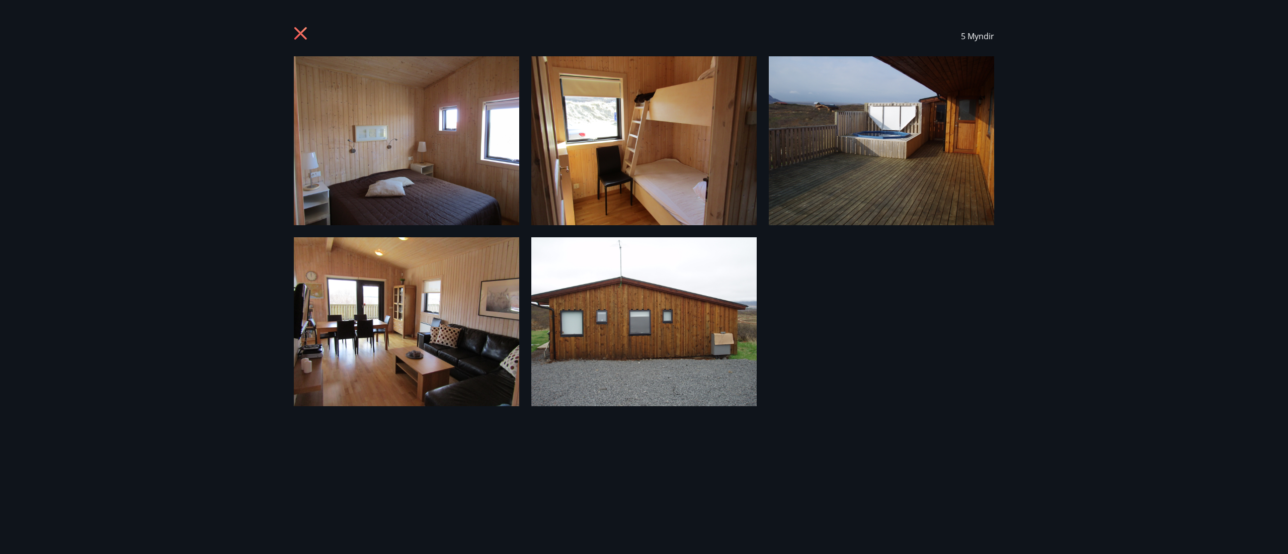
click at [422, 123] on img at bounding box center [406, 140] width 225 height 169
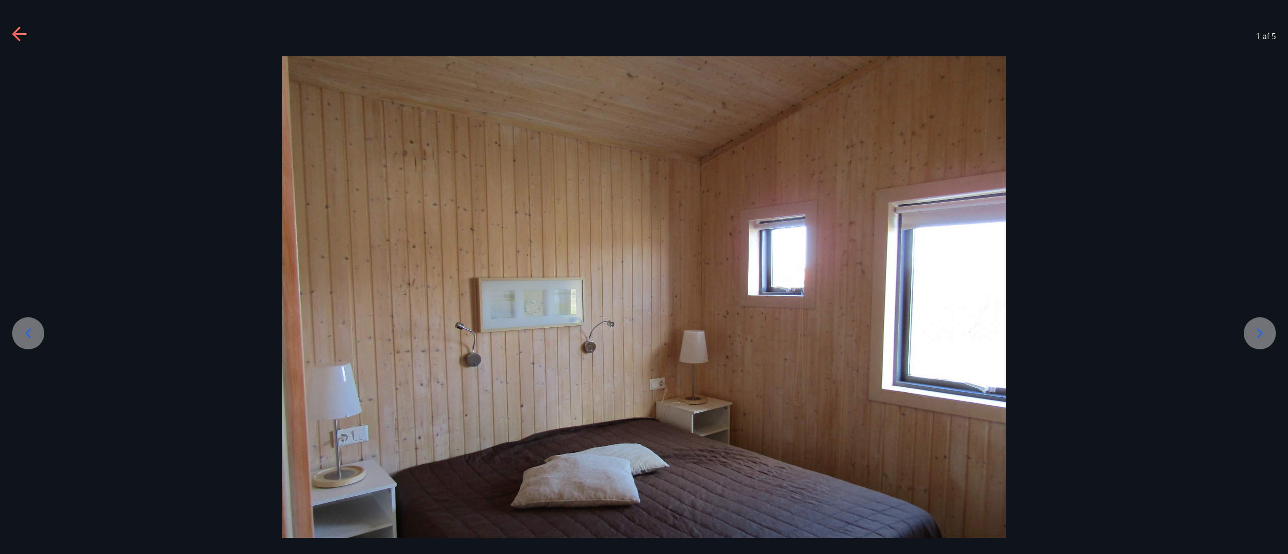
click at [643, 277] on icon at bounding box center [1260, 334] width 16 height 16
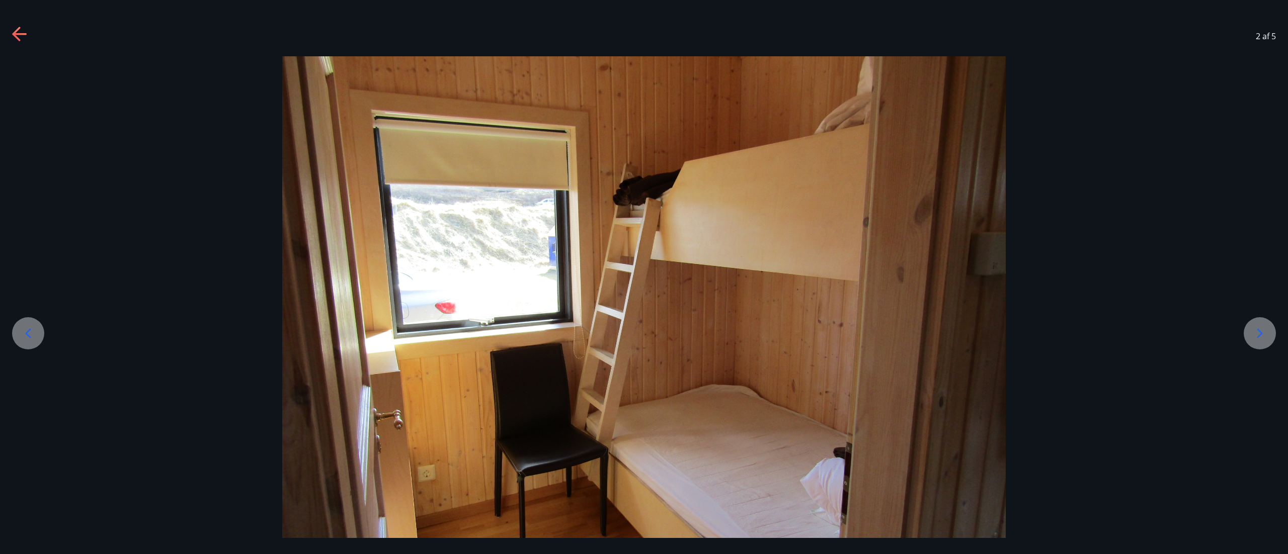
click at [643, 277] on icon at bounding box center [1260, 334] width 16 height 16
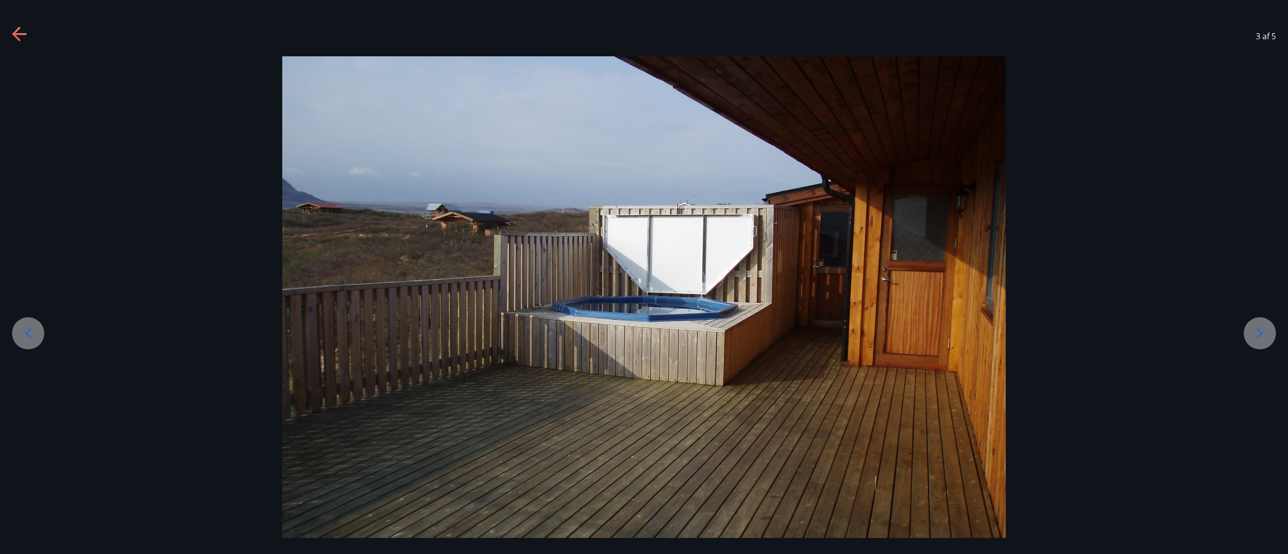
click at [643, 277] on icon at bounding box center [1260, 334] width 16 height 16
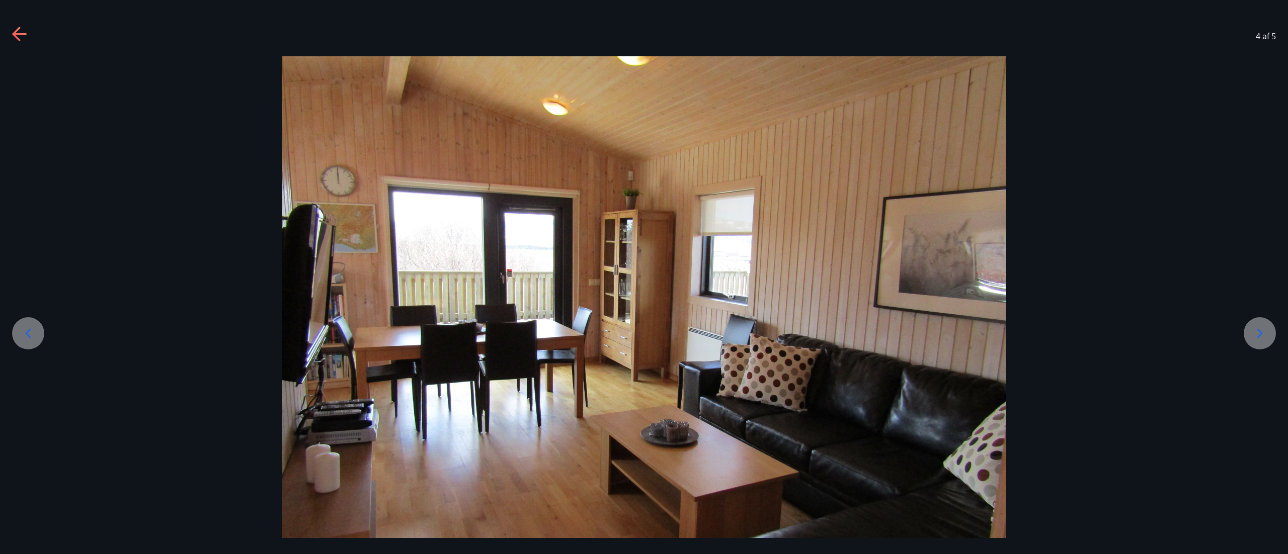
click at [643, 277] on icon at bounding box center [1260, 334] width 16 height 16
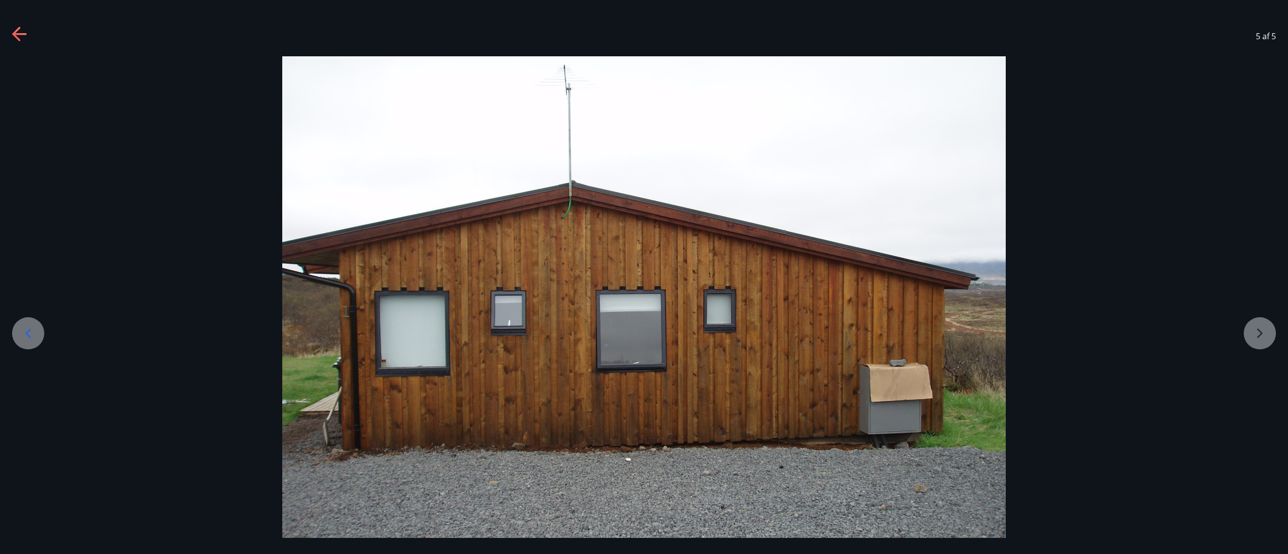
click at [643, 277] on div at bounding box center [644, 327] width 1288 height 543
click at [23, 28] on icon at bounding box center [20, 35] width 16 height 16
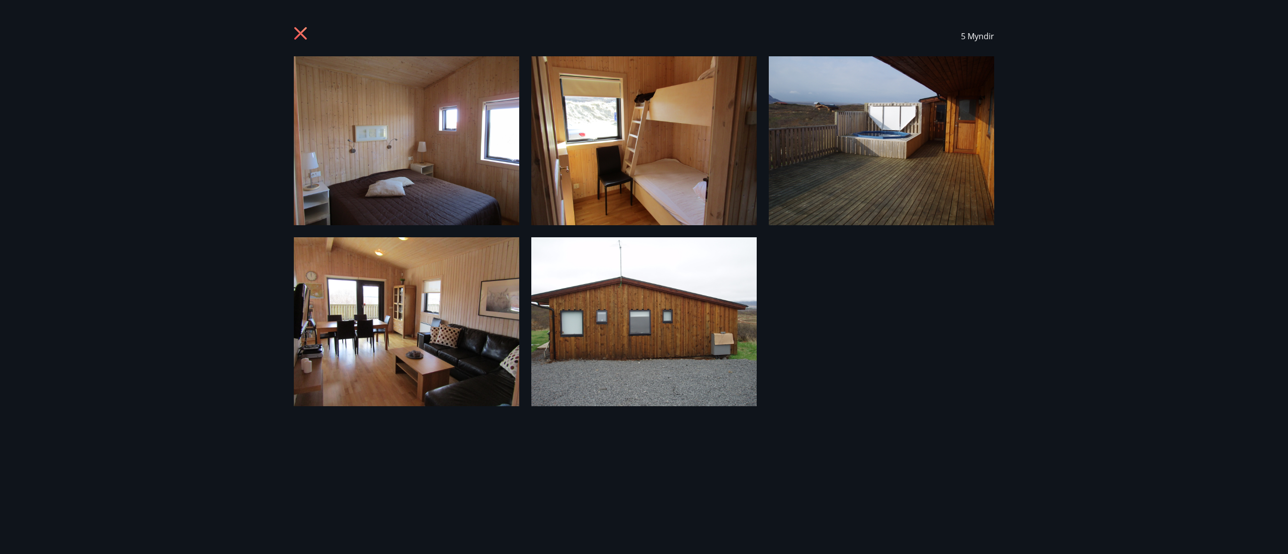
click at [300, 38] on icon at bounding box center [302, 35] width 16 height 16
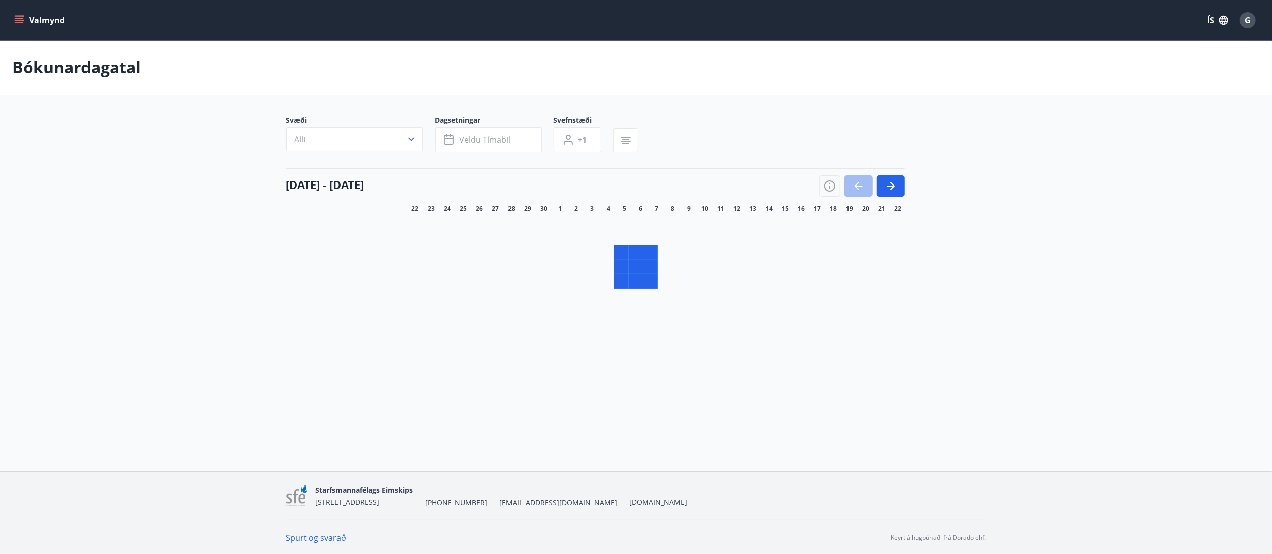
scroll to position [2, 0]
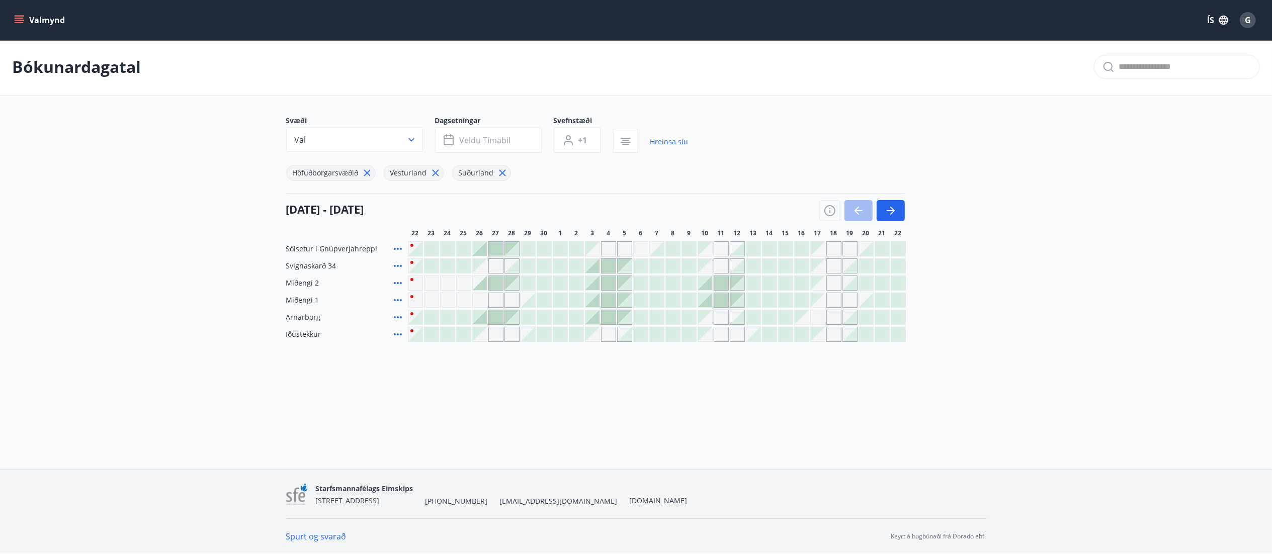
click at [397, 265] on icon at bounding box center [398, 266] width 12 height 12
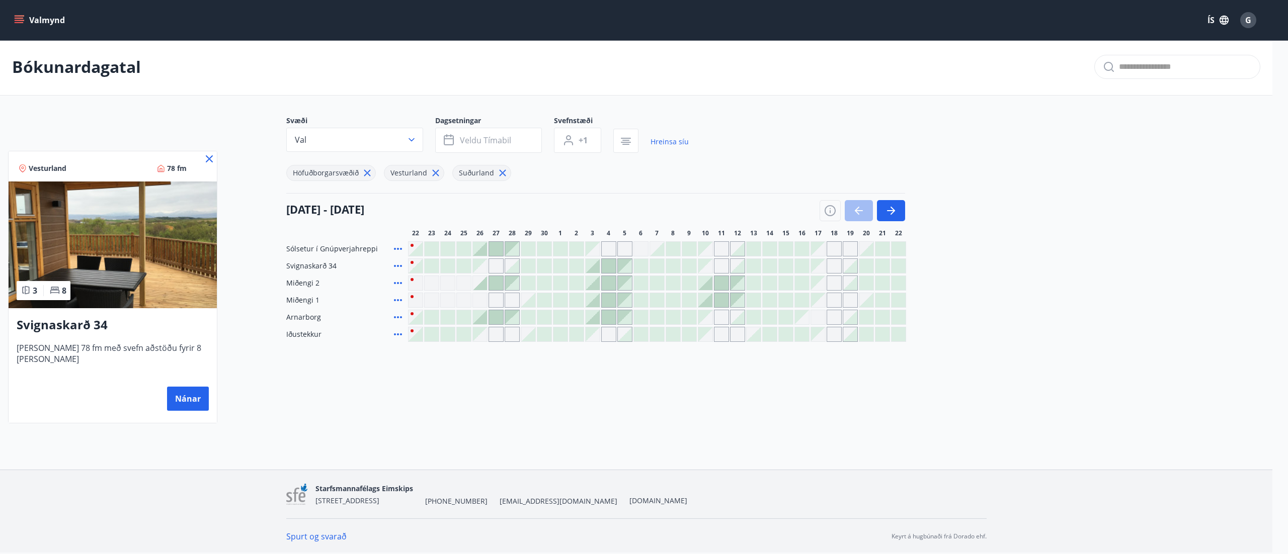
click at [99, 252] on img at bounding box center [113, 245] width 208 height 127
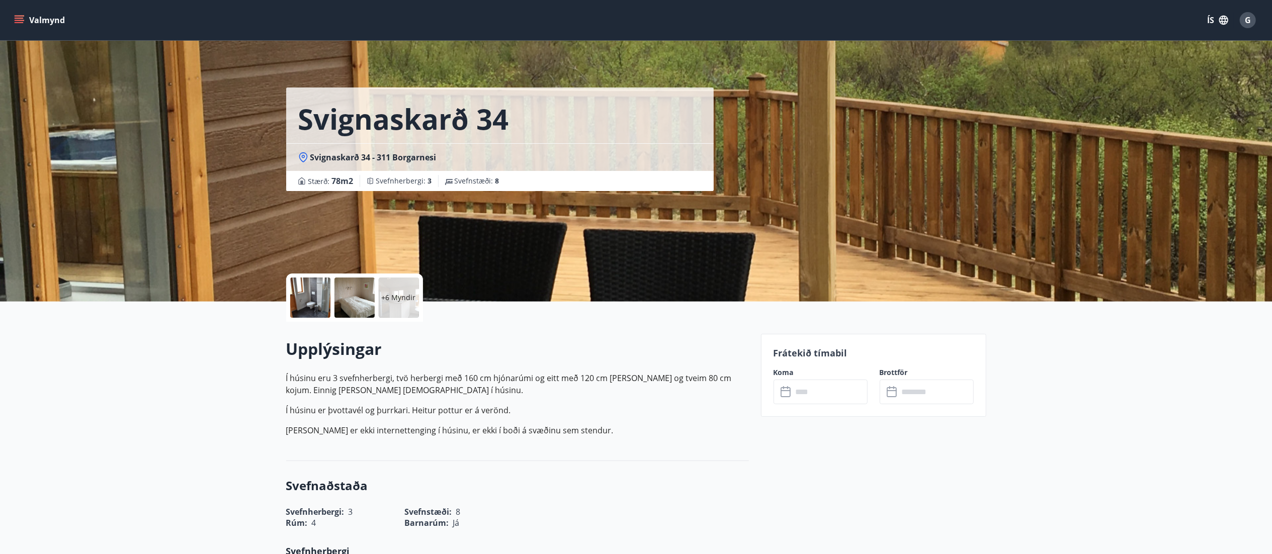
click at [301, 277] on div at bounding box center [310, 298] width 40 height 40
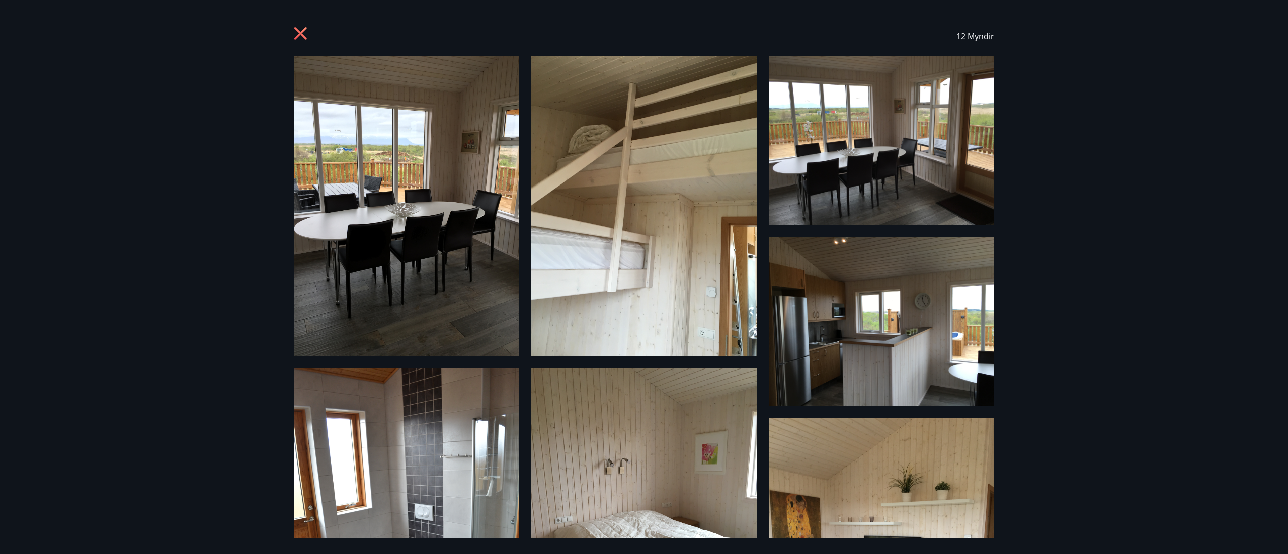
click at [349, 223] on img at bounding box center [406, 206] width 225 height 300
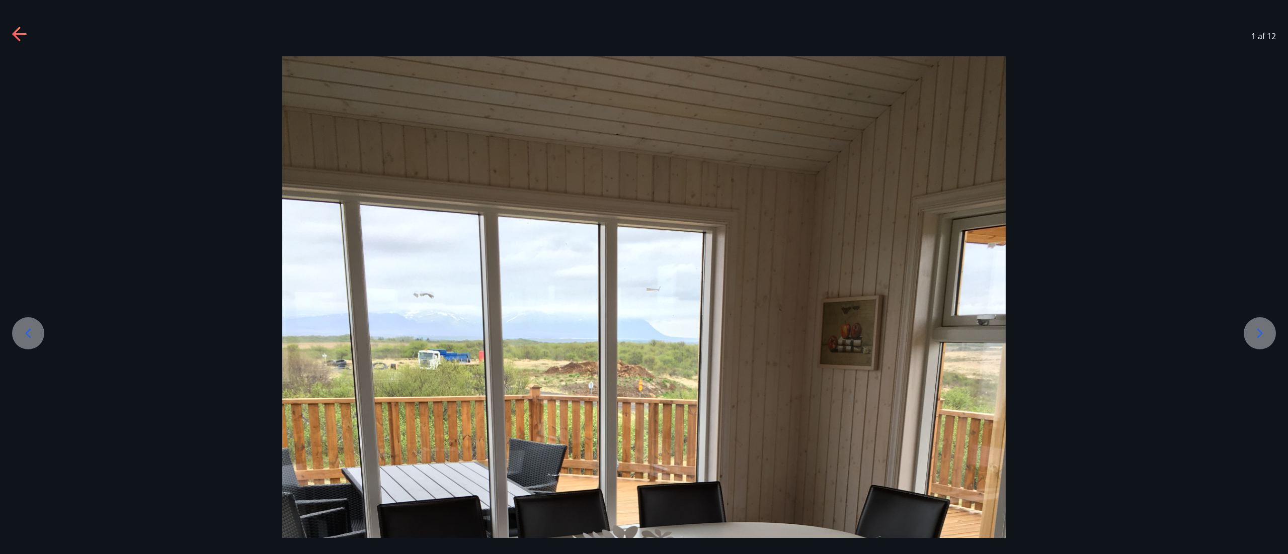
click at [643, 277] on icon at bounding box center [1260, 334] width 16 height 16
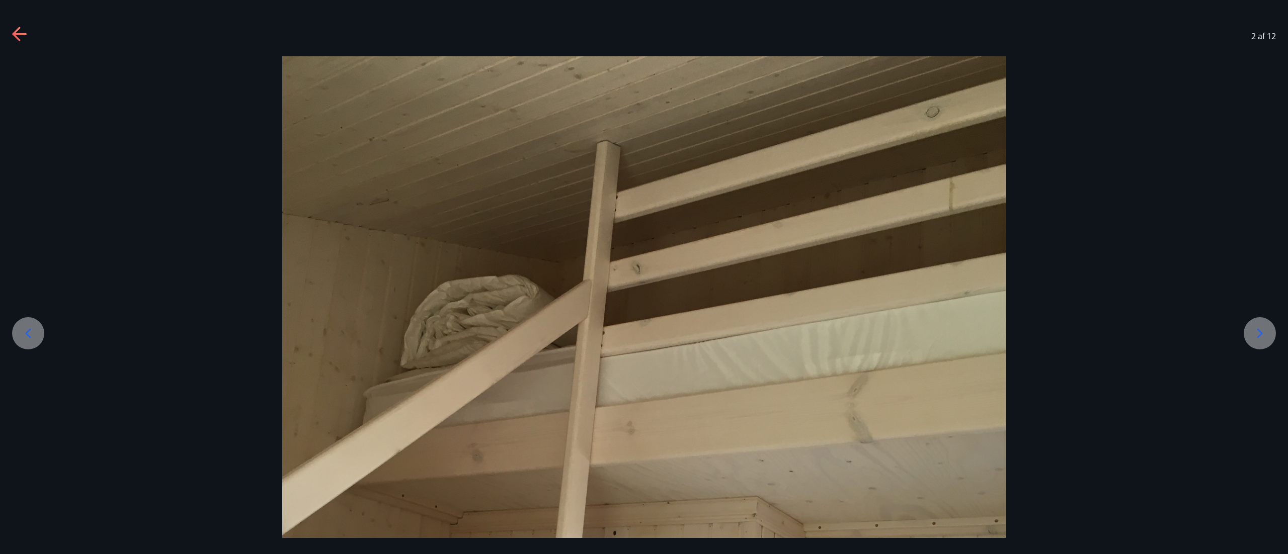
click at [643, 277] on icon at bounding box center [1260, 334] width 16 height 16
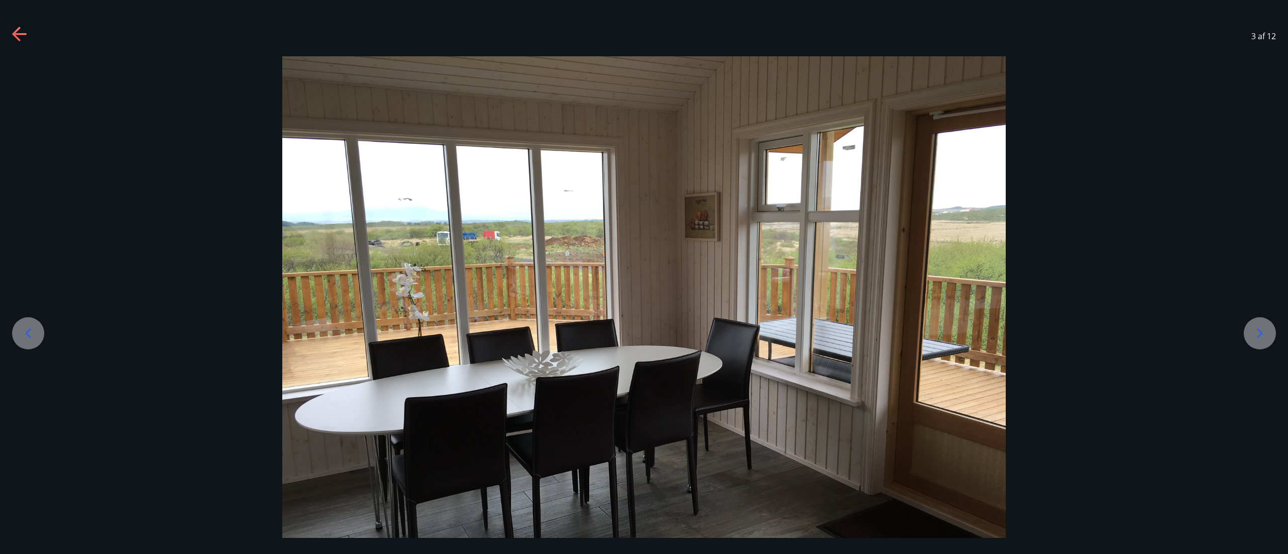
click at [643, 277] on icon at bounding box center [1260, 334] width 16 height 16
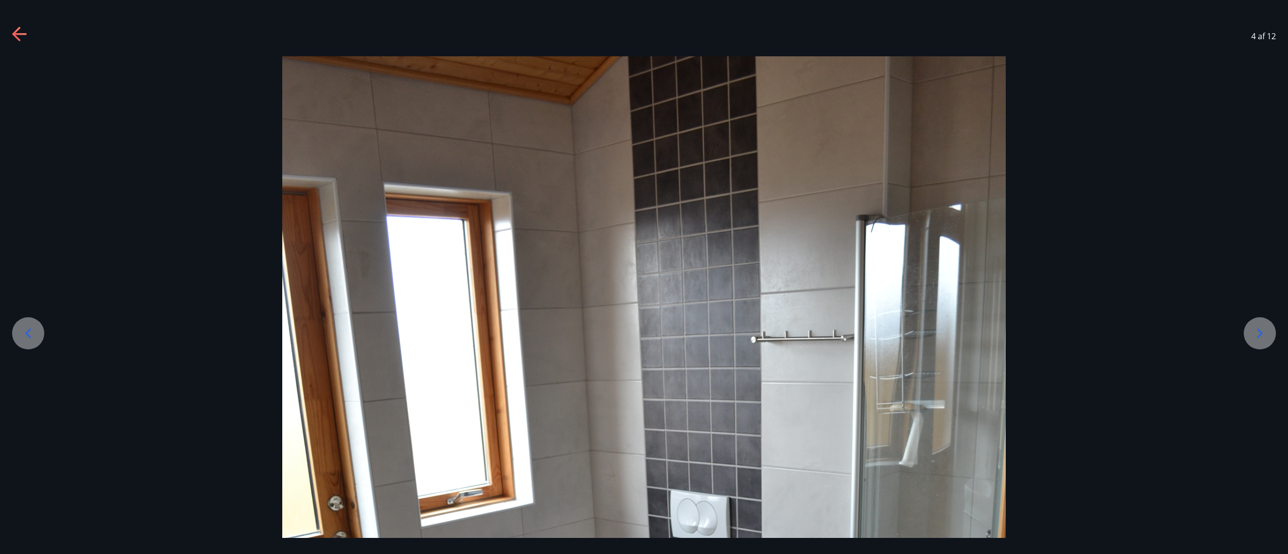
click at [643, 277] on icon at bounding box center [1260, 334] width 16 height 16
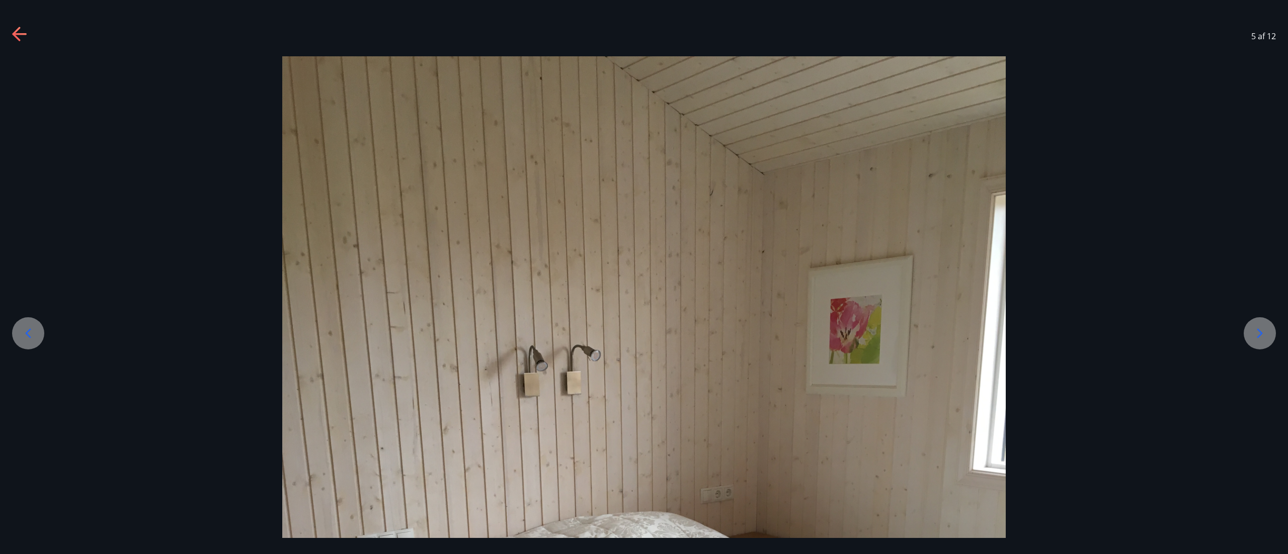
click at [643, 277] on icon at bounding box center [1260, 334] width 16 height 16
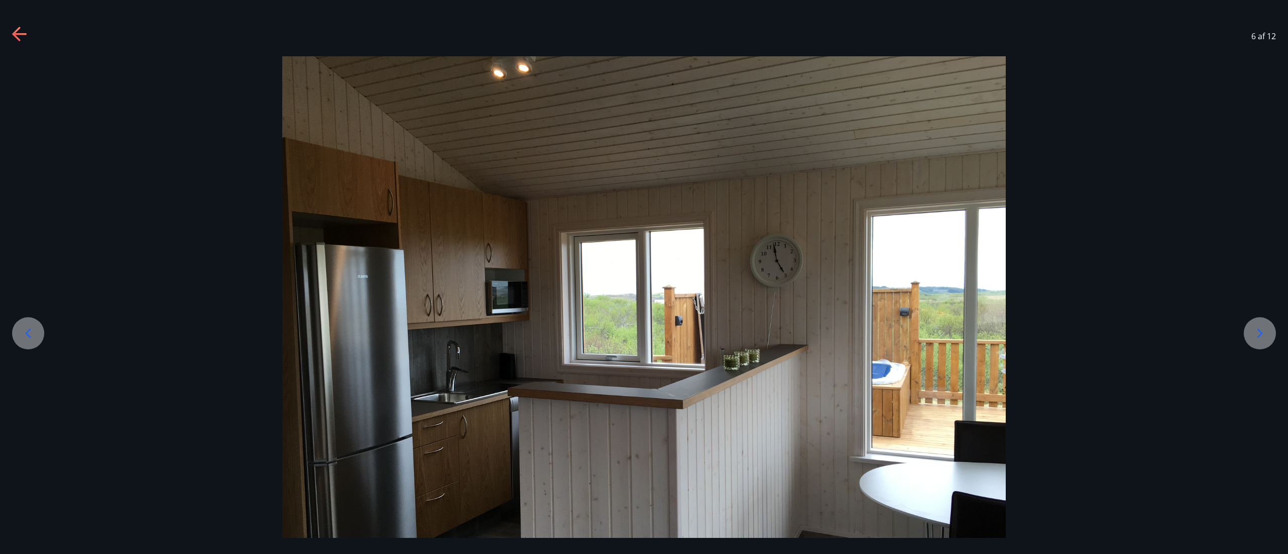
click at [643, 277] on icon at bounding box center [1260, 334] width 16 height 16
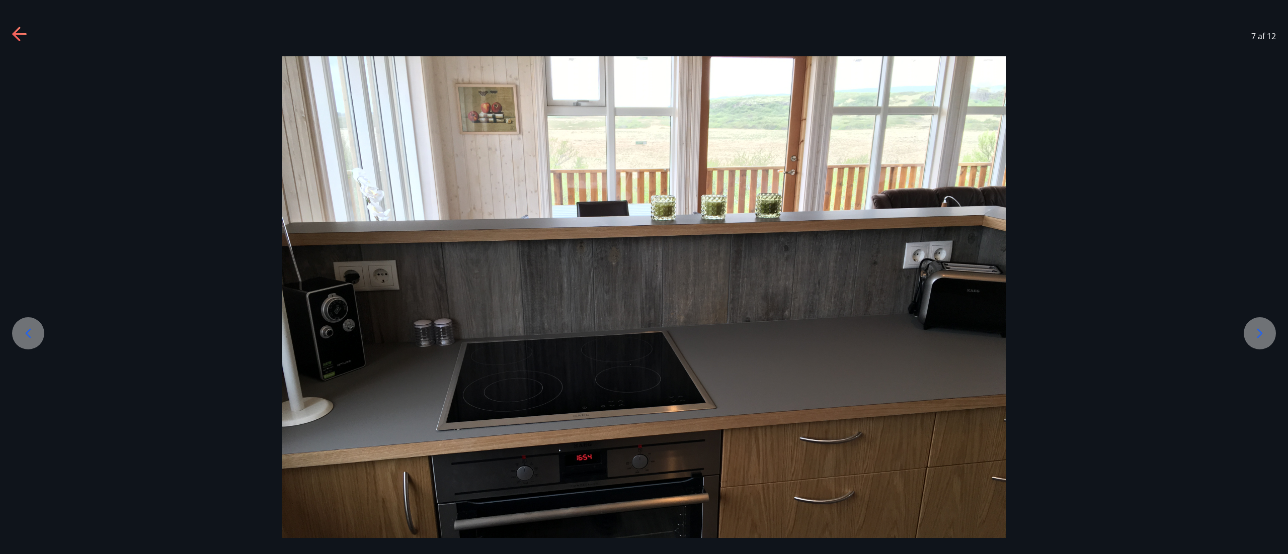
click at [643, 277] on icon at bounding box center [1260, 334] width 16 height 16
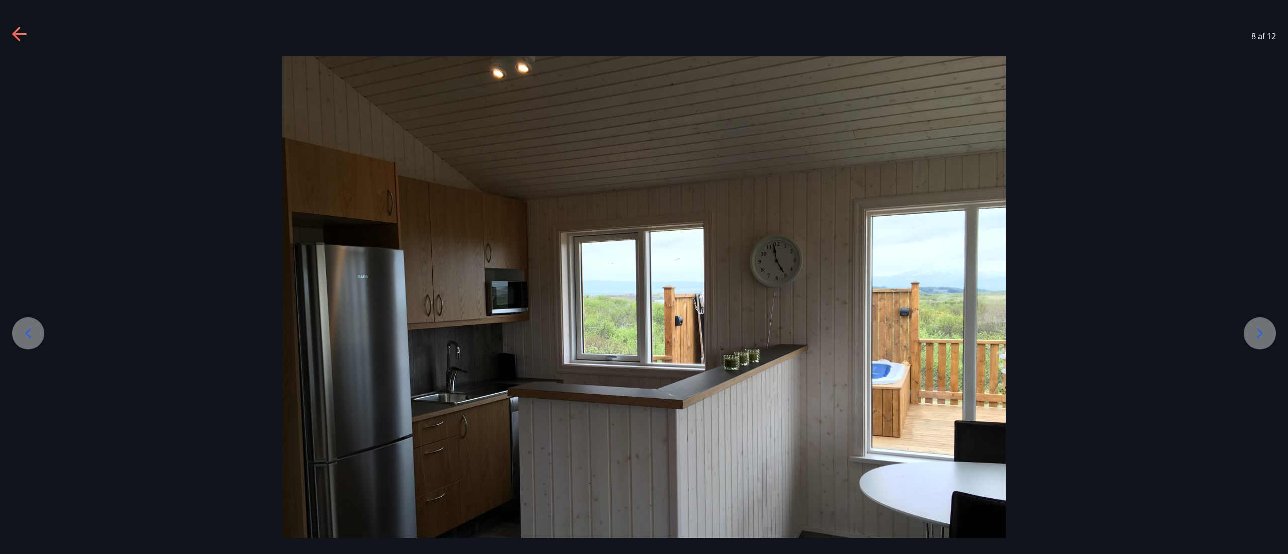
click at [643, 277] on icon at bounding box center [1260, 334] width 16 height 16
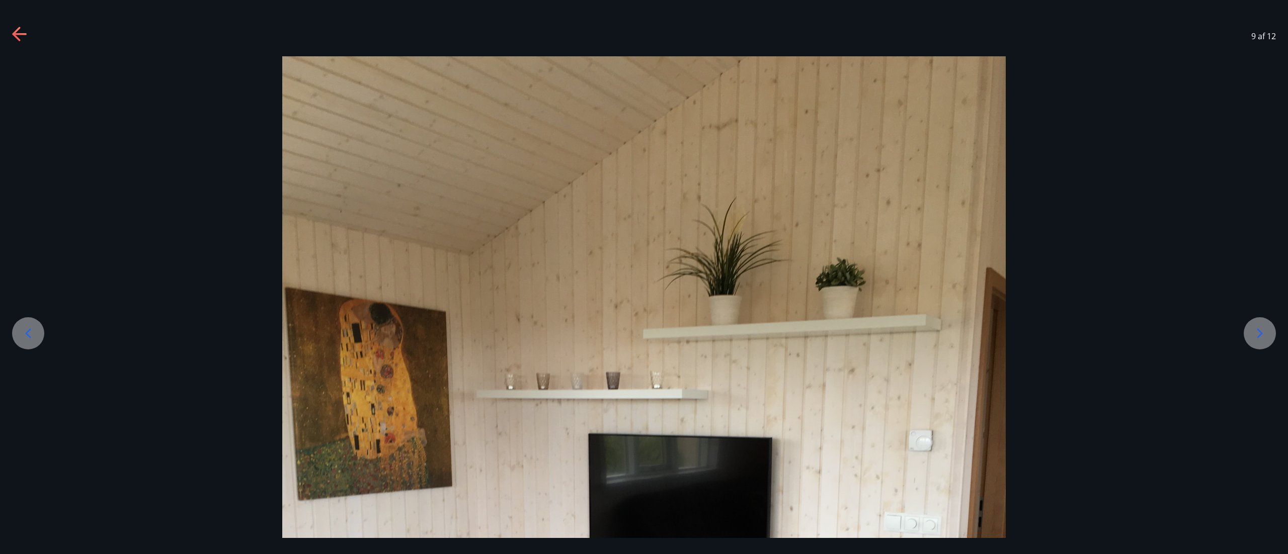
click at [643, 277] on icon at bounding box center [1260, 334] width 16 height 16
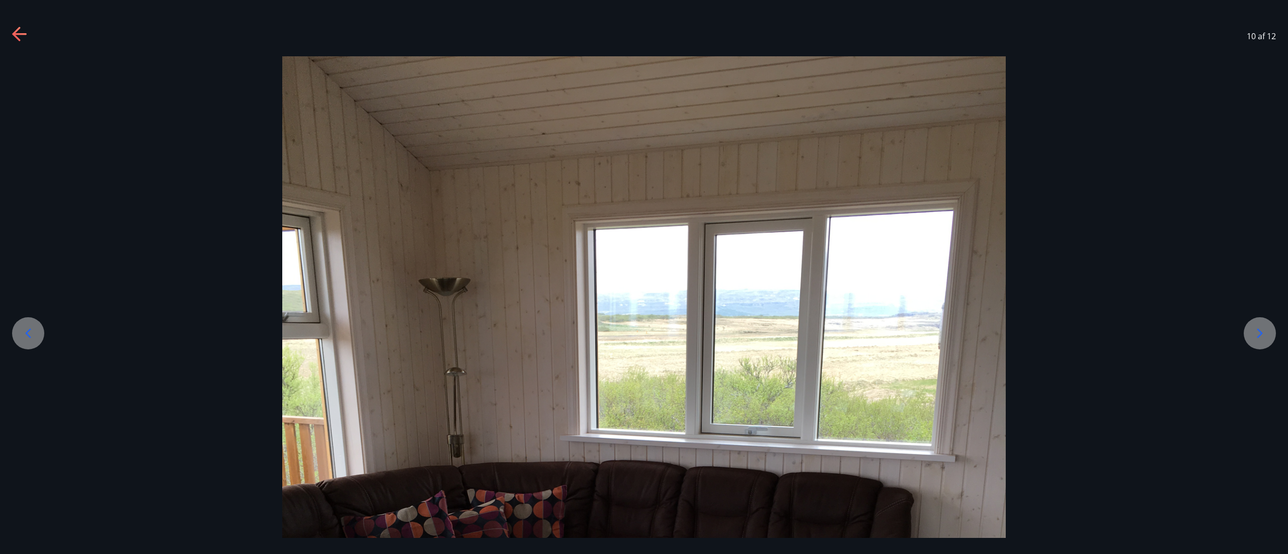
click at [643, 277] on icon at bounding box center [1260, 334] width 16 height 16
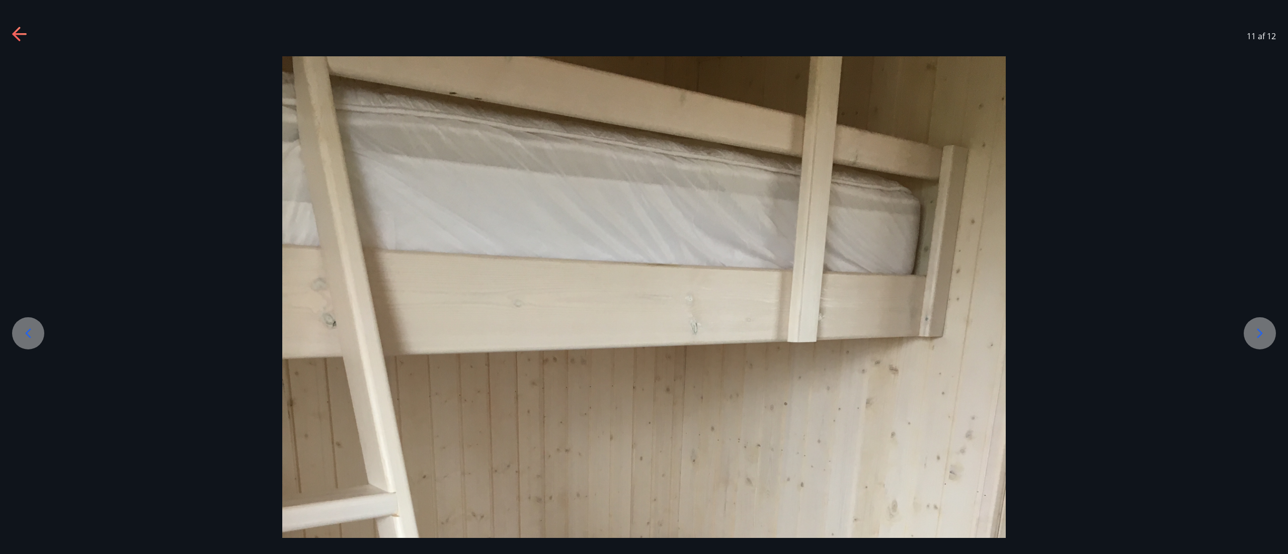
click at [643, 277] on icon at bounding box center [1260, 334] width 16 height 16
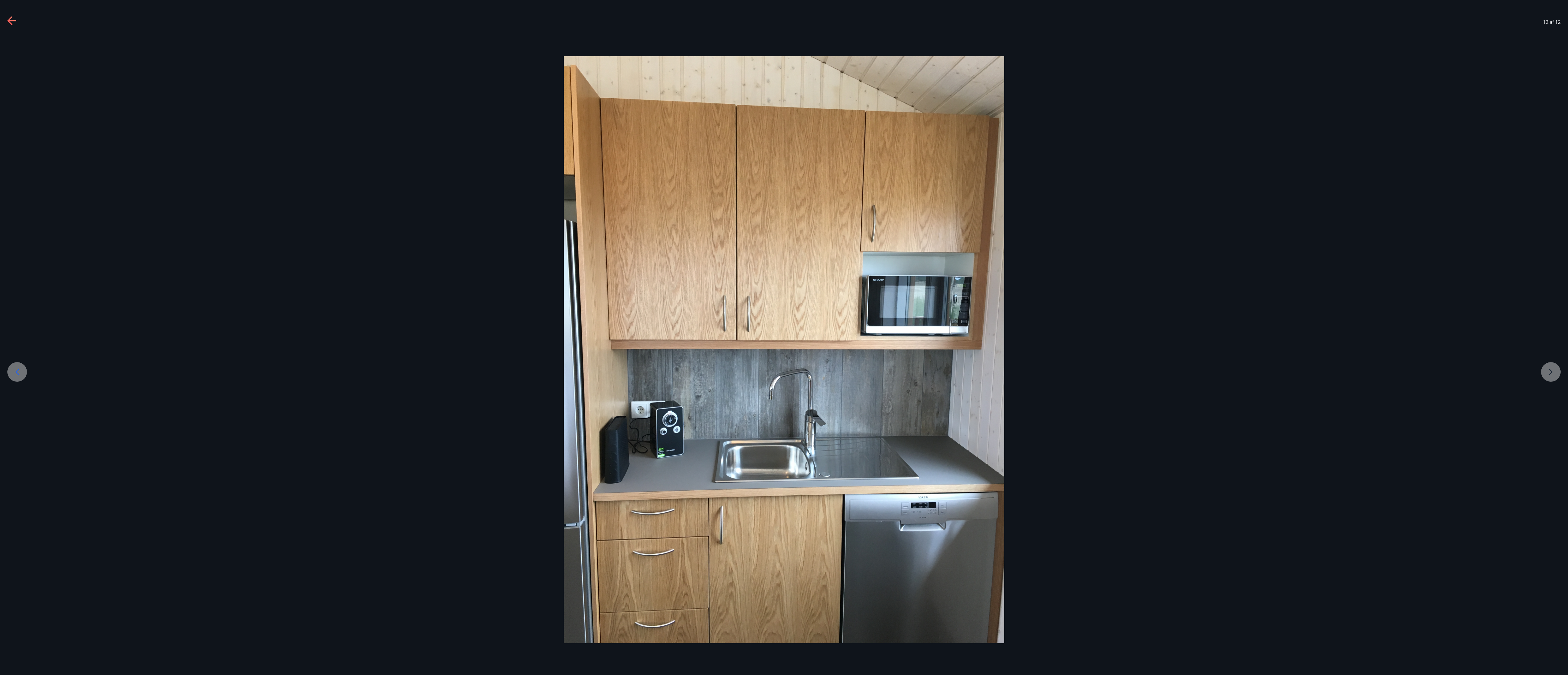
click at [391, 169] on div at bounding box center [784, 350] width 1568 height 587
click at [19, 169] on icon at bounding box center [17, 372] width 10 height 10
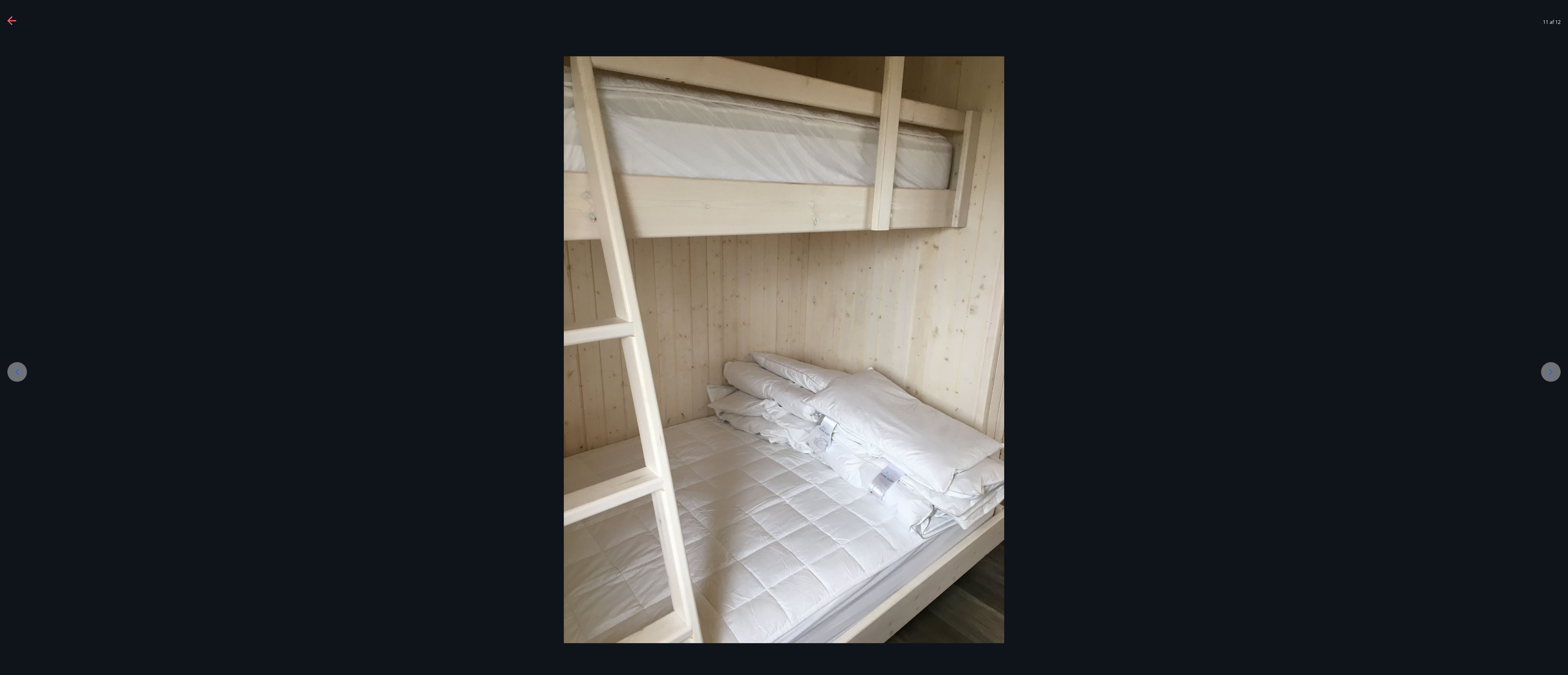
click at [19, 169] on icon at bounding box center [17, 372] width 10 height 10
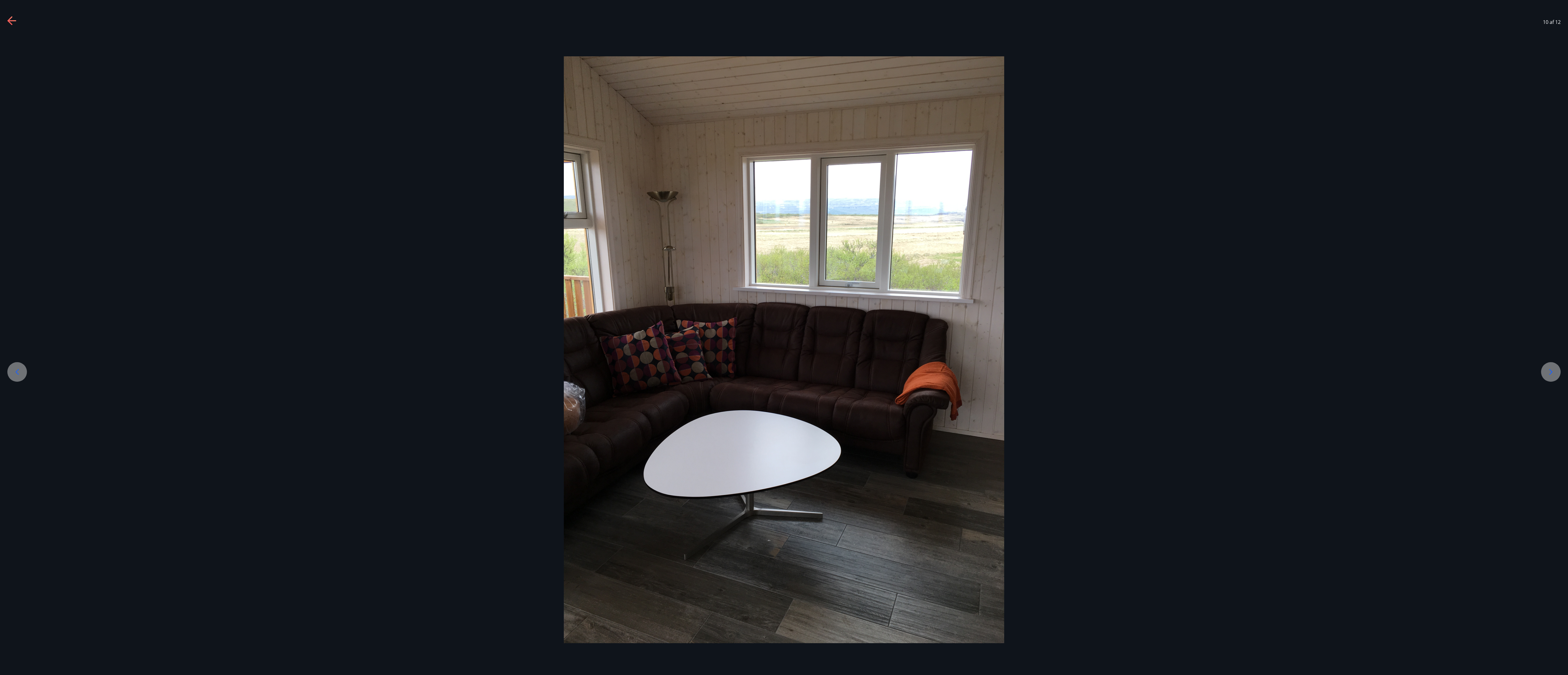
click at [19, 169] on icon at bounding box center [17, 372] width 10 height 10
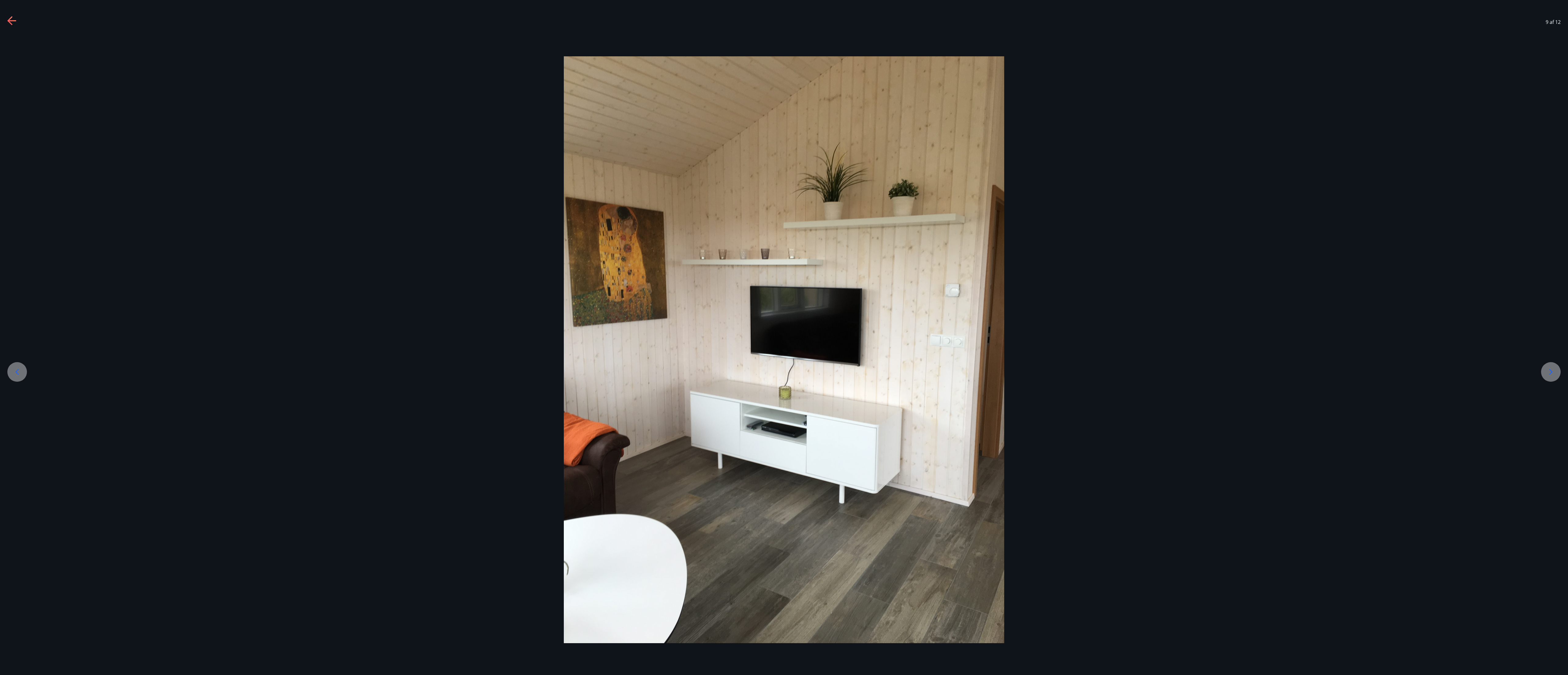
click at [19, 169] on icon at bounding box center [17, 372] width 10 height 10
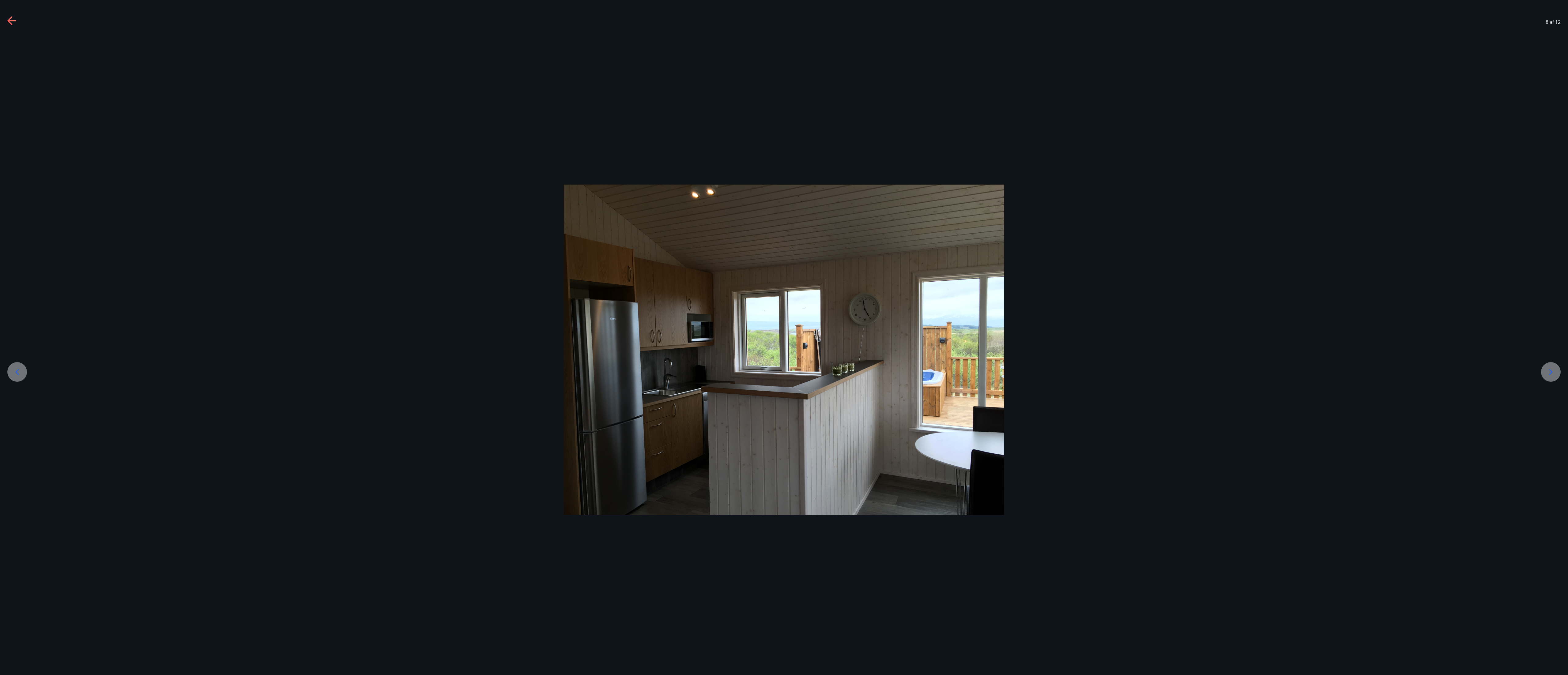
click at [19, 169] on icon at bounding box center [17, 372] width 10 height 10
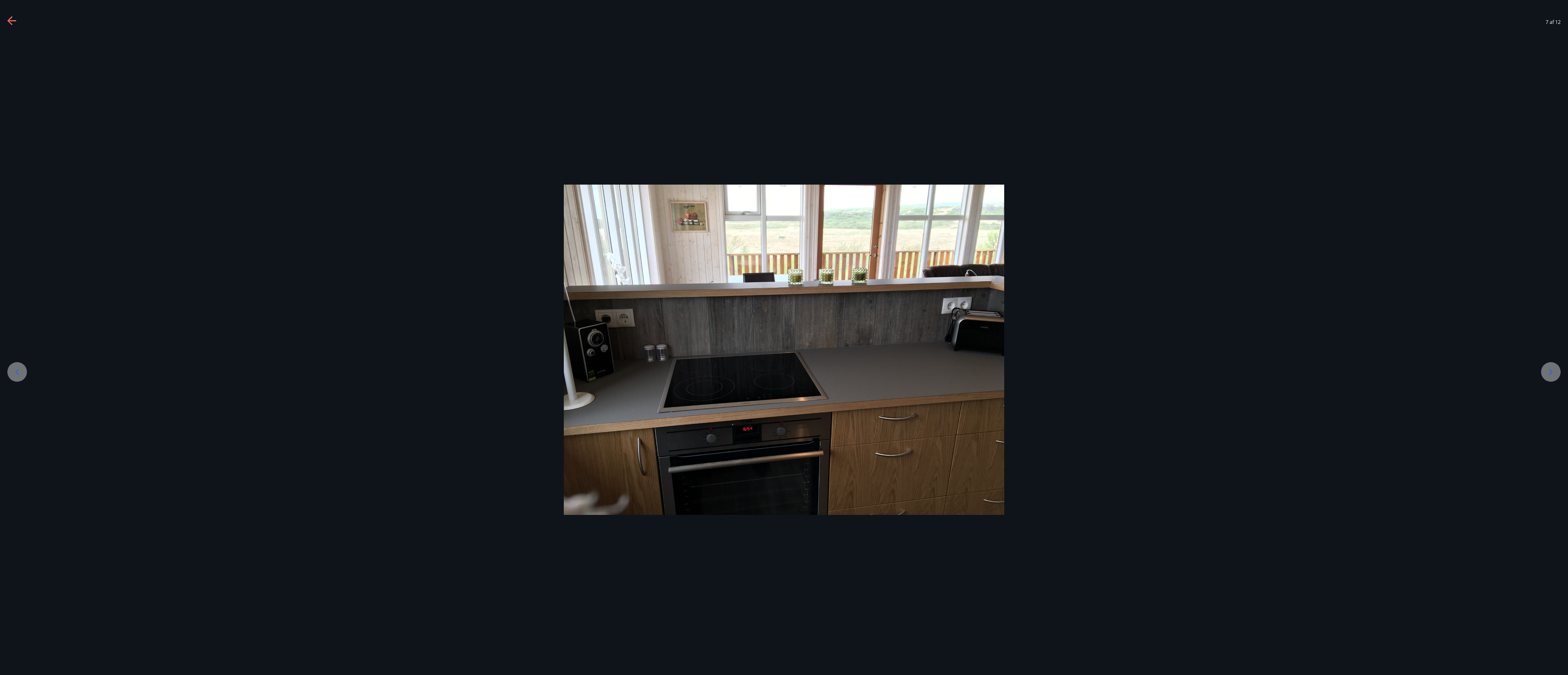
click at [19, 169] on icon at bounding box center [17, 372] width 10 height 10
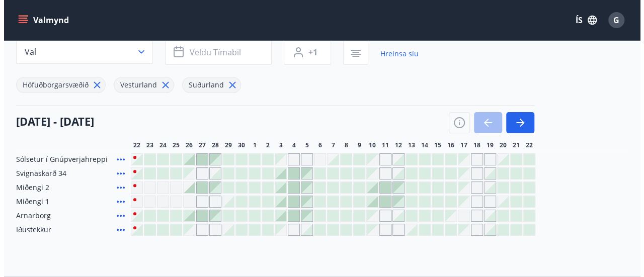
scroll to position [83, 0]
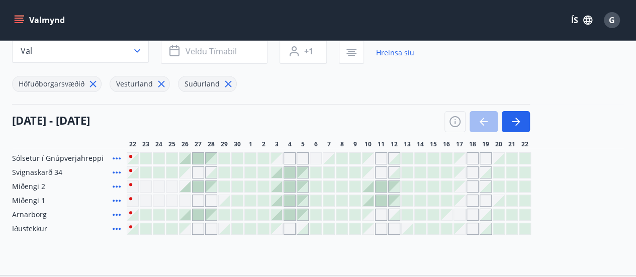
click at [291, 172] on div at bounding box center [289, 172] width 11 height 11
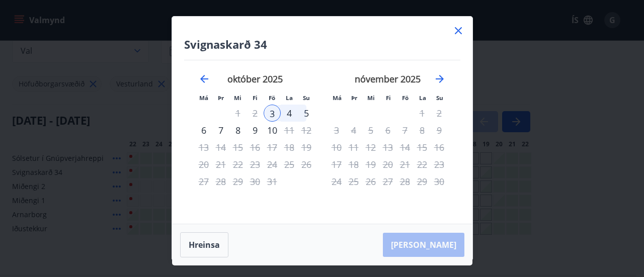
click at [293, 114] on div "4" at bounding box center [289, 113] width 17 height 17
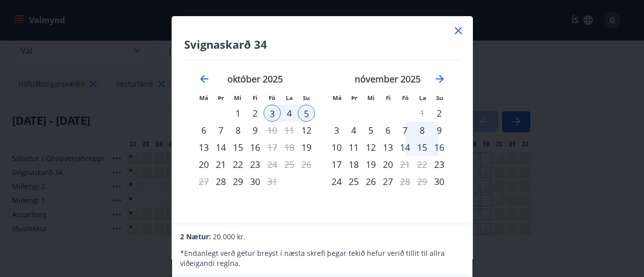
click at [273, 112] on div "3" at bounding box center [272, 113] width 17 height 17
click at [287, 113] on div "4" at bounding box center [289, 113] width 17 height 17
click at [213, 262] on p "* Endanlegt verð getur breyst í næsta skrefi þegar tekið hefur verið tillit til…" at bounding box center [322, 259] width 284 height 20
click at [258, 114] on div "2" at bounding box center [255, 113] width 17 height 17
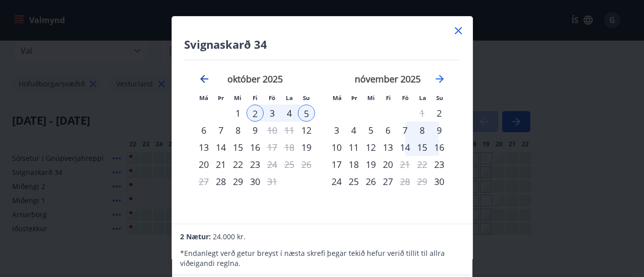
click at [203, 77] on icon "Move backward to switch to the previous month." at bounding box center [204, 79] width 8 height 8
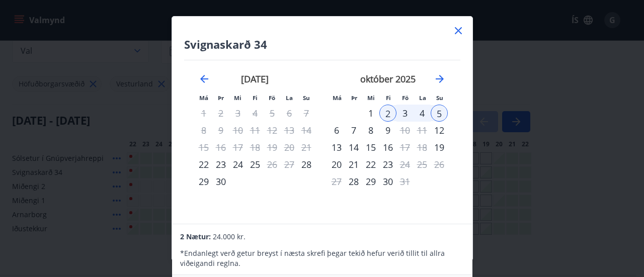
click at [456, 31] on icon at bounding box center [458, 31] width 12 height 12
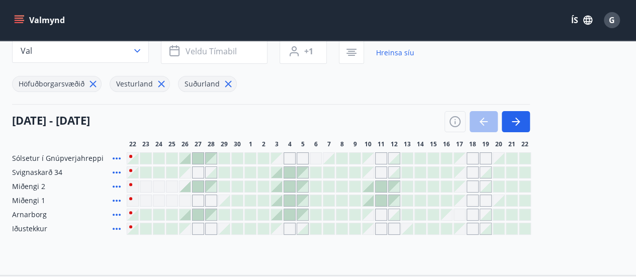
click at [383, 172] on div "Gráir dagar eru ekki bókanlegir" at bounding box center [381, 173] width 12 height 12
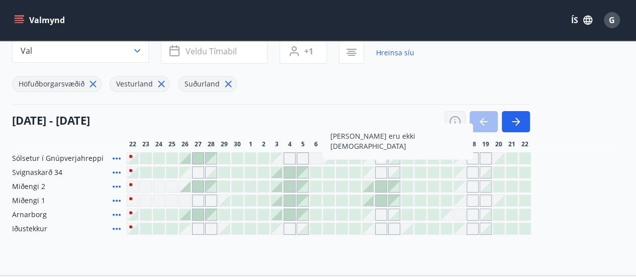
click at [452, 123] on icon "button" at bounding box center [455, 122] width 12 height 12
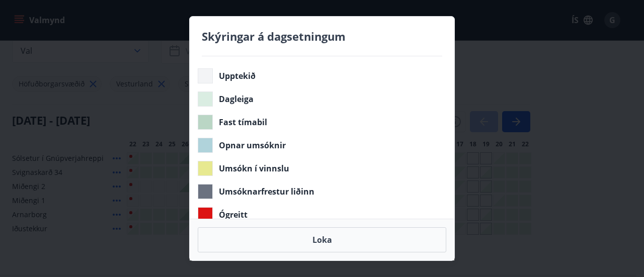
click at [517, 69] on div "Skýringar á dagsetningum Upptekið Dagleiga Fast tímabil Opnar umsóknir Umsókn í…" at bounding box center [322, 138] width 644 height 277
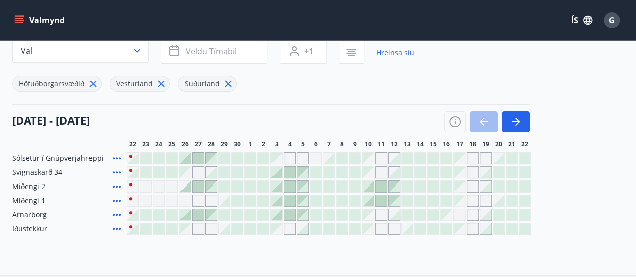
click at [290, 170] on div at bounding box center [289, 172] width 11 height 11
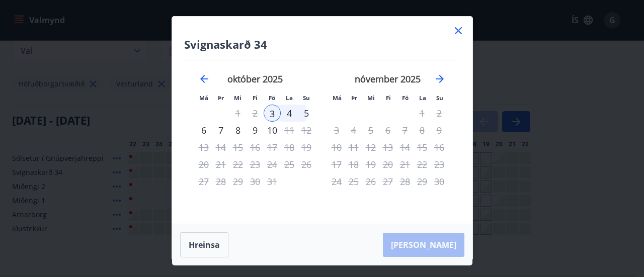
click at [304, 111] on div "5" at bounding box center [306, 113] width 17 height 17
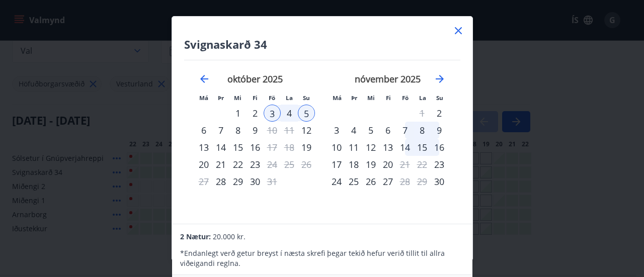
drag, startPoint x: 335, startPoint y: 240, endPoint x: 332, endPoint y: 227, distance: 13.4
click at [332, 227] on div "2 Nætur: 20.000 kr. * Endanlegt verð getur breyst í næsta skrefi þegar tekið he…" at bounding box center [322, 249] width 300 height 51
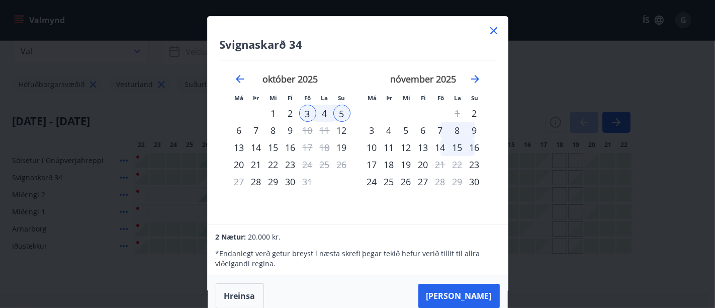
drag, startPoint x: 552, startPoint y: 2, endPoint x: 476, endPoint y: 291, distance: 299.1
click at [476, 277] on button "[PERSON_NAME]" at bounding box center [460, 296] width 82 height 24
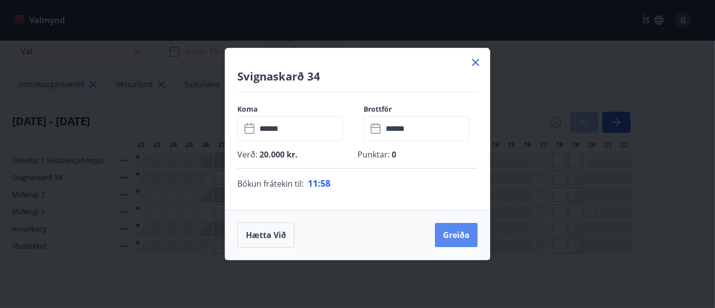
click at [459, 236] on button "Greiða" at bounding box center [456, 235] width 43 height 24
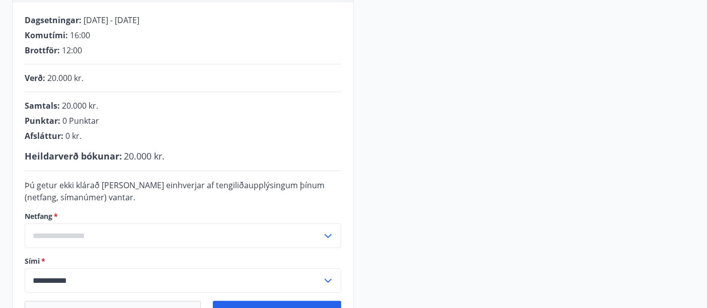
scroll to position [191, 0]
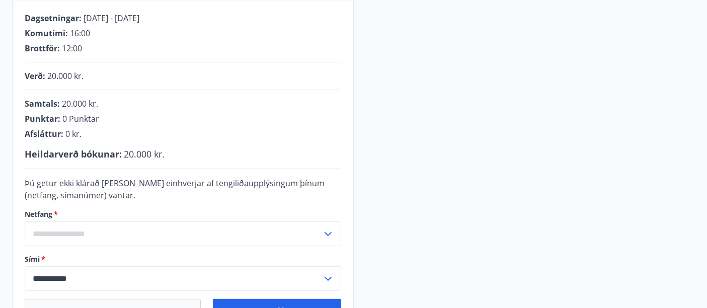
click at [445, 39] on div "**********" at bounding box center [353, 141] width 683 height 392
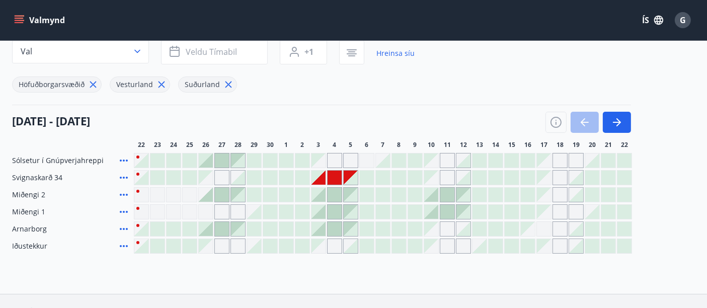
scroll to position [89, 0]
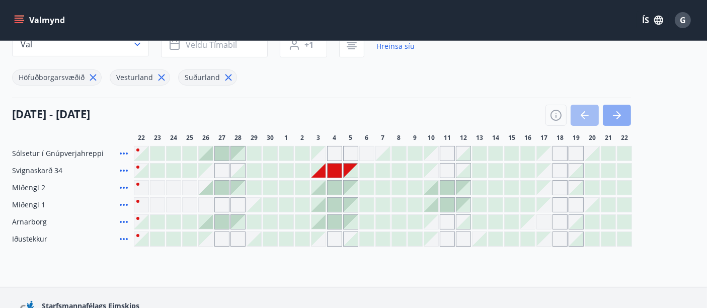
click at [619, 117] on icon "button" at bounding box center [617, 115] width 12 height 12
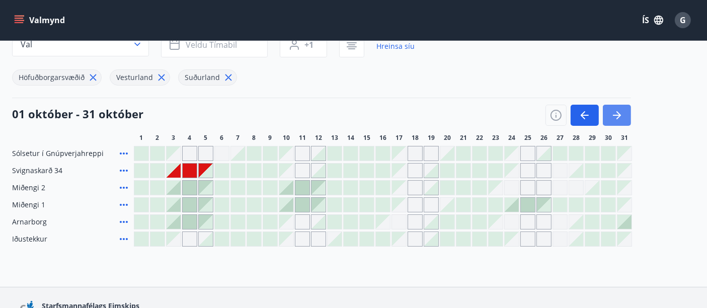
click at [619, 117] on icon "button" at bounding box center [617, 115] width 12 height 12
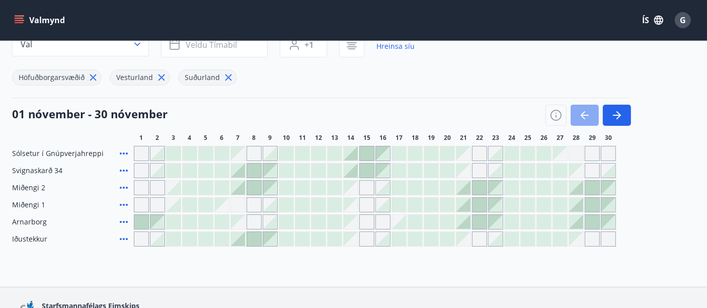
click at [583, 111] on icon "button" at bounding box center [585, 115] width 12 height 12
